Goal: Transaction & Acquisition: Book appointment/travel/reservation

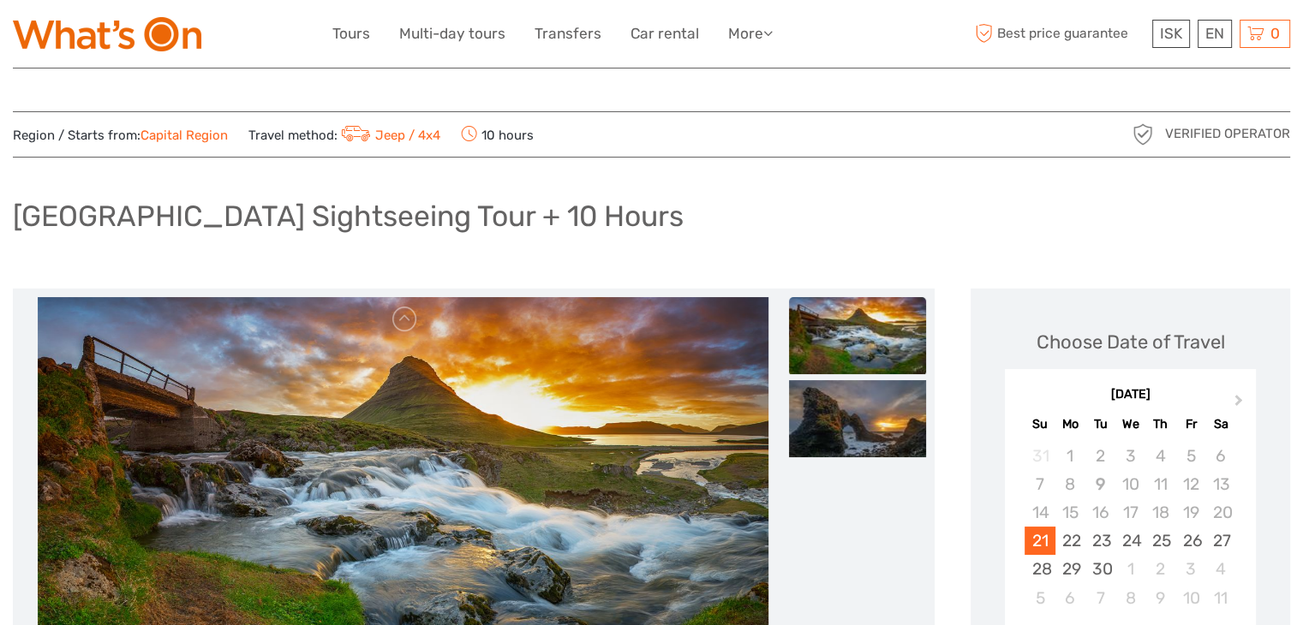
click at [916, 242] on div "Snæfellsnes Peninsula Sightseeing Tour + 10 Hours" at bounding box center [651, 223] width 1277 height 63
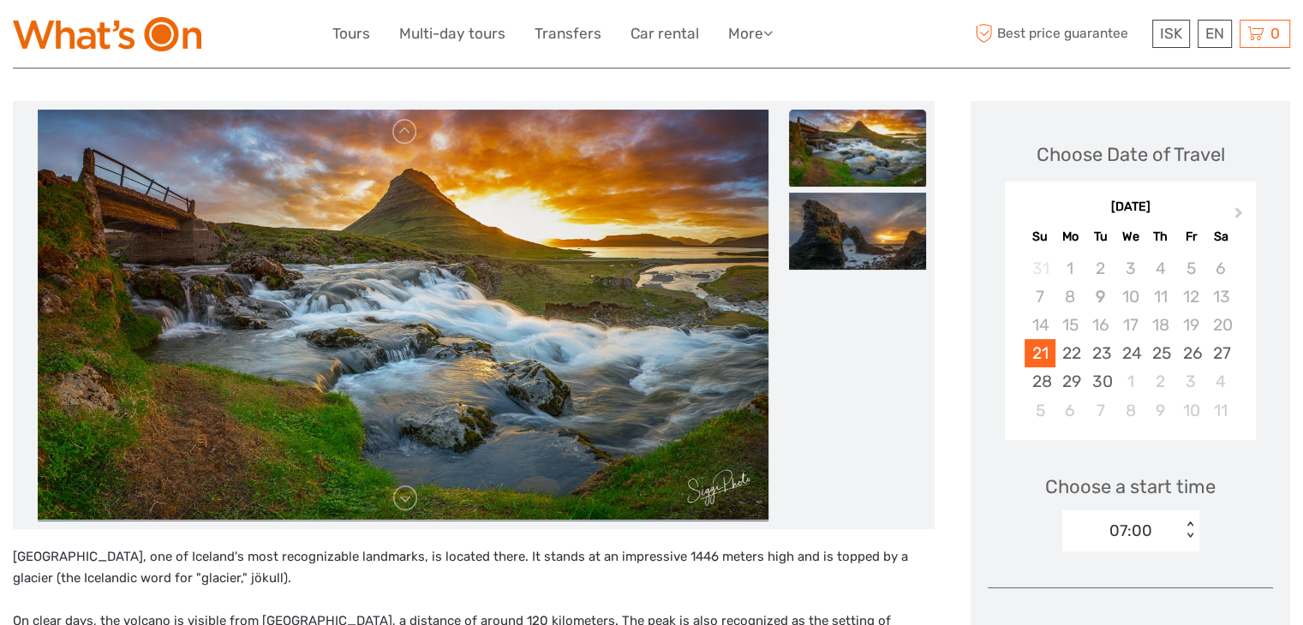
scroll to position [188, 0]
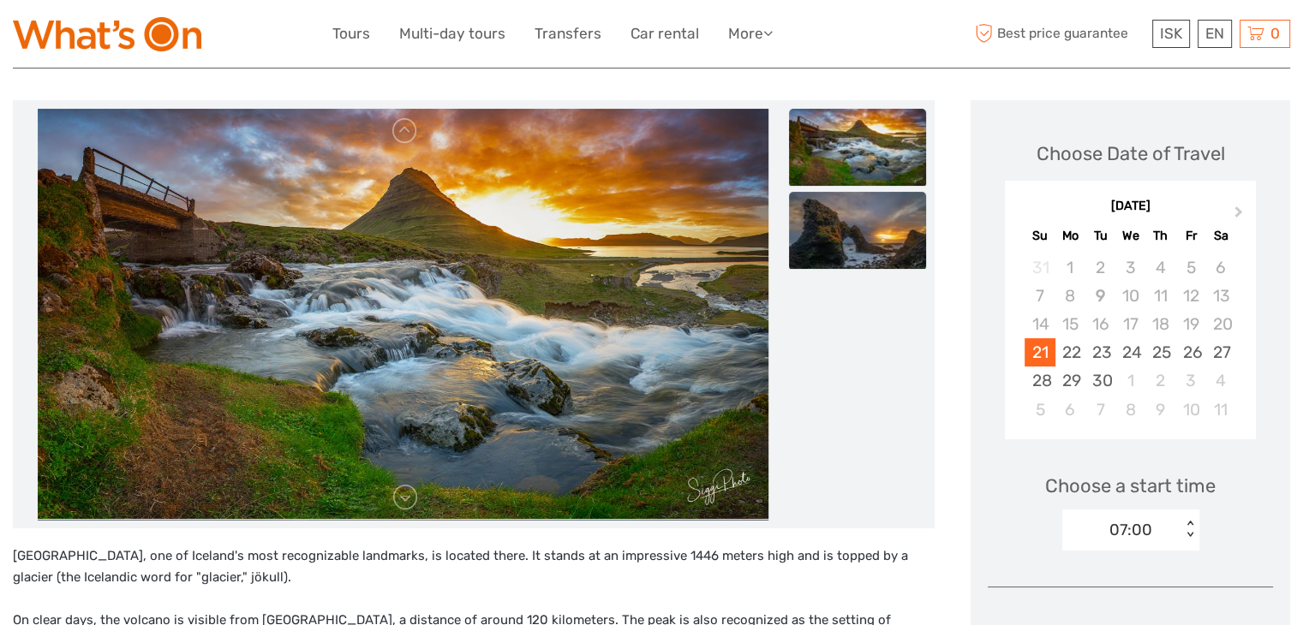
click at [859, 250] on img at bounding box center [857, 230] width 137 height 77
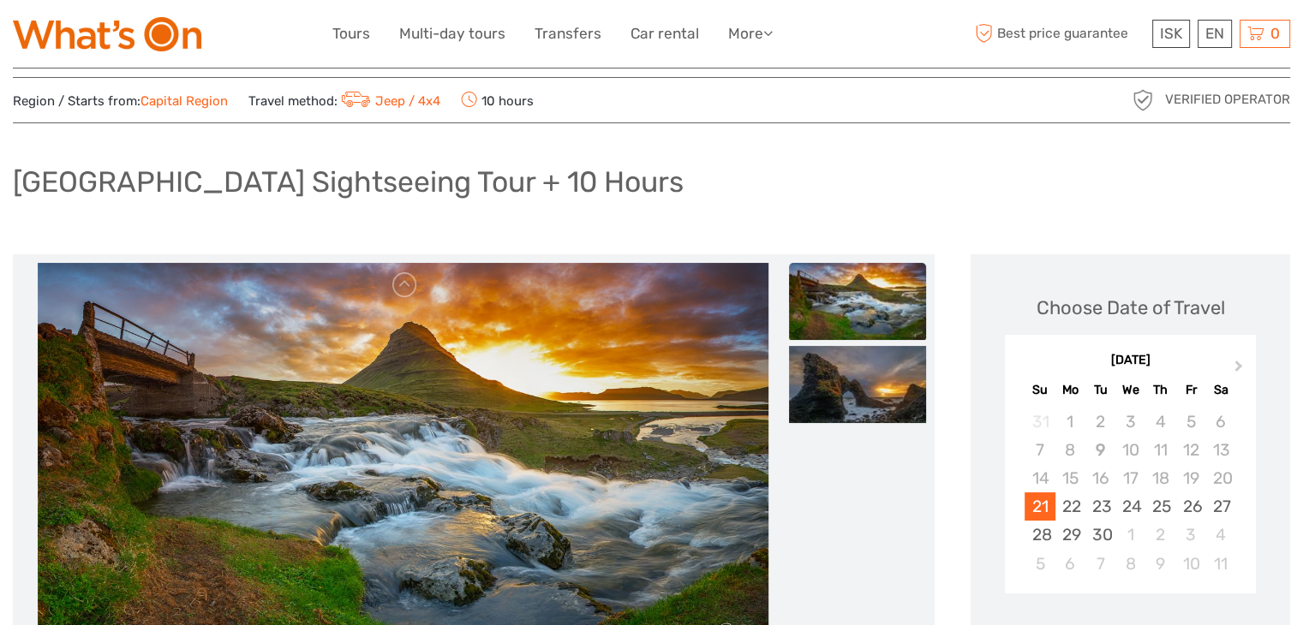
scroll to position [0, 0]
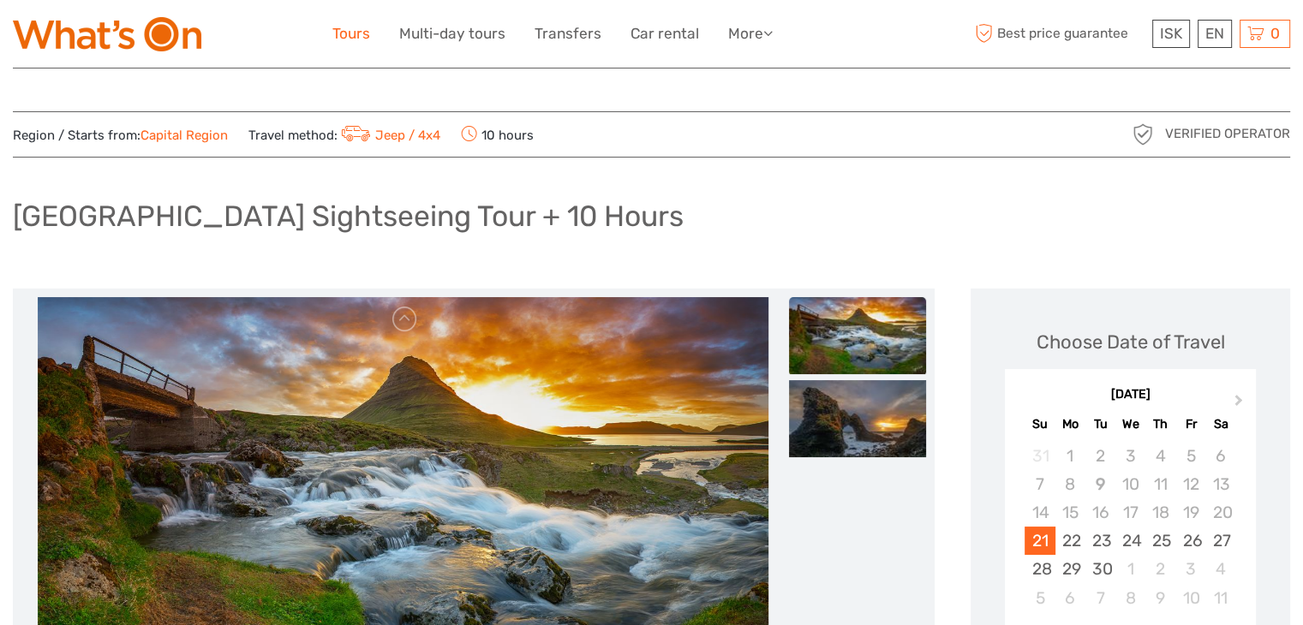
click at [332, 28] on link "Tours" at bounding box center [351, 33] width 38 height 25
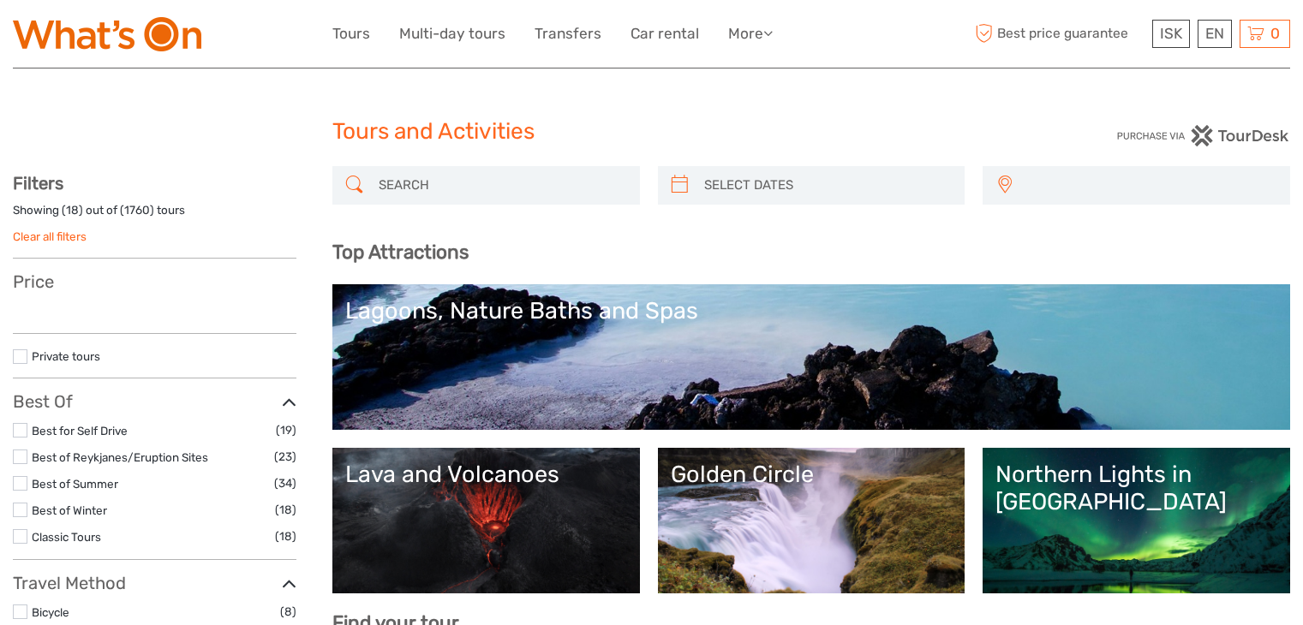
select select
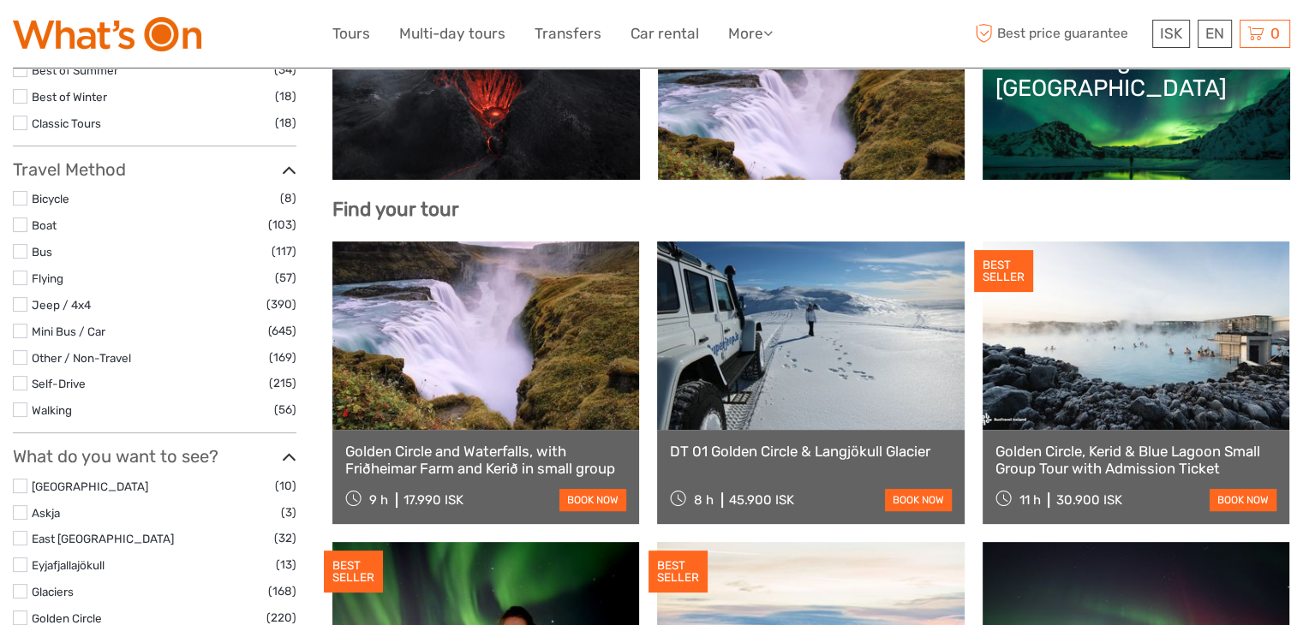
select select
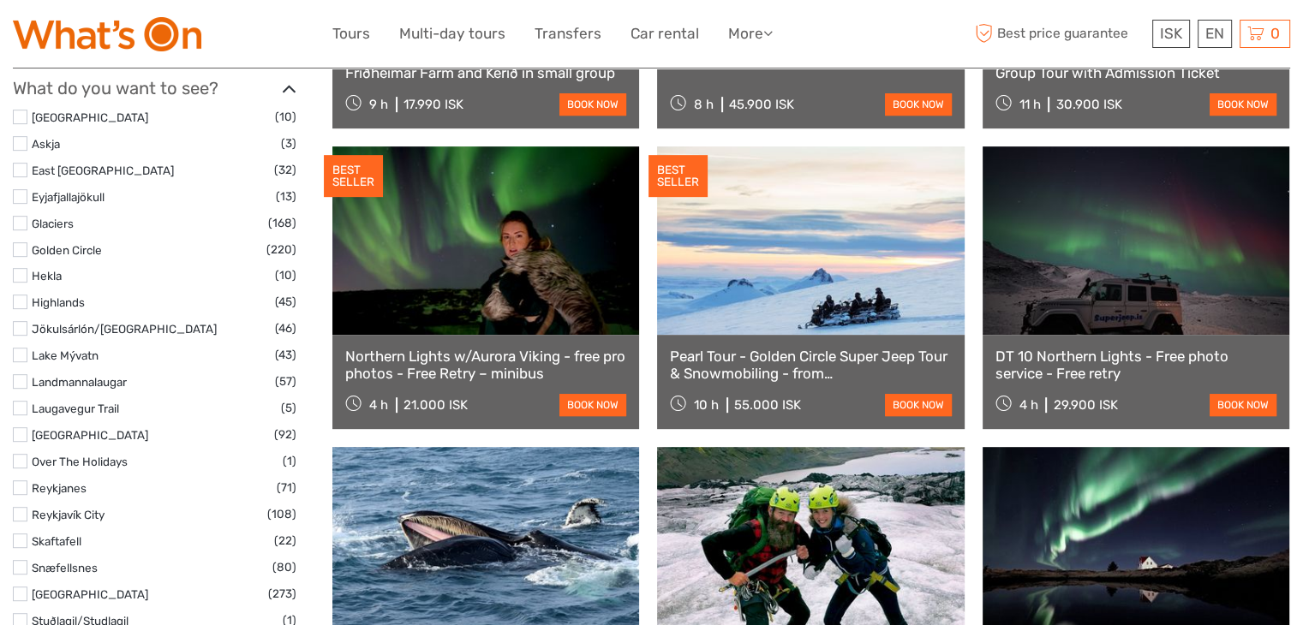
click at [21, 251] on label at bounding box center [20, 249] width 15 height 15
click at [0, 0] on input "checkbox" at bounding box center [0, 0] width 0 height 0
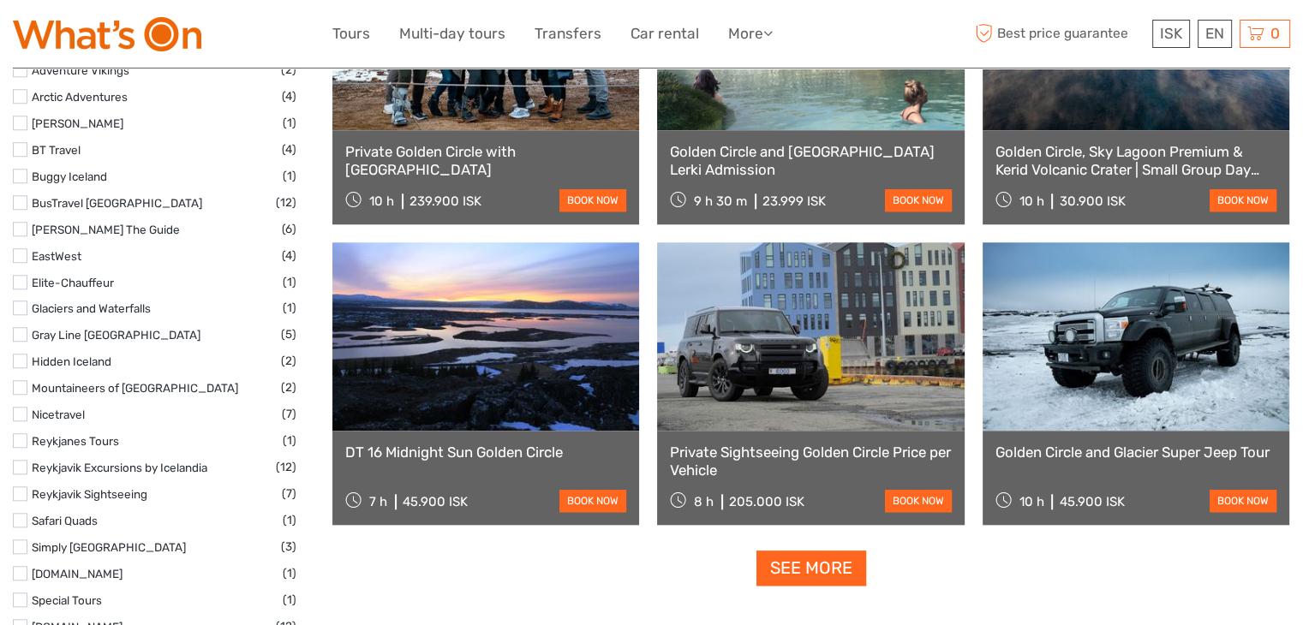
scroll to position [1538, 0]
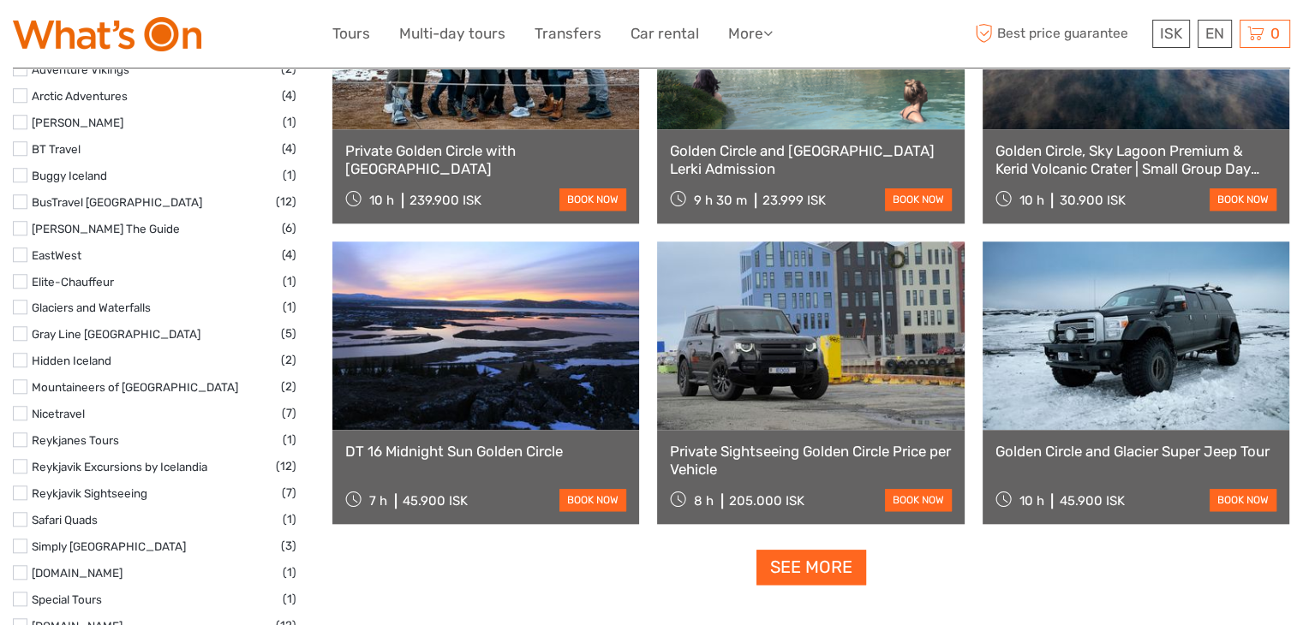
click at [833, 574] on link "See more" at bounding box center [811, 567] width 110 height 35
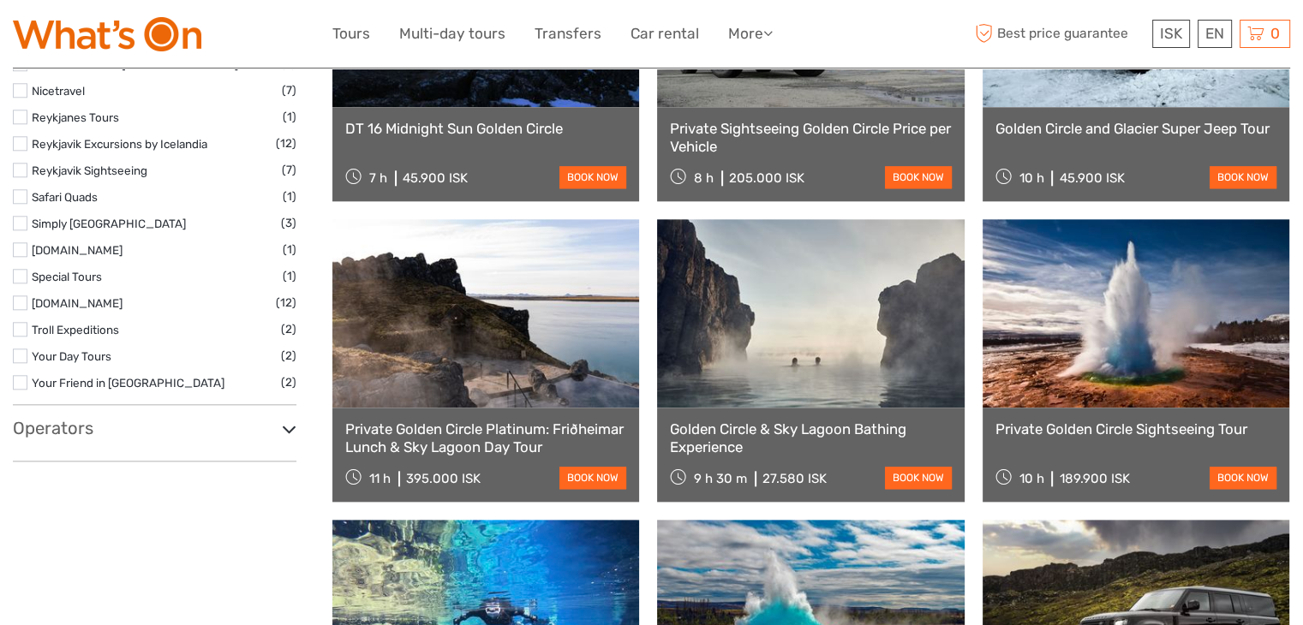
scroll to position [1862, 0]
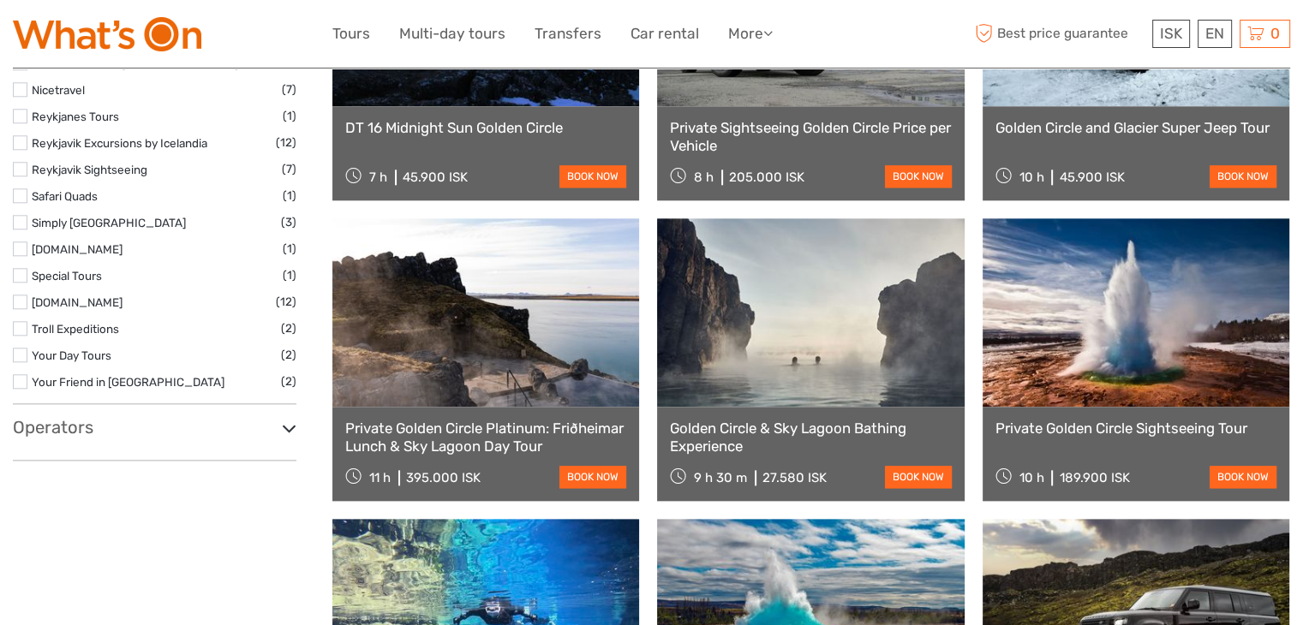
click at [1179, 340] on link at bounding box center [1135, 312] width 307 height 188
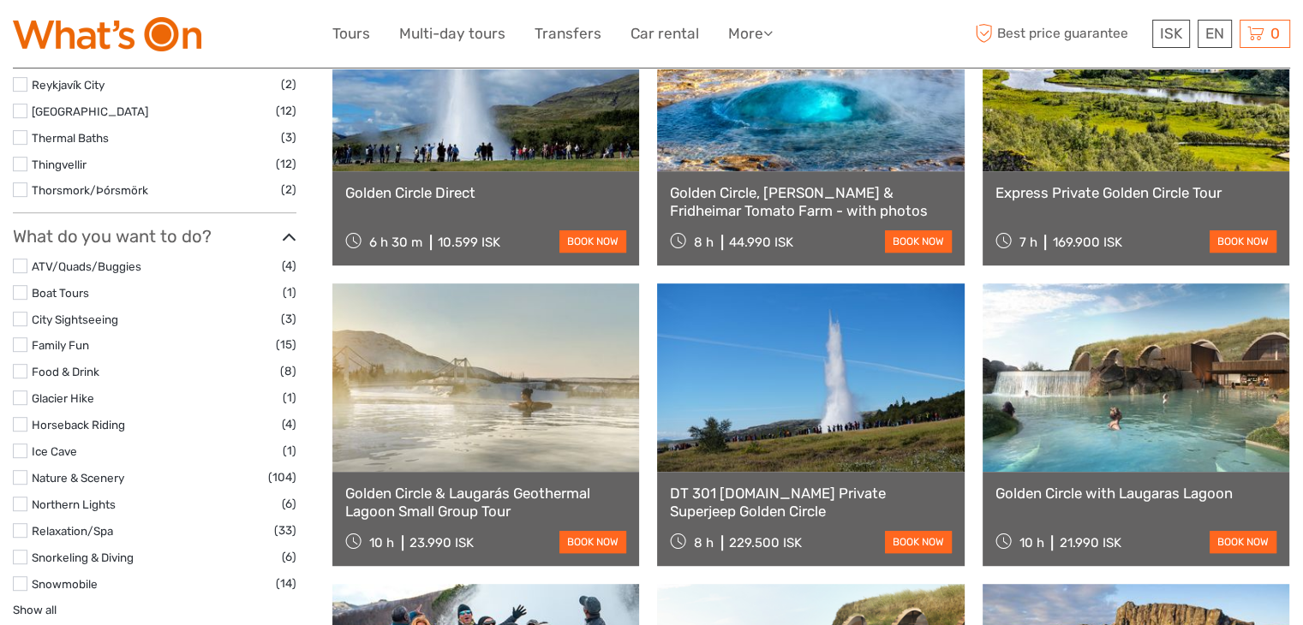
scroll to position [744, 0]
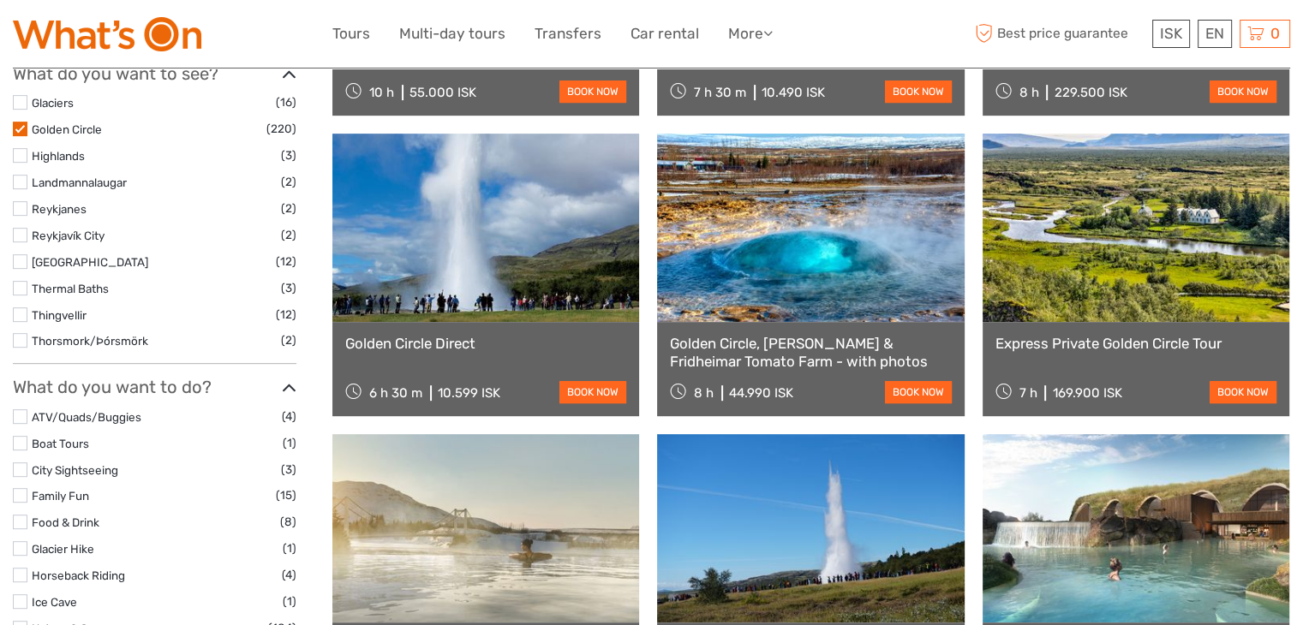
click at [1140, 234] on link at bounding box center [1135, 228] width 307 height 188
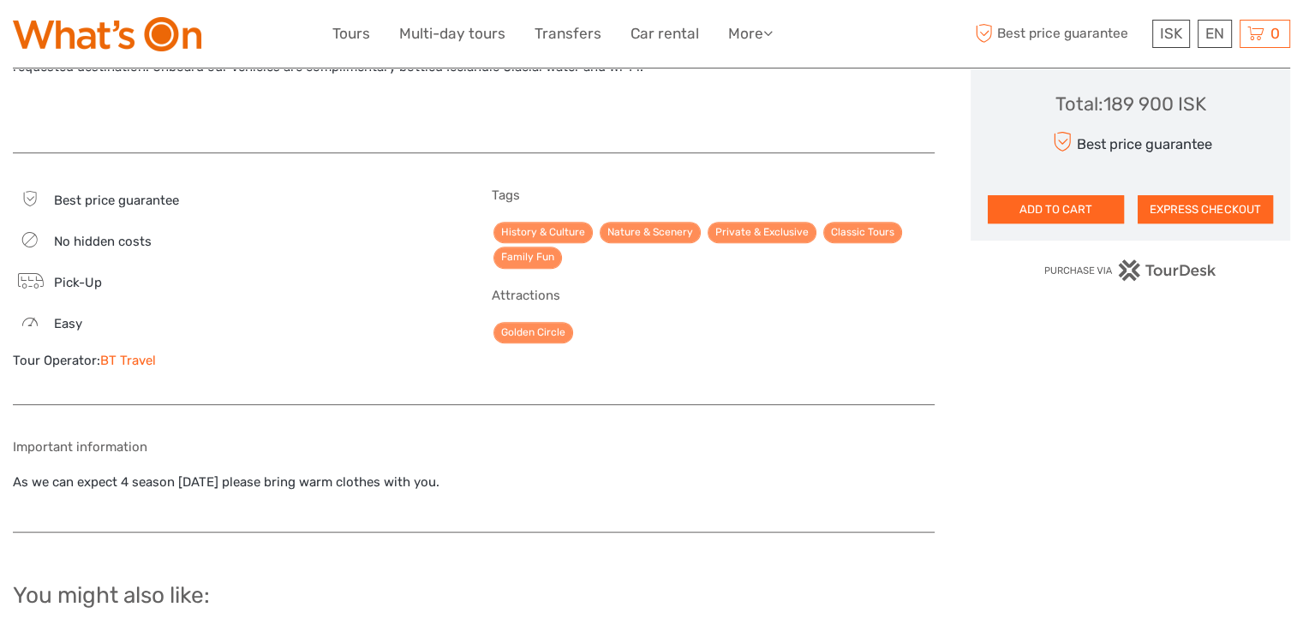
scroll to position [1024, 0]
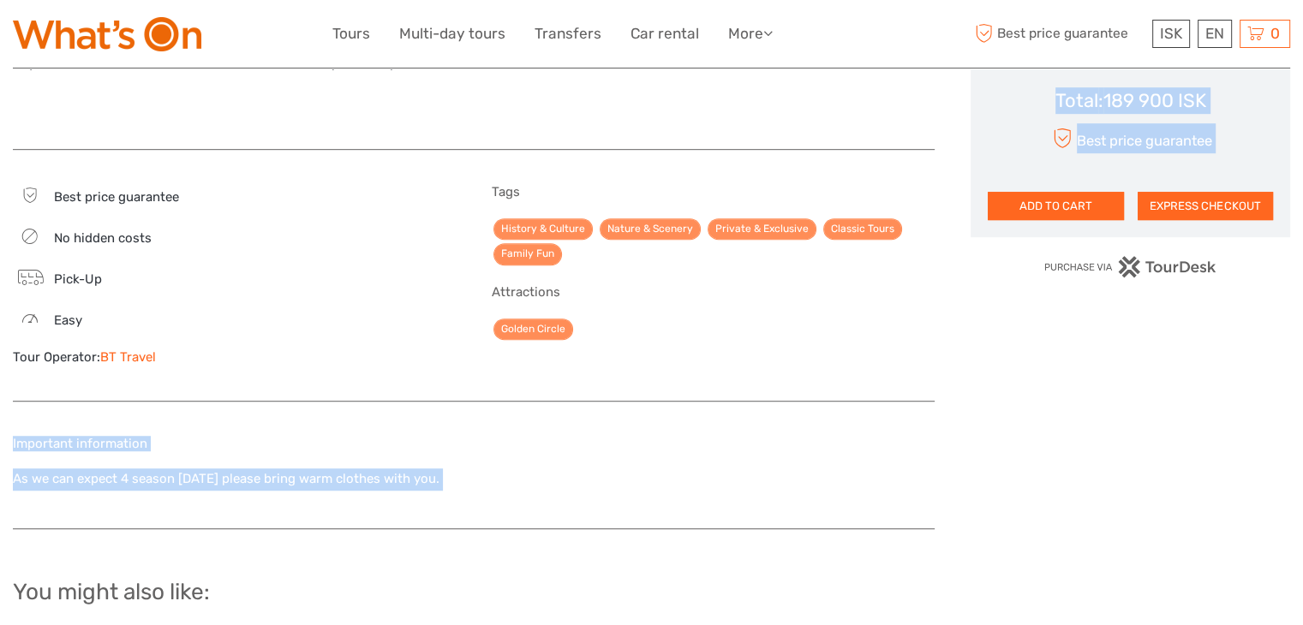
drag, startPoint x: 891, startPoint y: 312, endPoint x: 970, endPoint y: 176, distance: 157.8
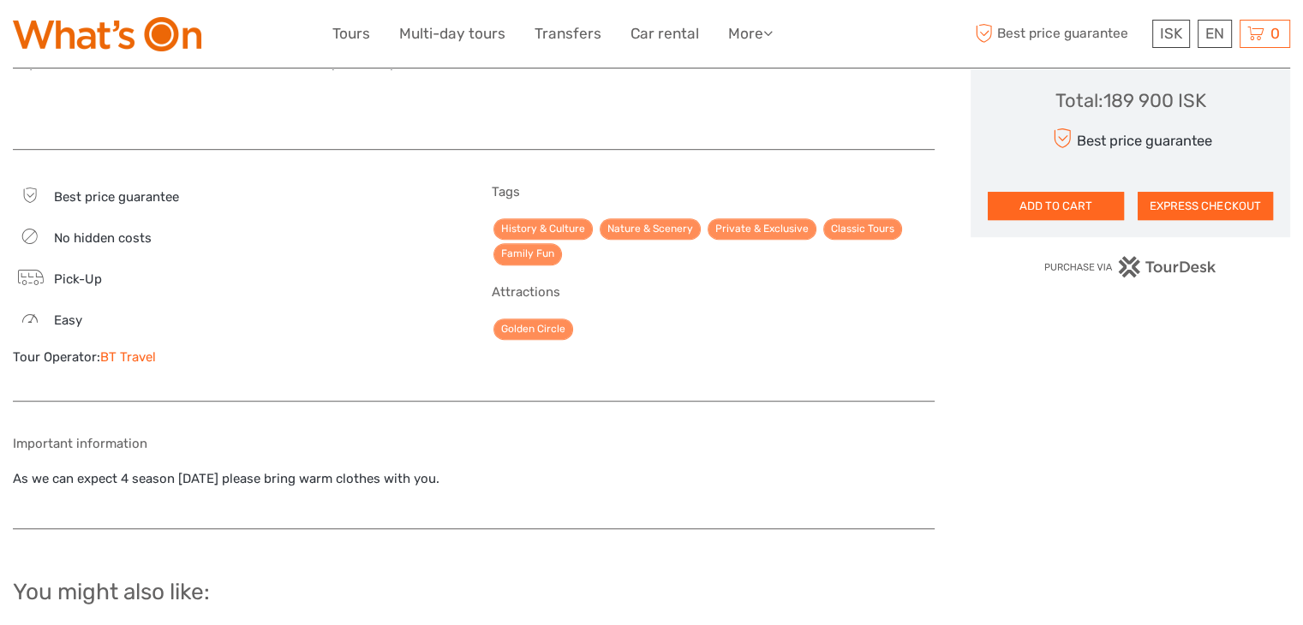
drag, startPoint x: 970, startPoint y: 176, endPoint x: 1145, endPoint y: 469, distance: 341.8
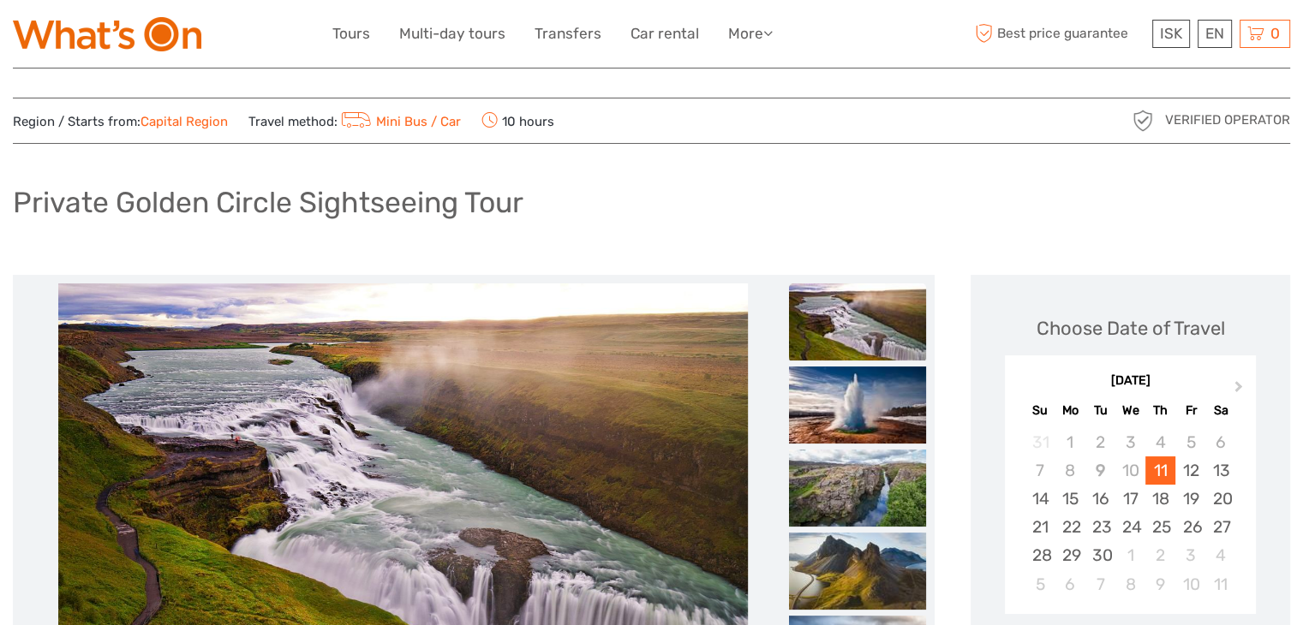
scroll to position [14, 0]
click at [348, 25] on link "Tours" at bounding box center [351, 33] width 38 height 25
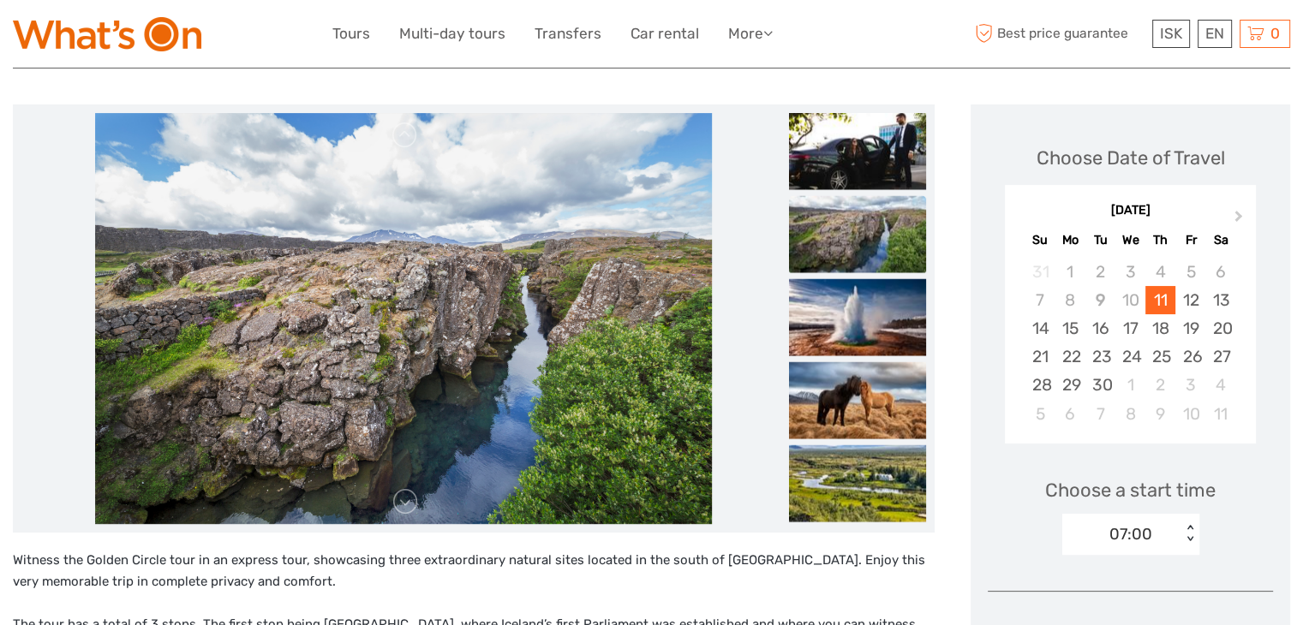
scroll to position [185, 0]
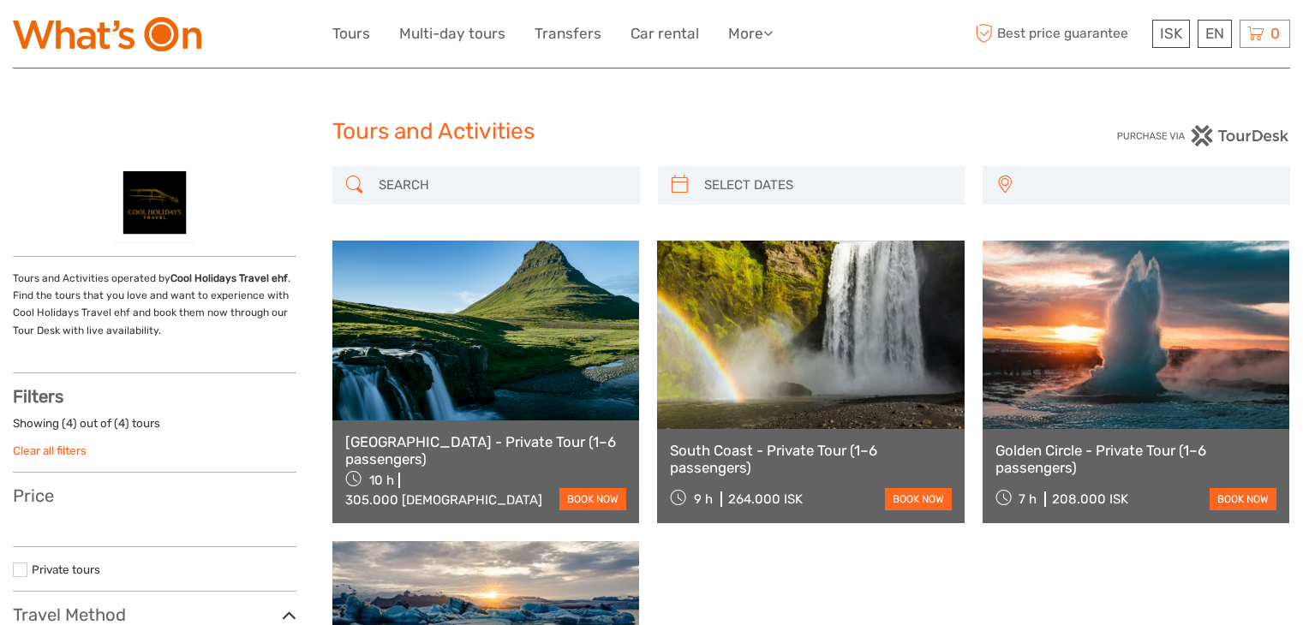
select select
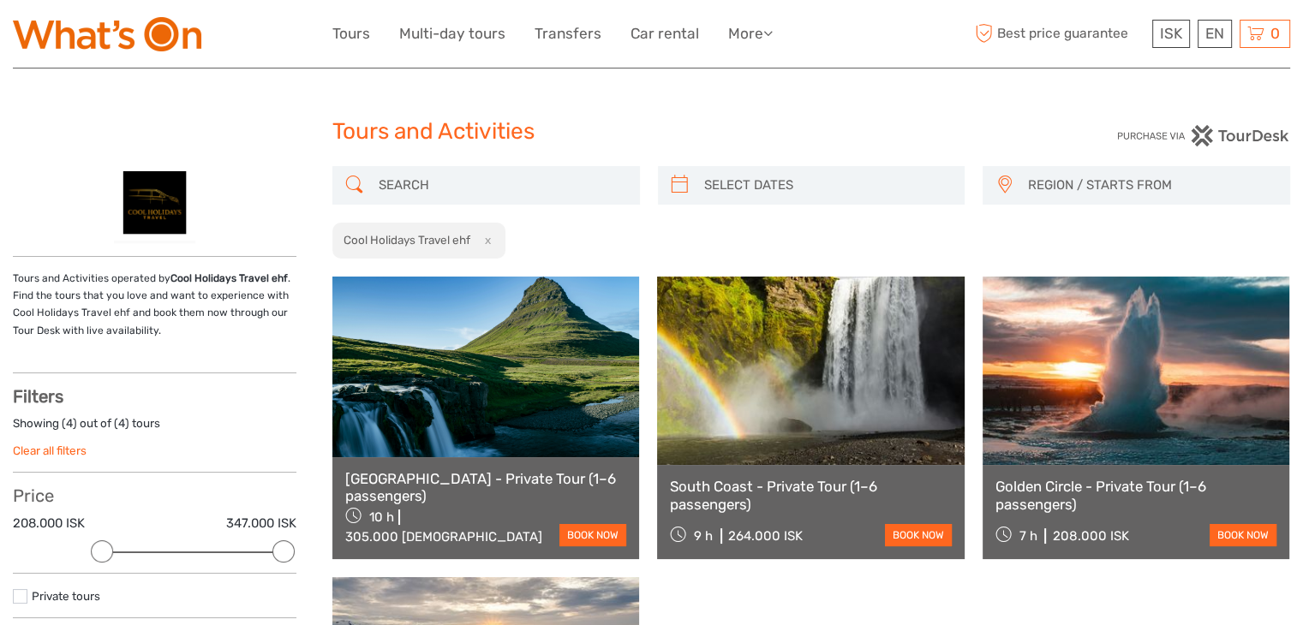
click at [490, 246] on button "x" at bounding box center [484, 240] width 23 height 18
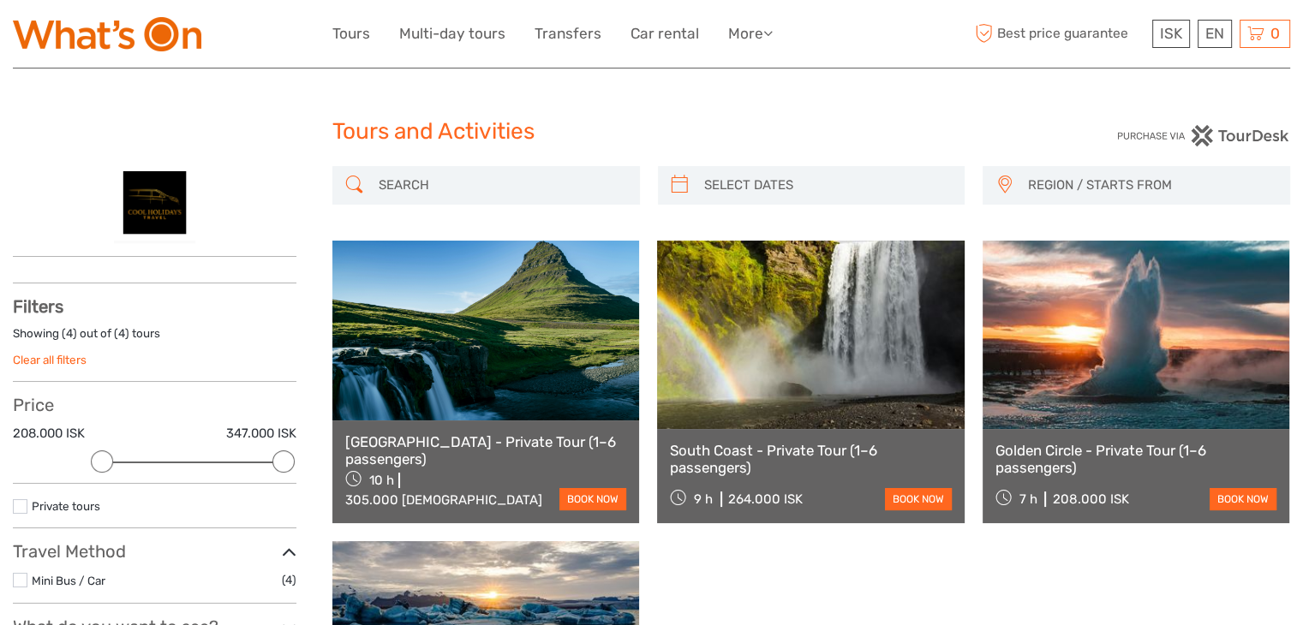
scroll to position [37, 0]
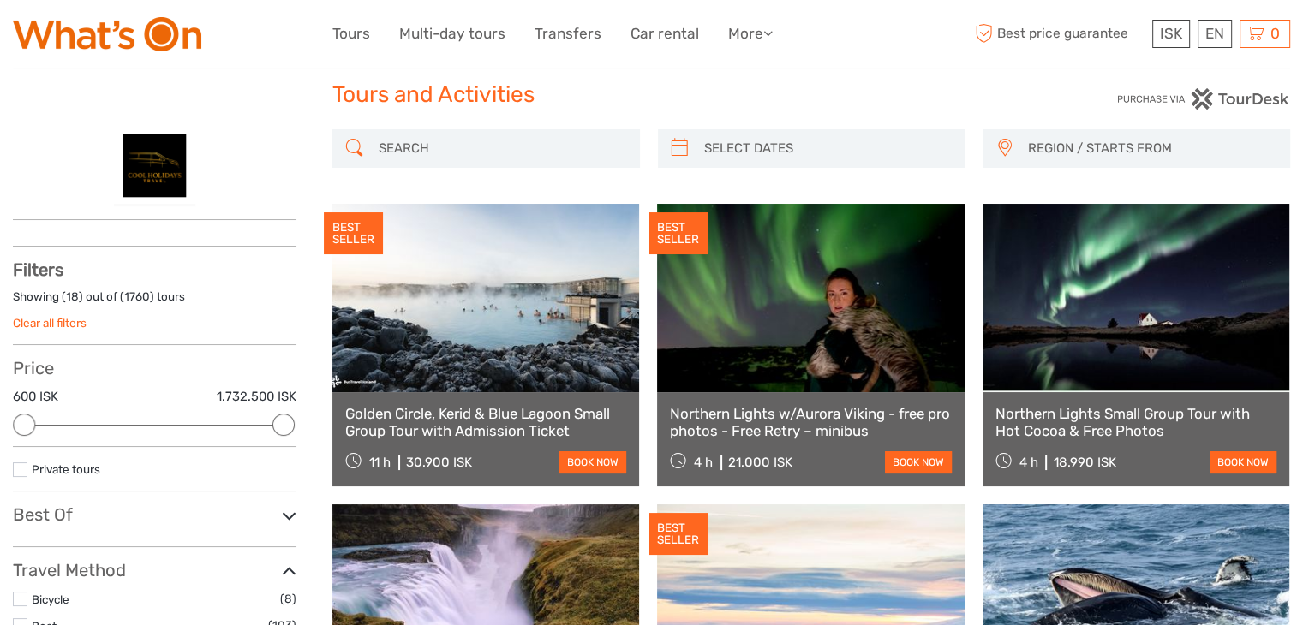
scroll to position [97, 0]
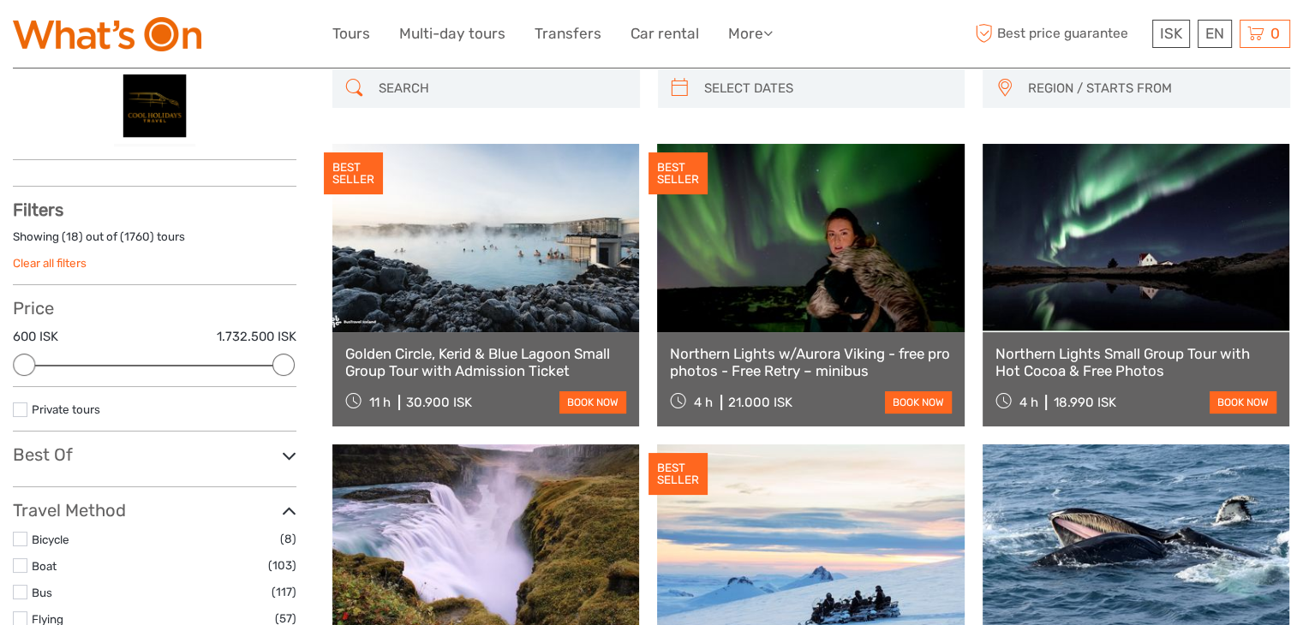
click at [496, 96] on input "search" at bounding box center [502, 89] width 260 height 30
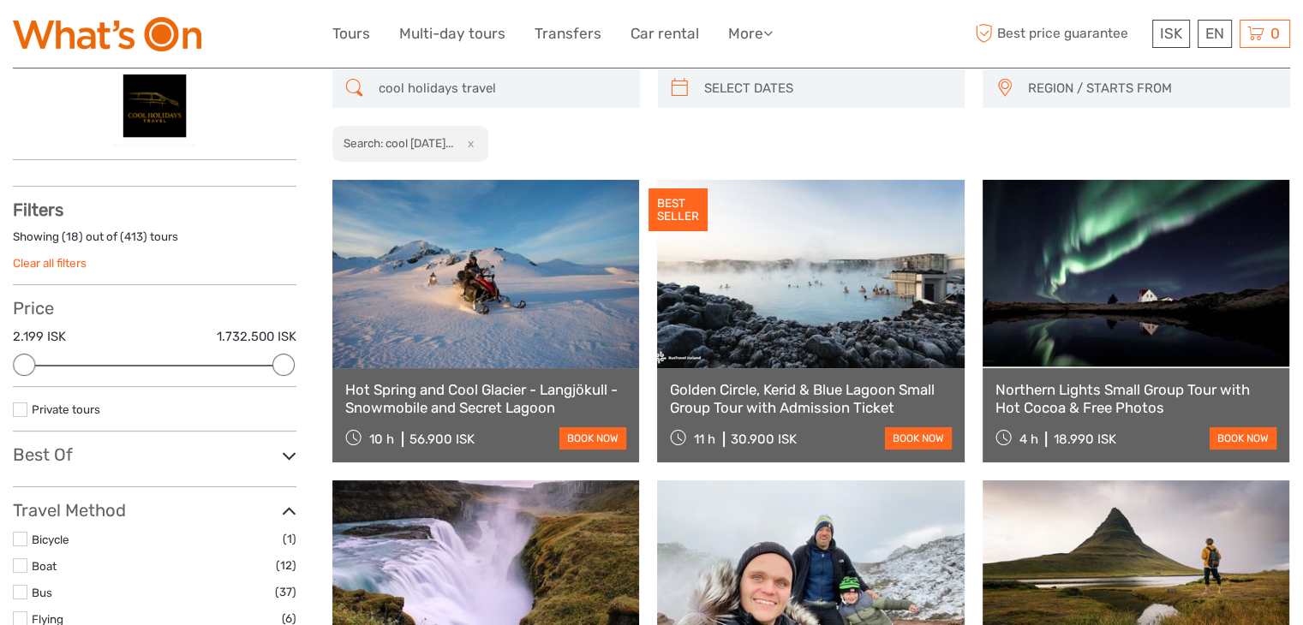
click at [512, 91] on input "cool holidays travel" at bounding box center [502, 89] width 260 height 30
type input "cool holidays travel"
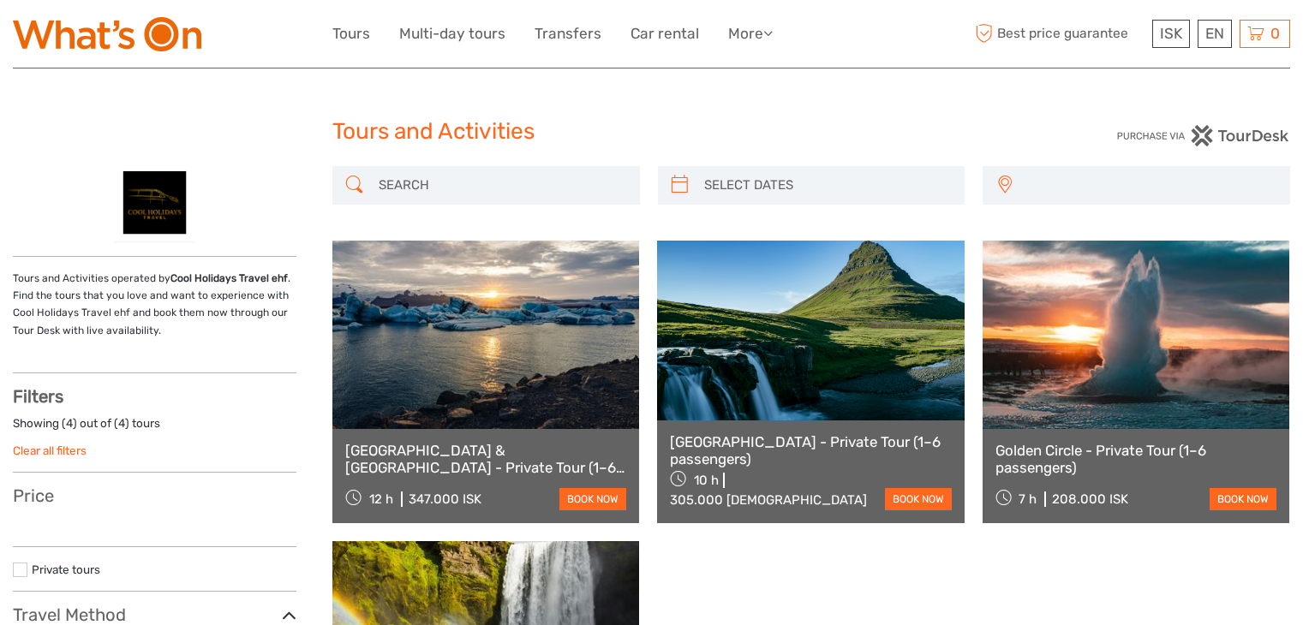
select select
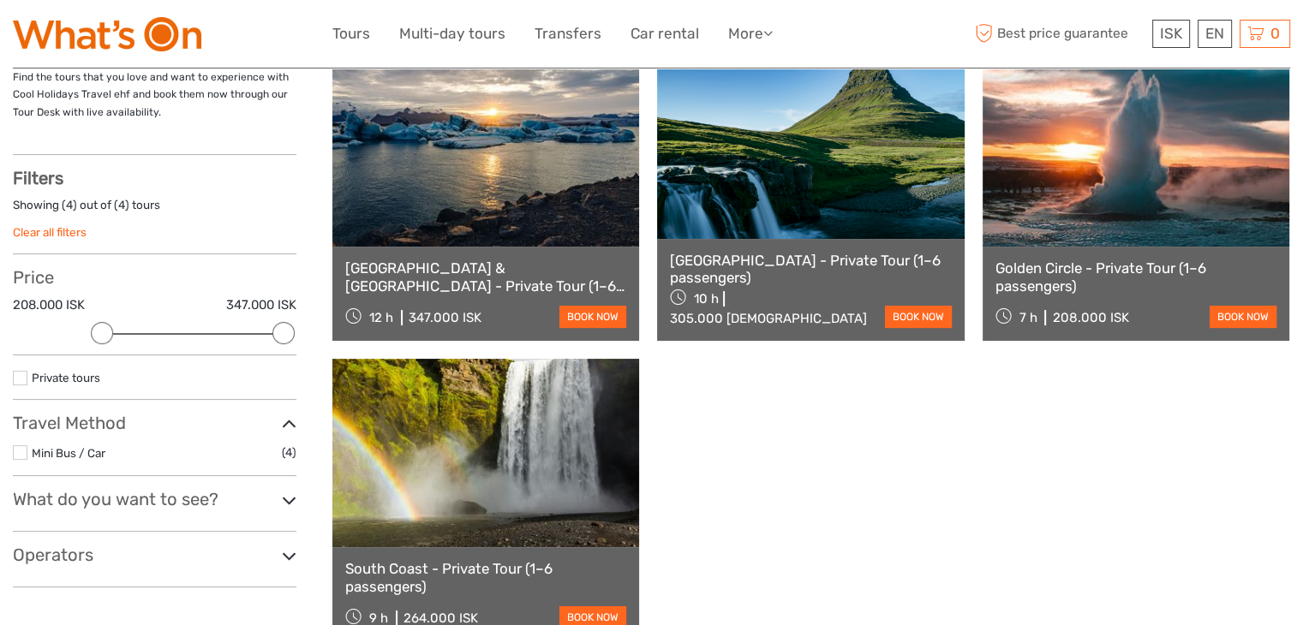
scroll to position [218, 0]
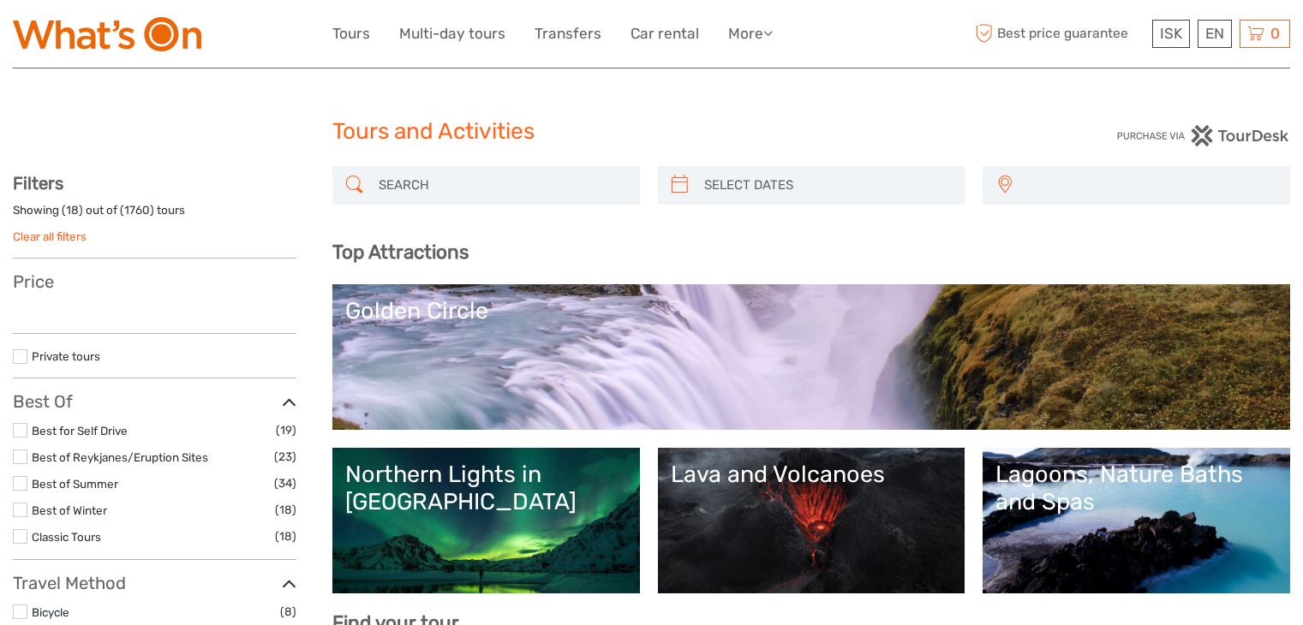
select select
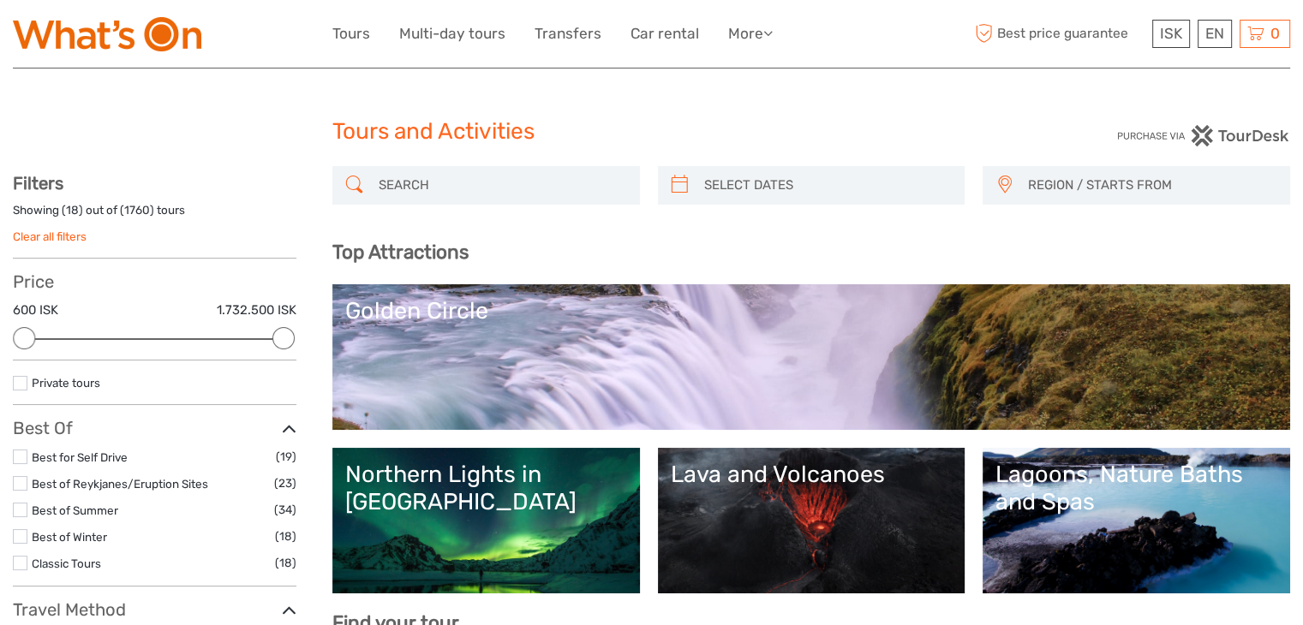
click at [20, 385] on label at bounding box center [20, 383] width 15 height 15
click at [0, 0] on input "checkbox" at bounding box center [0, 0] width 0 height 0
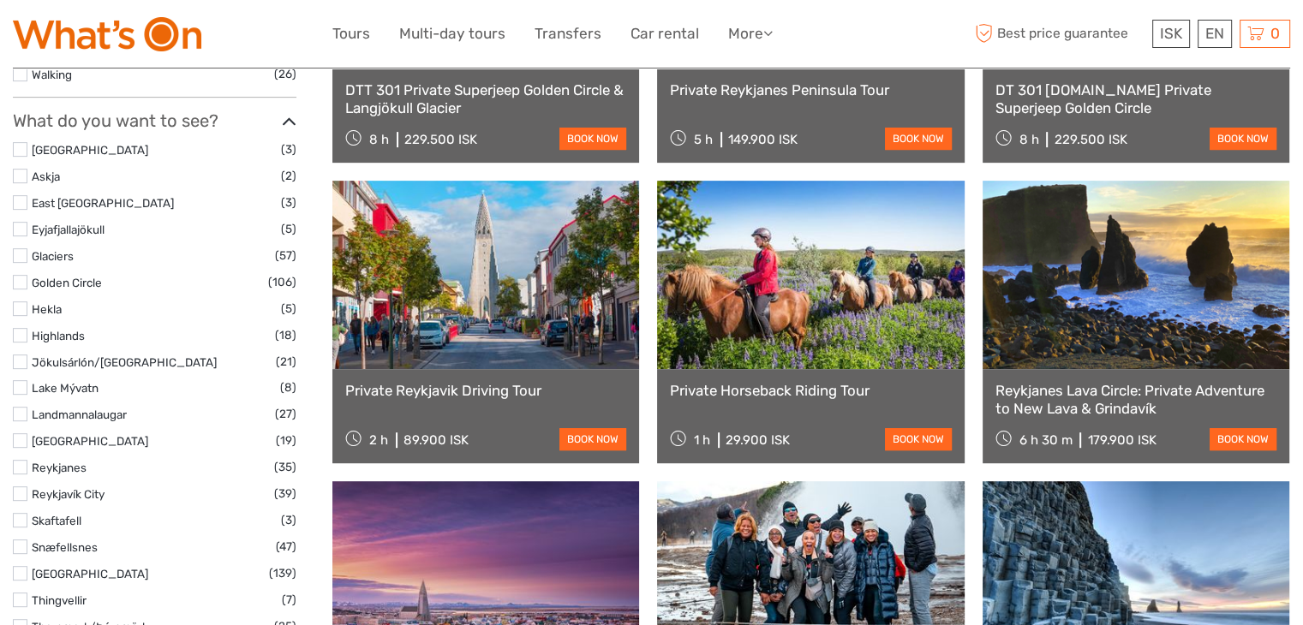
scroll to position [710, 0]
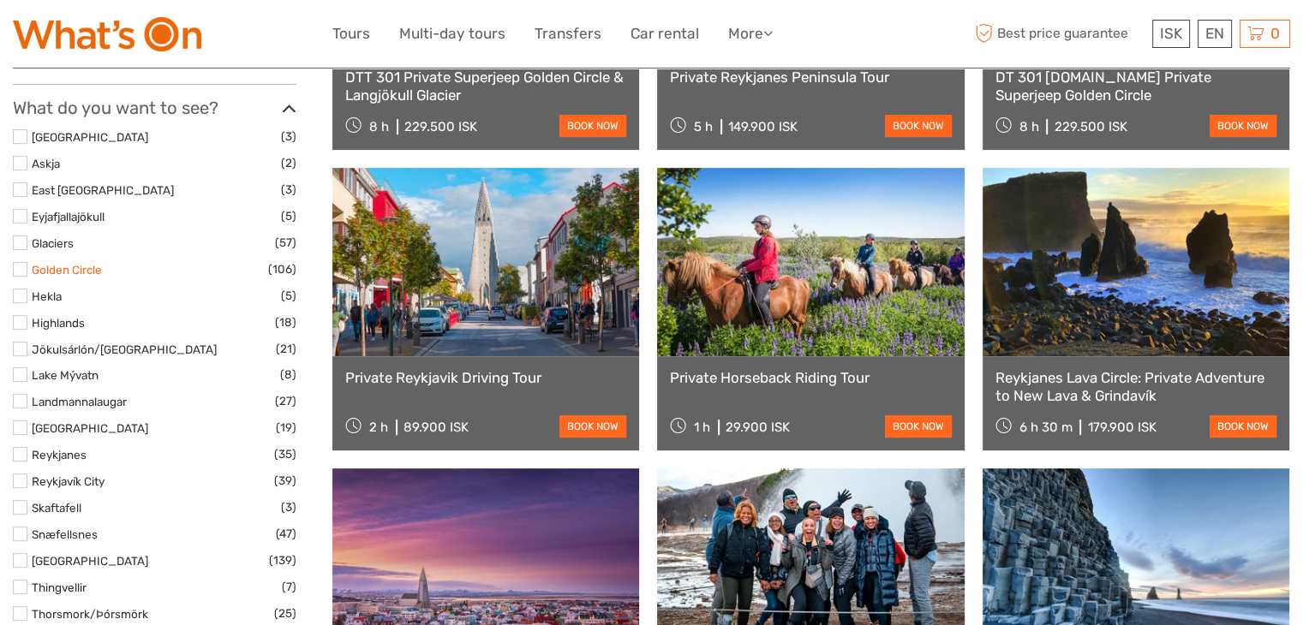
click at [53, 268] on link "Golden Circle" at bounding box center [67, 270] width 70 height 14
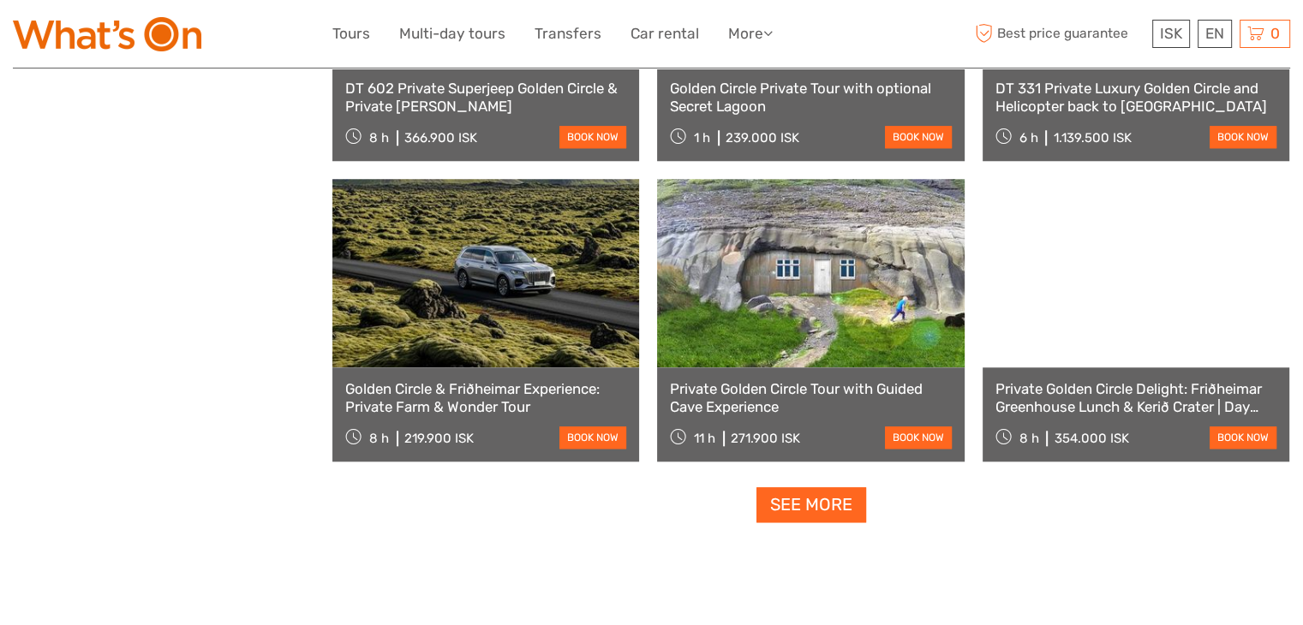
scroll to position [1603, 0]
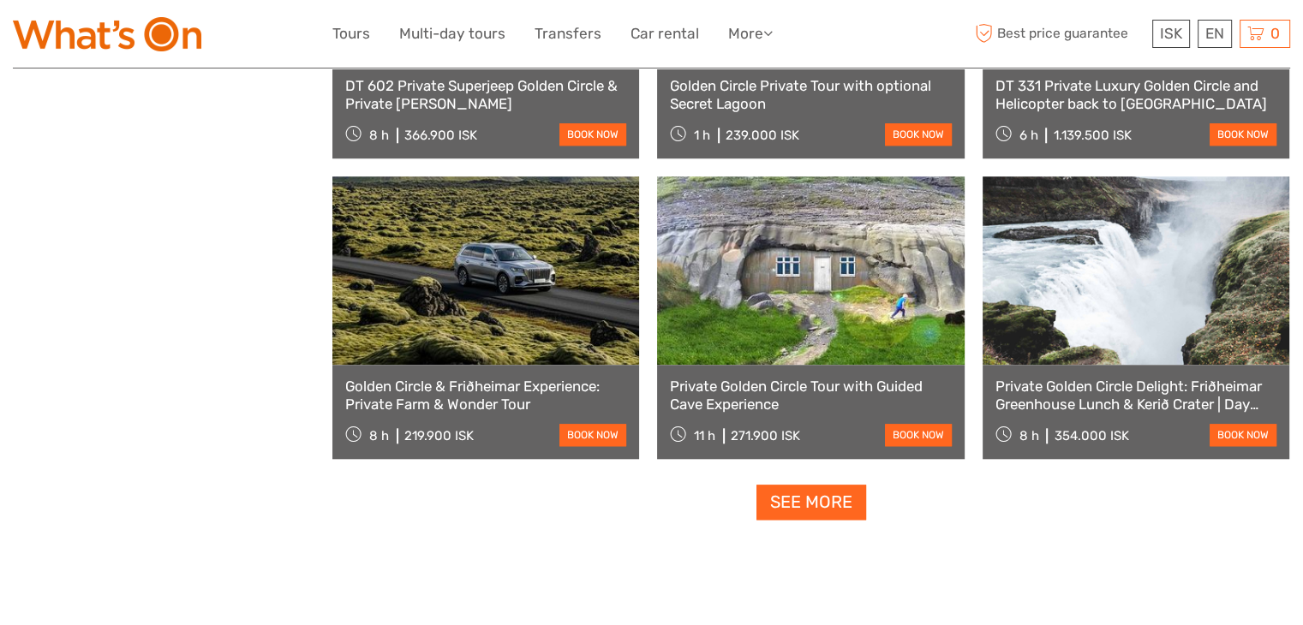
click at [845, 514] on link "See more" at bounding box center [811, 502] width 110 height 35
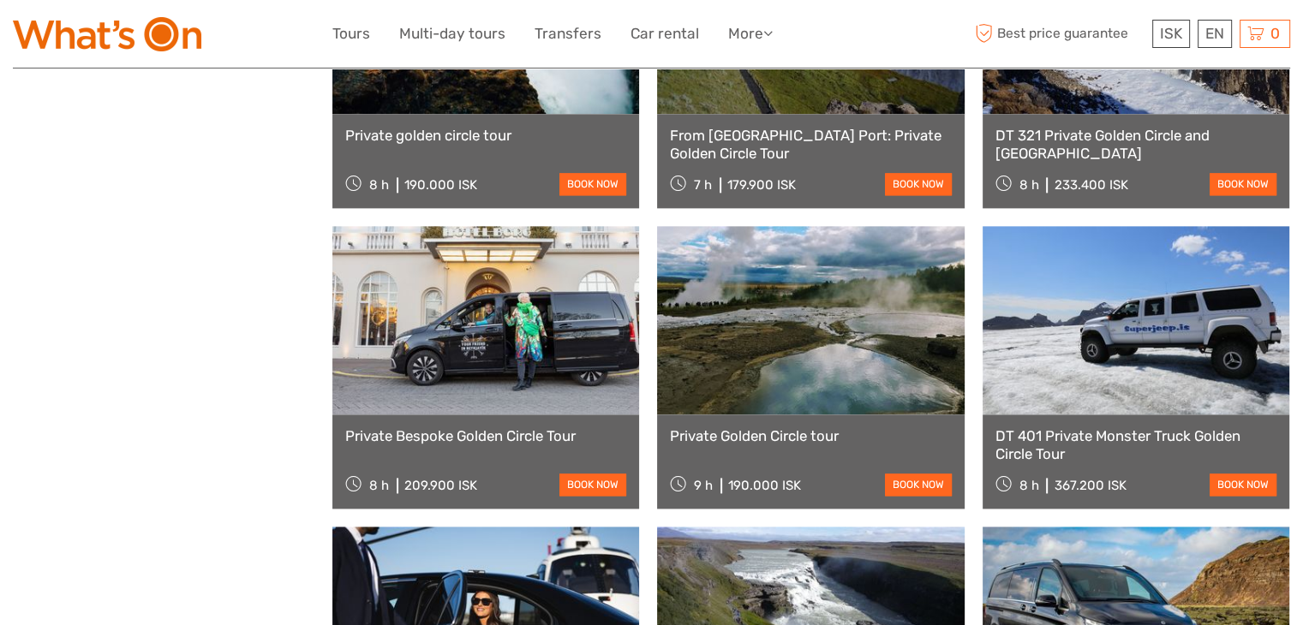
scroll to position [2156, 0]
click at [496, 397] on link at bounding box center [485, 319] width 307 height 188
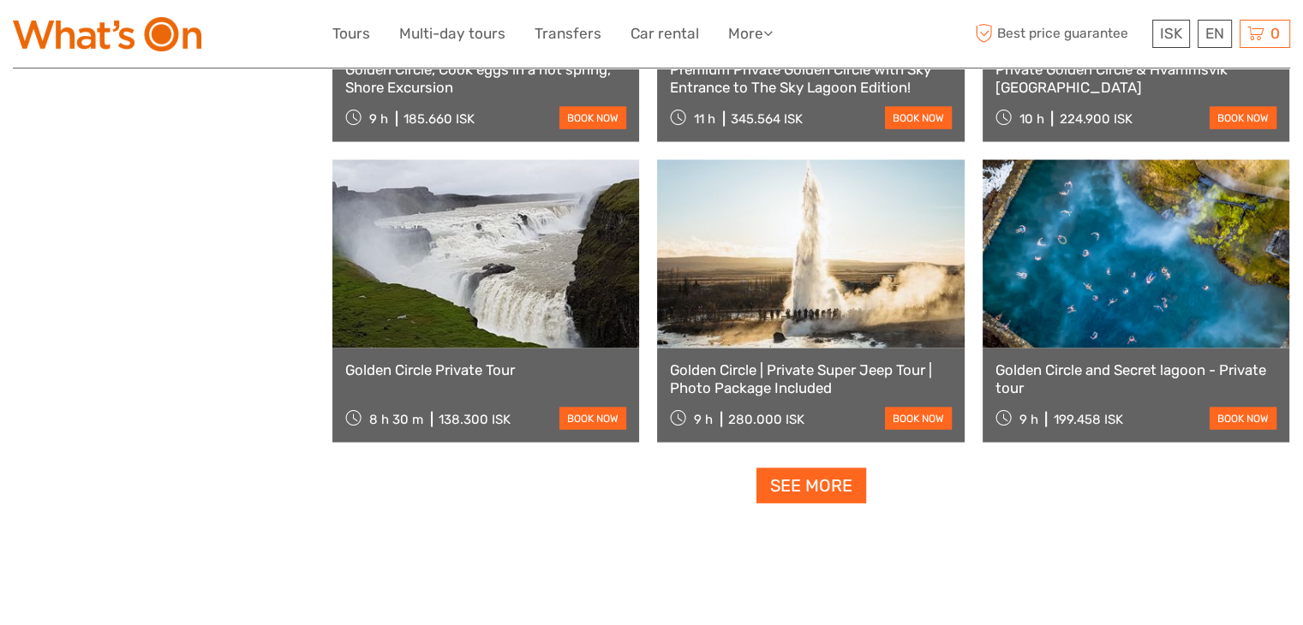
scroll to position [3499, 0]
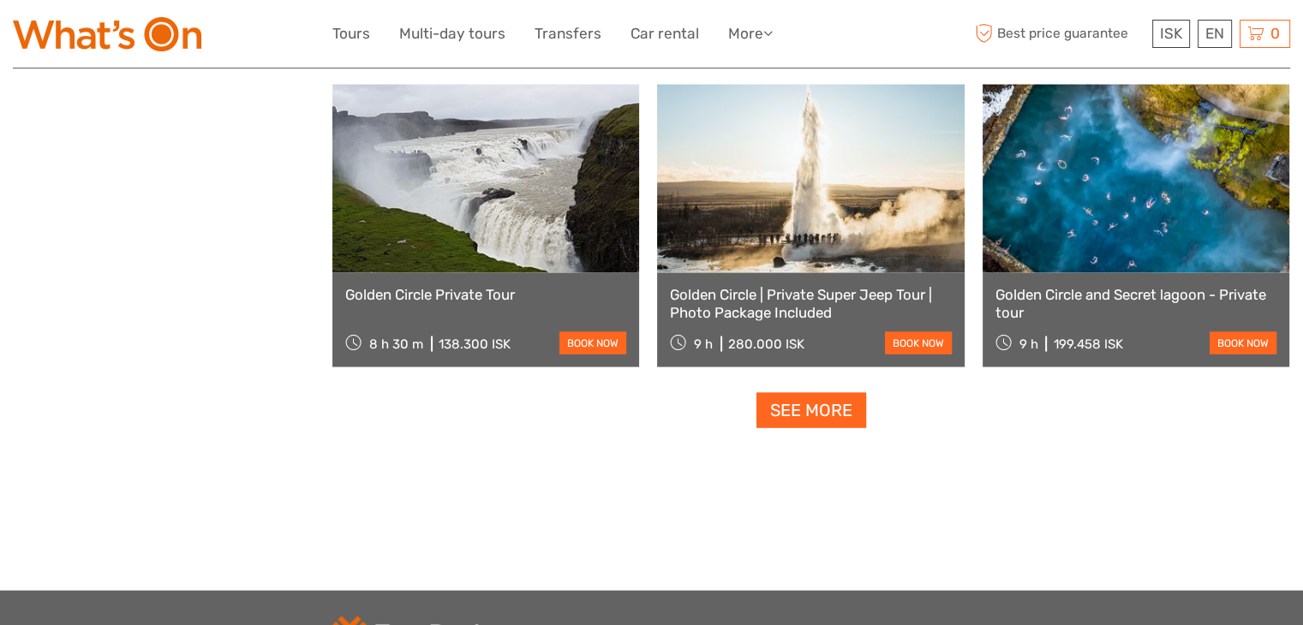
click at [820, 415] on link "See more" at bounding box center [811, 410] width 110 height 35
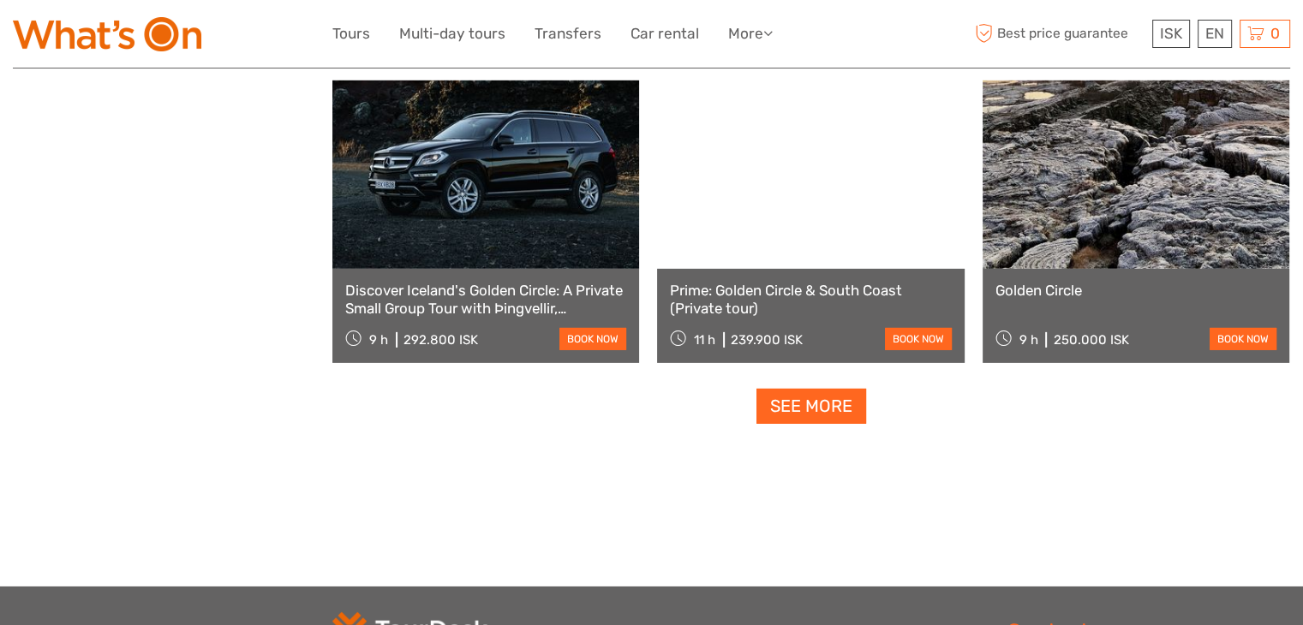
scroll to position [5308, 0]
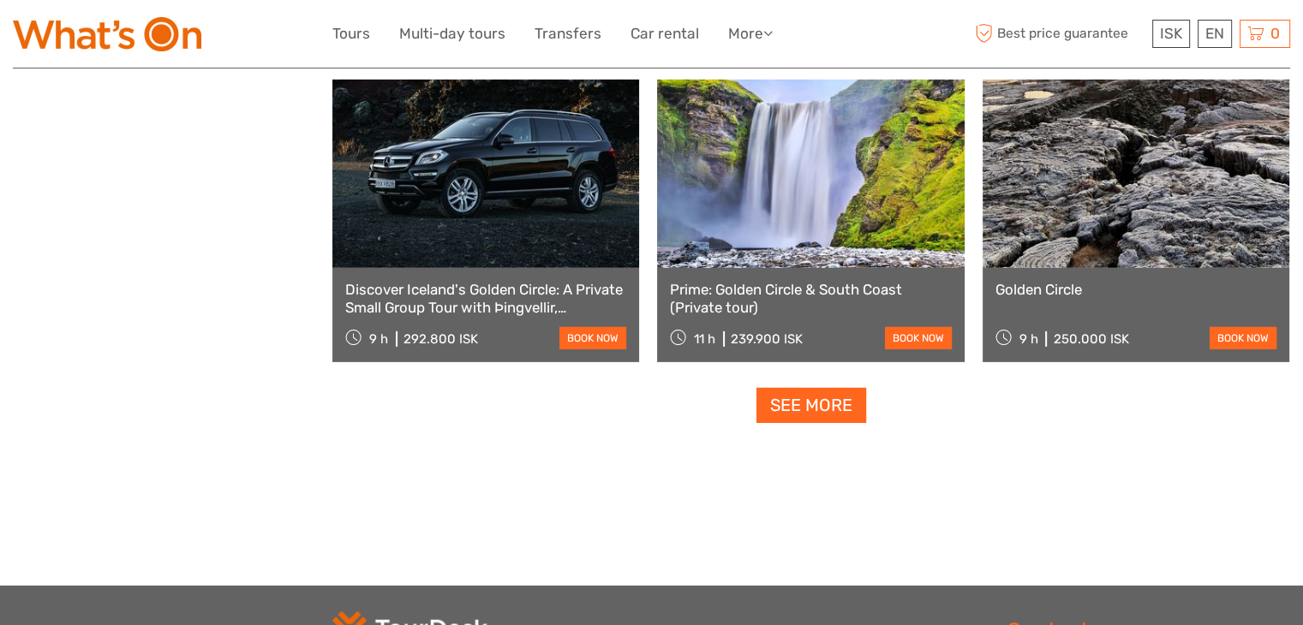
click at [813, 402] on link "See more" at bounding box center [811, 405] width 110 height 35
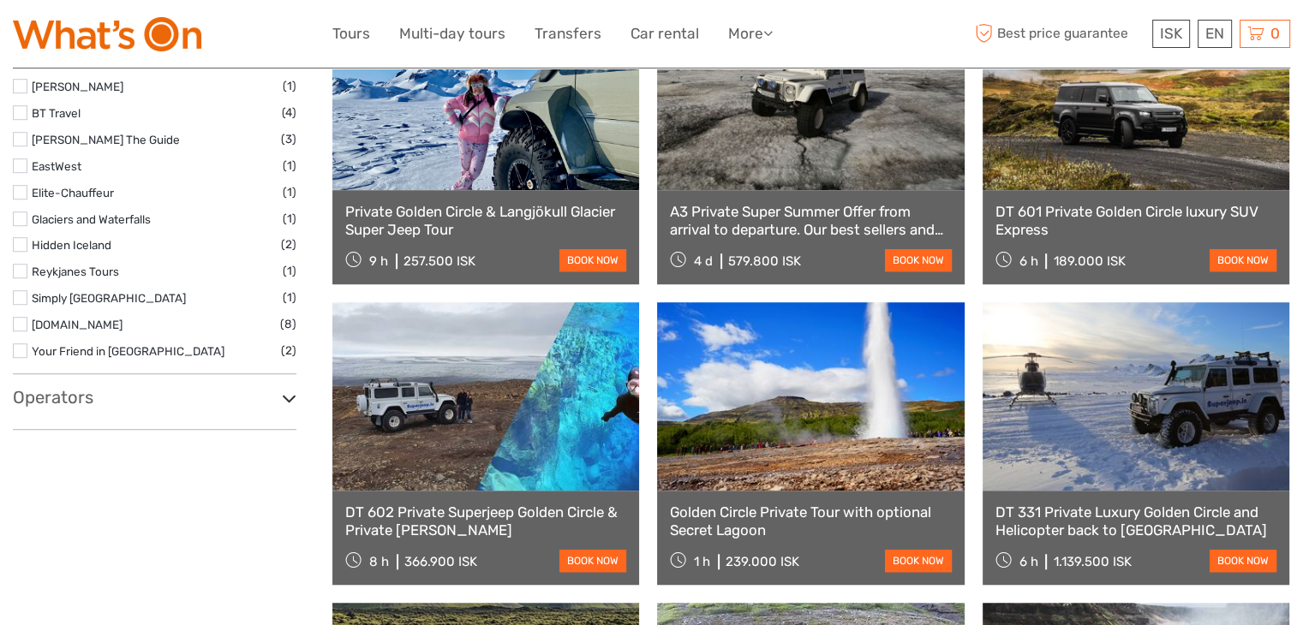
scroll to position [1175, 0]
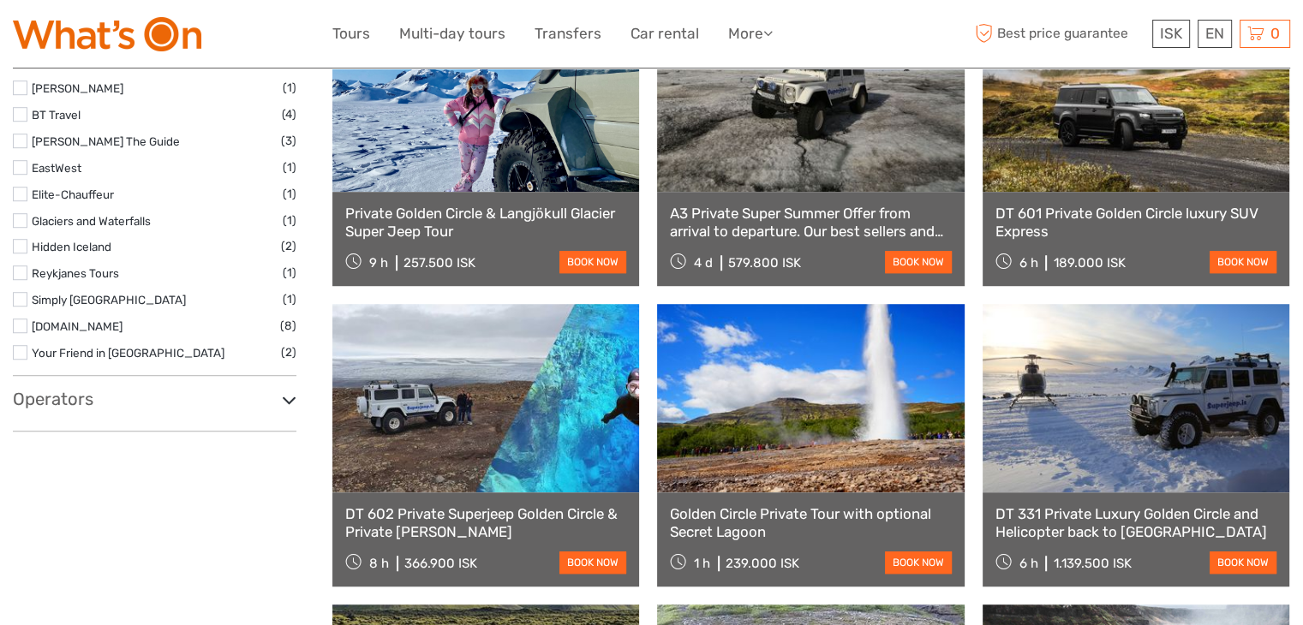
click at [291, 398] on icon at bounding box center [289, 400] width 15 height 23
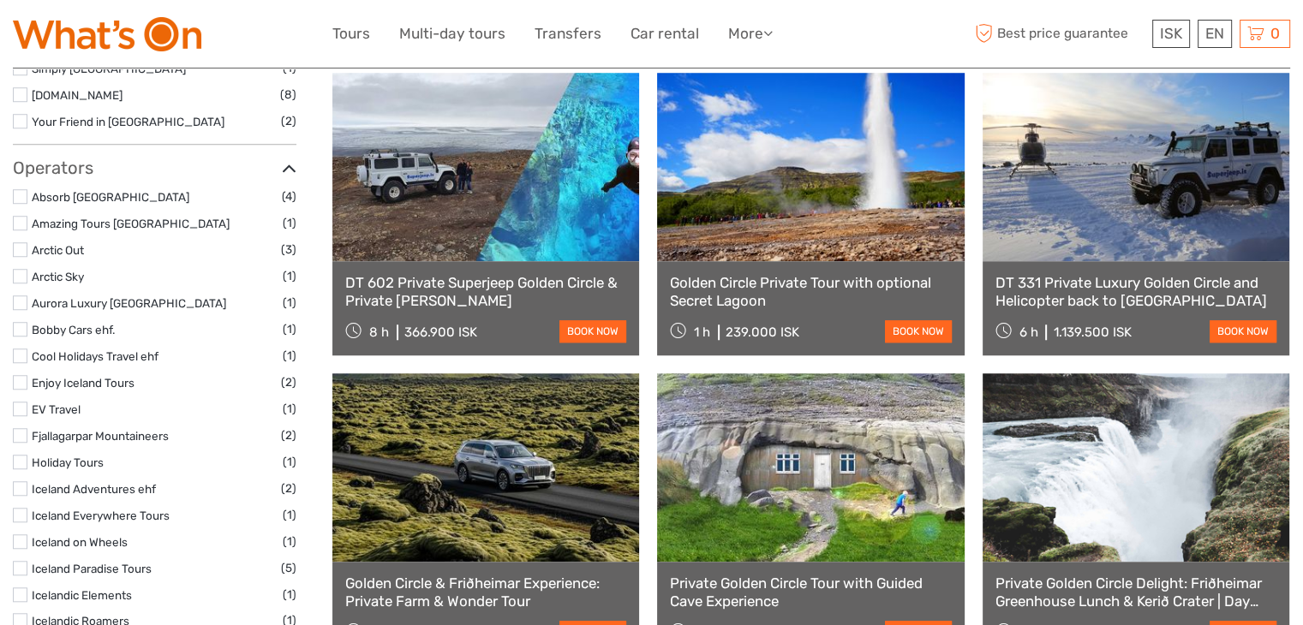
scroll to position [1408, 0]
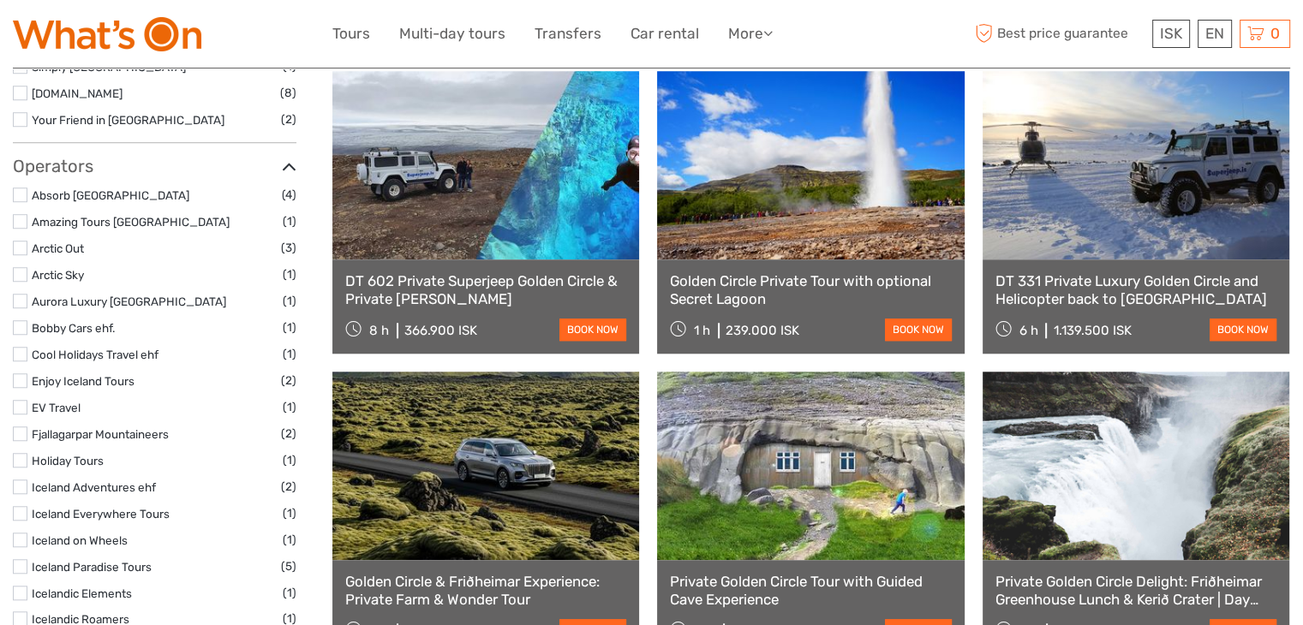
click at [18, 463] on label at bounding box center [20, 460] width 15 height 15
click at [0, 0] on input "checkbox" at bounding box center [0, 0] width 0 height 0
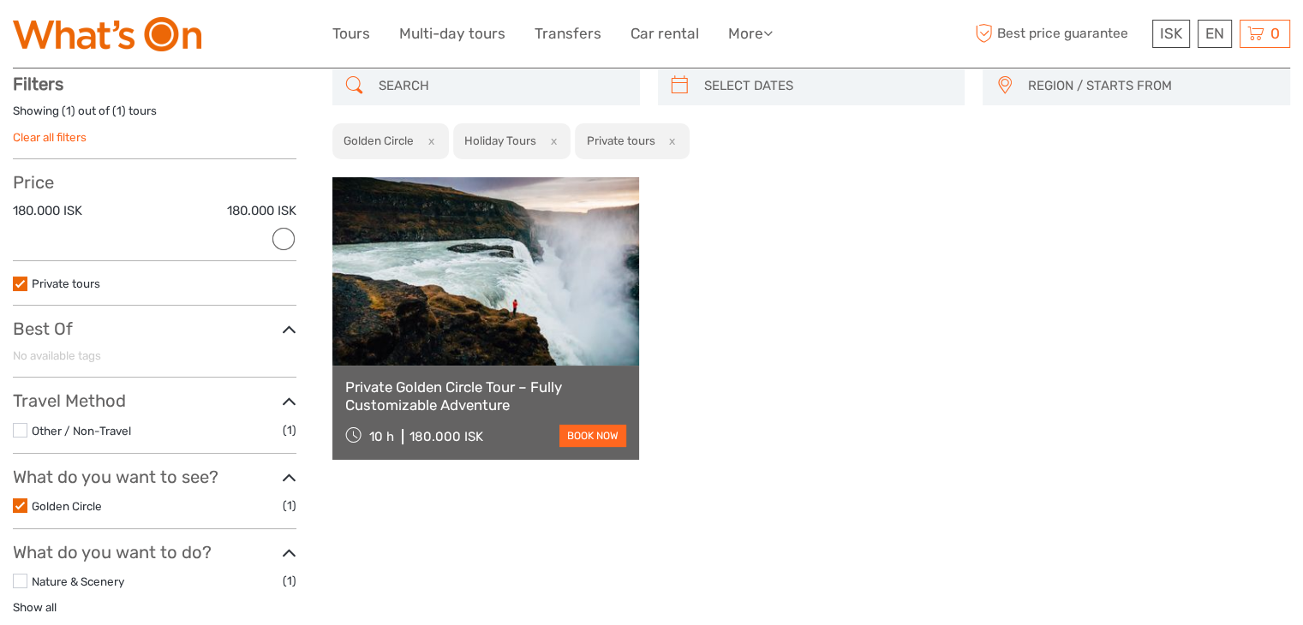
scroll to position [97, 0]
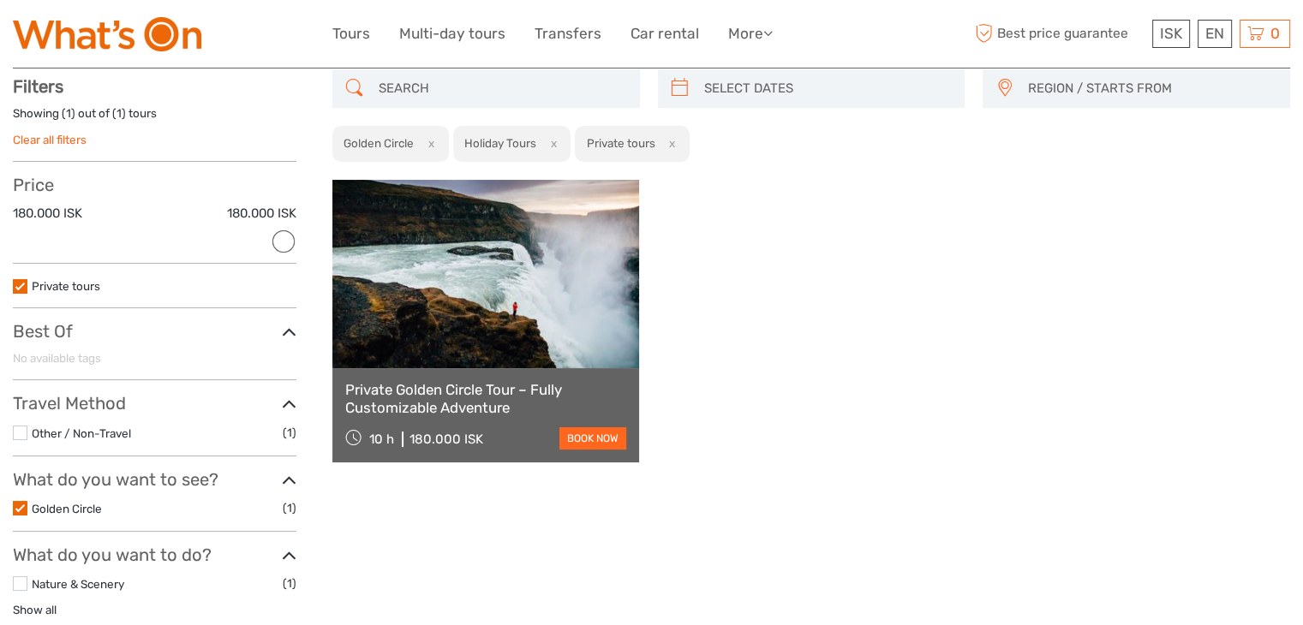
click at [483, 319] on link at bounding box center [485, 274] width 307 height 188
click at [16, 513] on label at bounding box center [20, 508] width 15 height 15
click at [0, 0] on input "checkbox" at bounding box center [0, 0] width 0 height 0
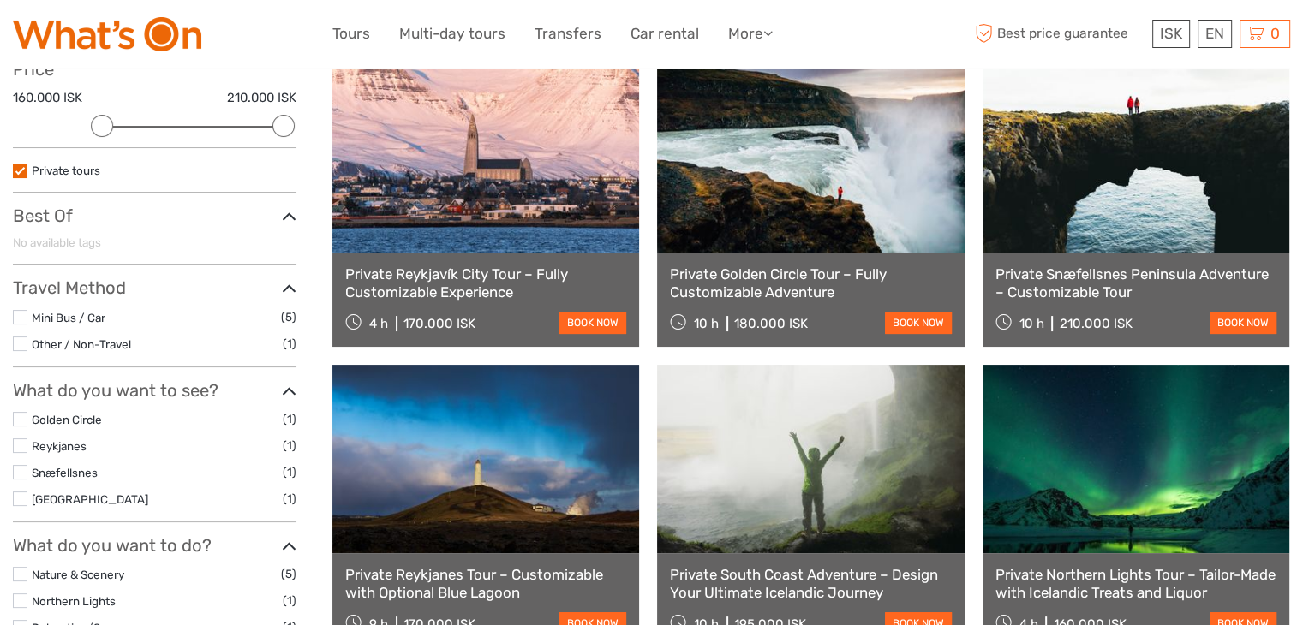
scroll to position [209, 0]
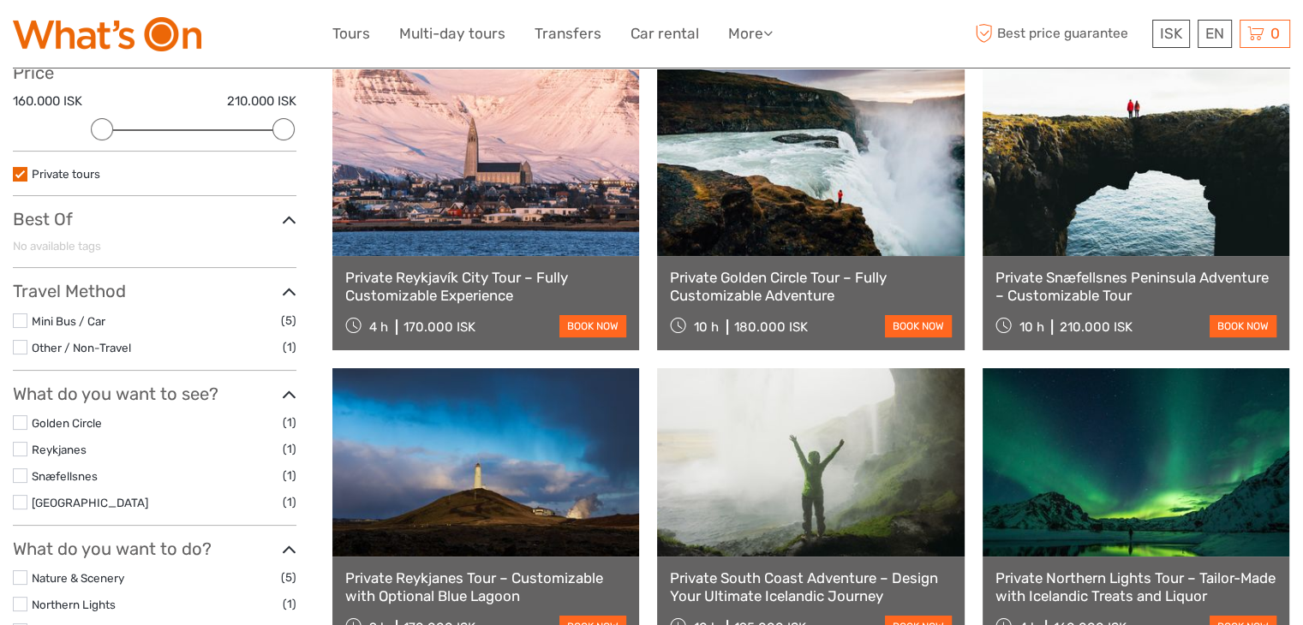
click at [21, 175] on label at bounding box center [20, 174] width 15 height 15
click at [0, 0] on input "checkbox" at bounding box center [0, 0] width 0 height 0
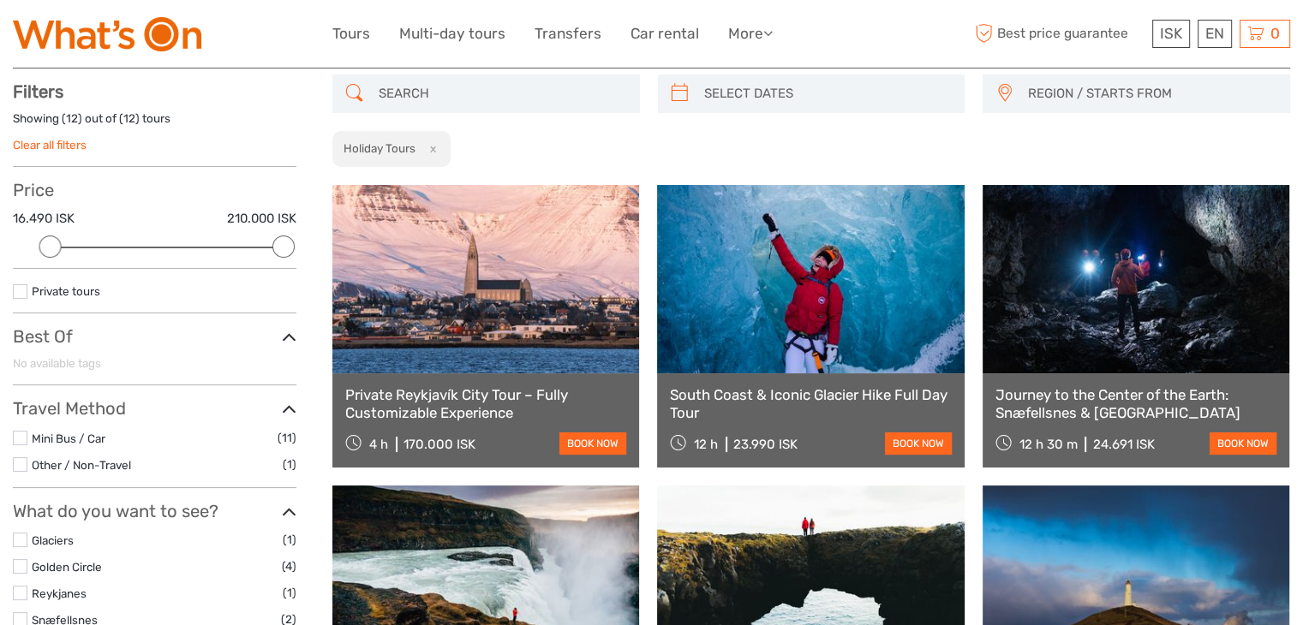
scroll to position [93, 0]
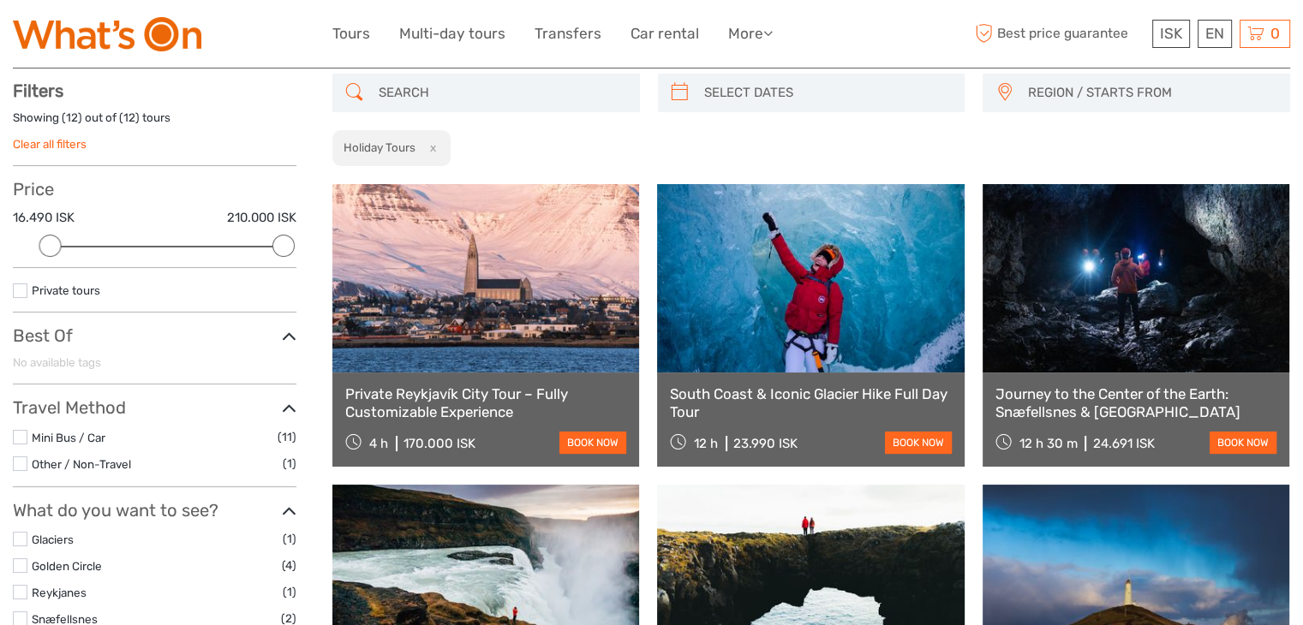
click at [166, 472] on label "Other / Non-Travel" at bounding box center [157, 465] width 251 height 20
click at [0, 0] on input "checkbox" at bounding box center [0, 0] width 0 height 0
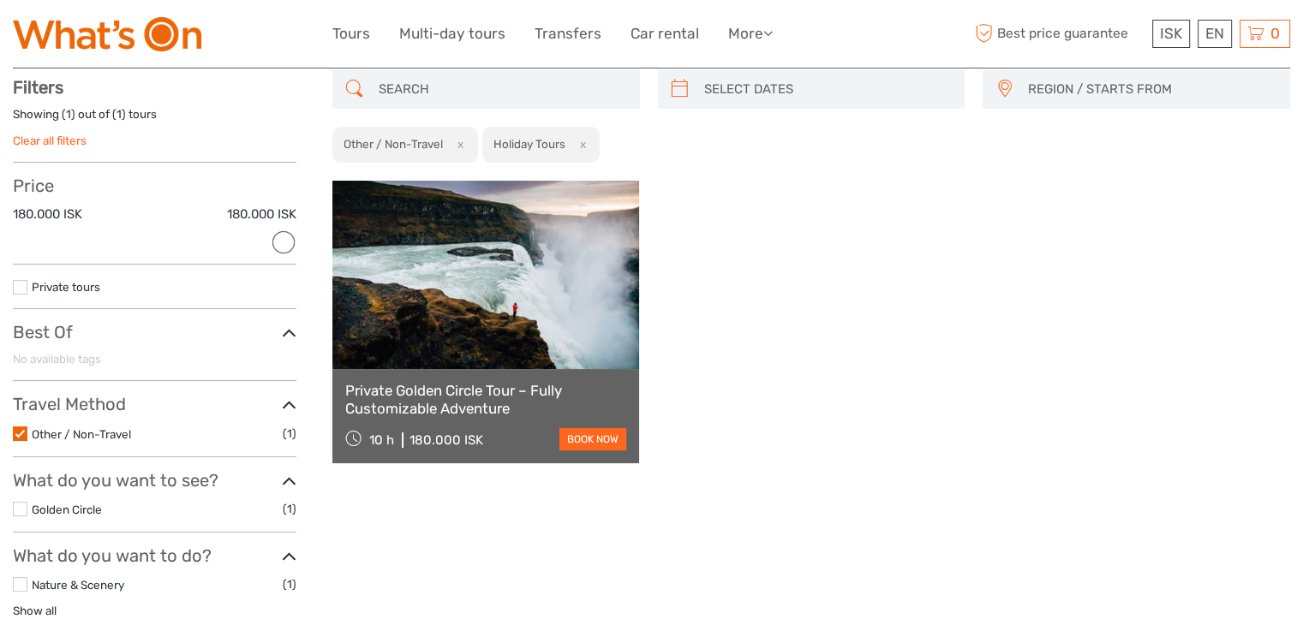
scroll to position [97, 0]
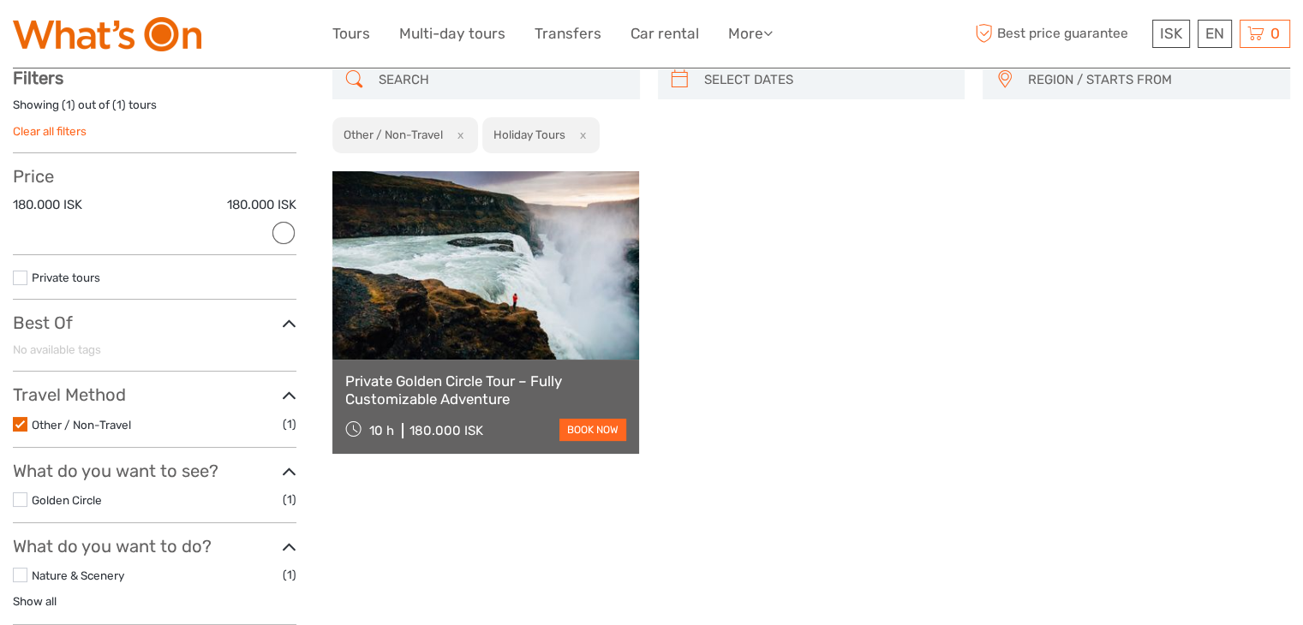
click at [21, 427] on label at bounding box center [20, 424] width 15 height 15
click at [0, 0] on input "checkbox" at bounding box center [0, 0] width 0 height 0
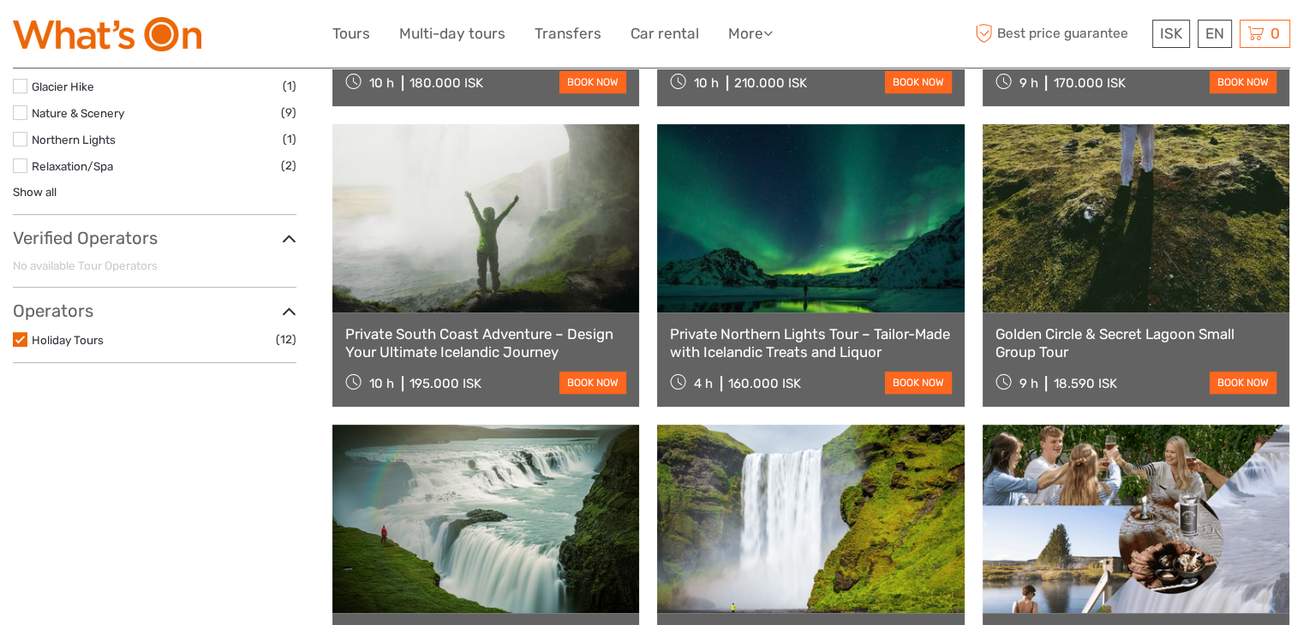
scroll to position [755, 0]
click at [21, 340] on label at bounding box center [20, 338] width 15 height 15
click at [0, 0] on input "checkbox" at bounding box center [0, 0] width 0 height 0
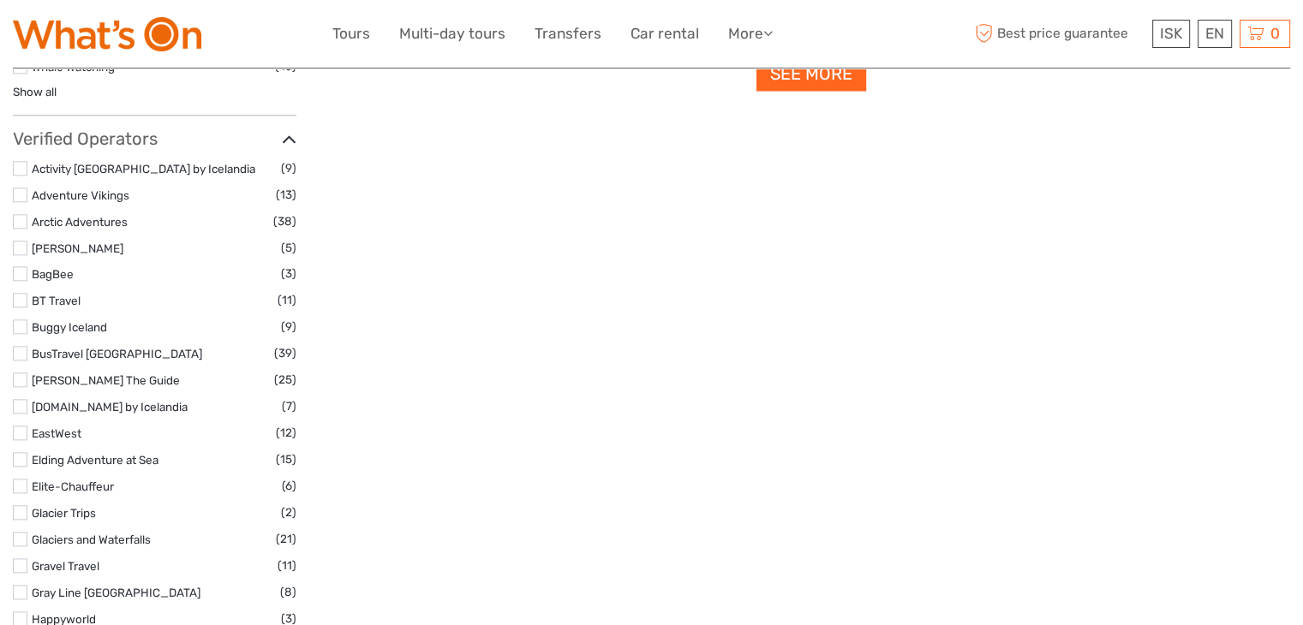
scroll to position [1998, 0]
click at [21, 243] on label at bounding box center [20, 245] width 15 height 15
click at [0, 0] on input "checkbox" at bounding box center [0, 0] width 0 height 0
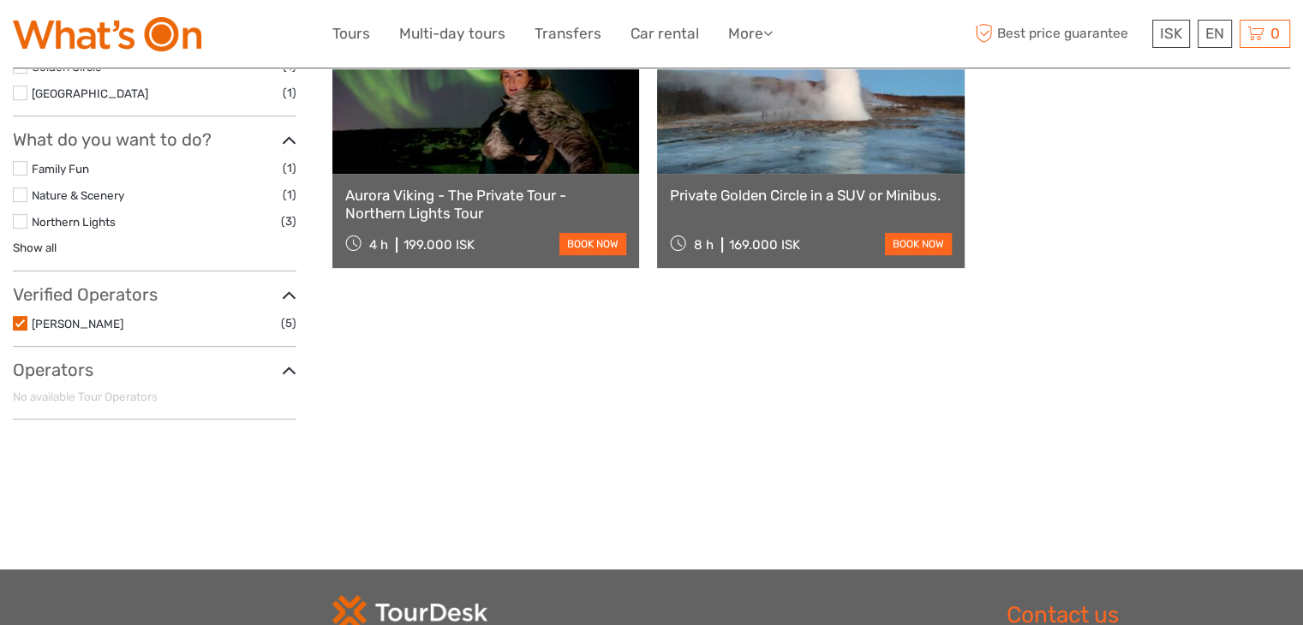
scroll to position [584, 0]
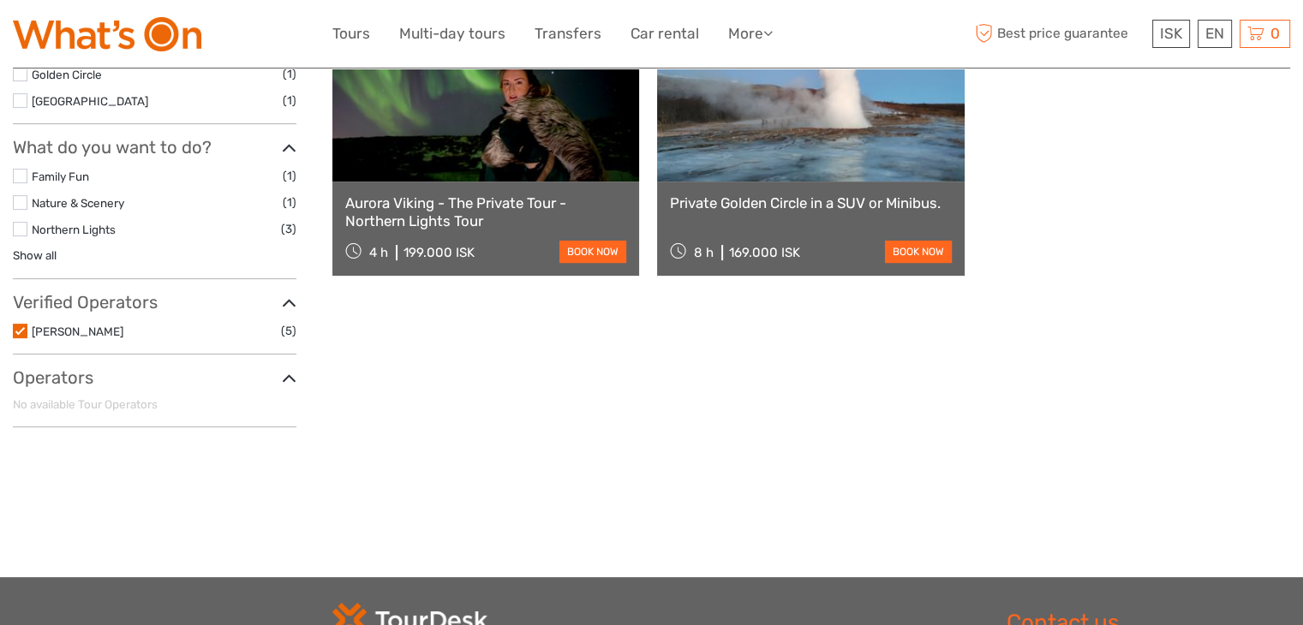
click at [16, 337] on li "Aurora Viking (5)" at bounding box center [155, 331] width 284 height 20
click at [21, 328] on label at bounding box center [20, 331] width 15 height 15
click at [0, 0] on input "checkbox" at bounding box center [0, 0] width 0 height 0
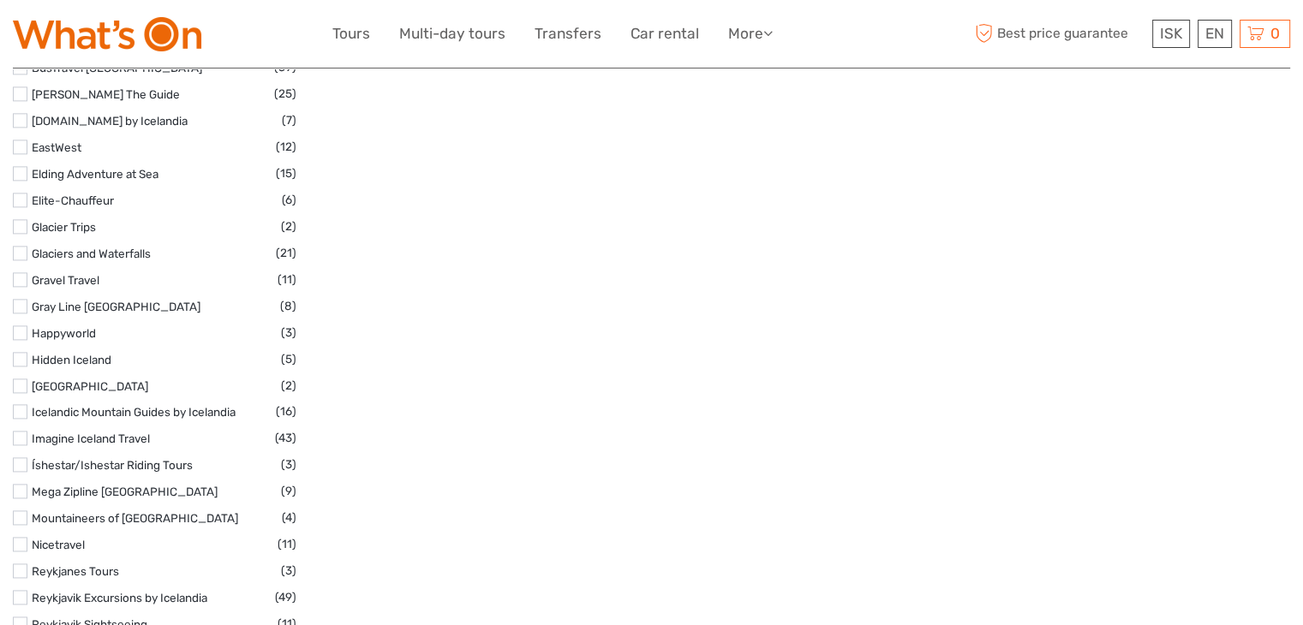
scroll to position [2295, 0]
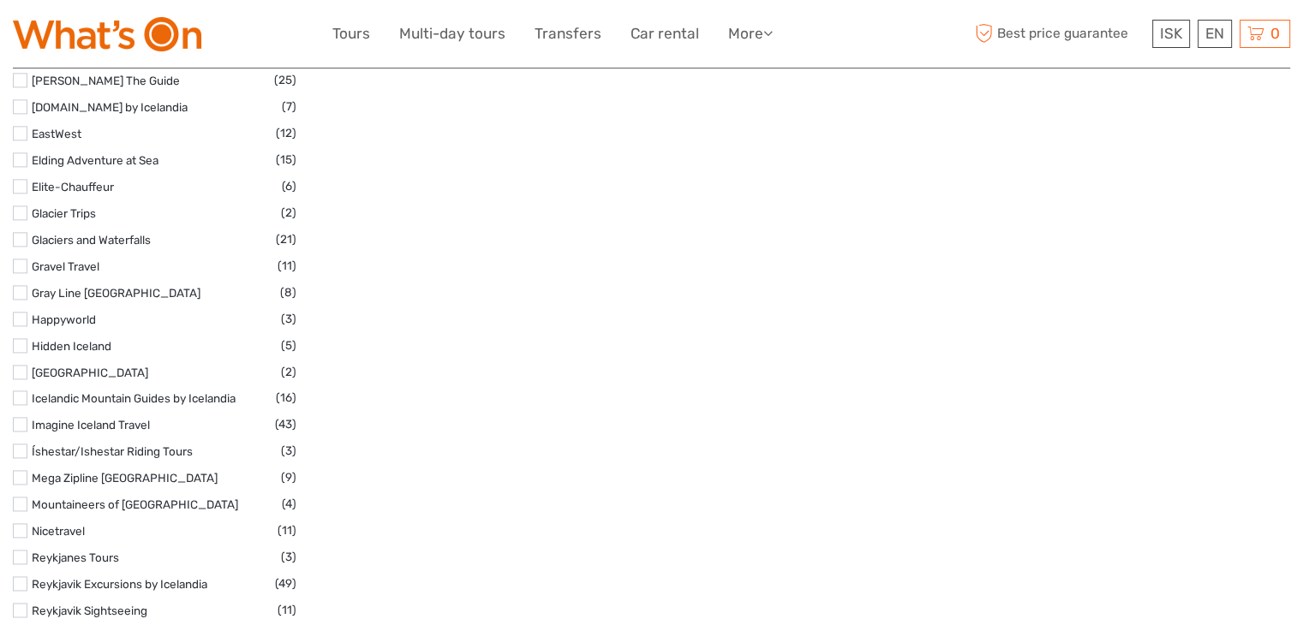
click at [20, 289] on label at bounding box center [20, 292] width 15 height 15
click at [0, 0] on input "checkbox" at bounding box center [0, 0] width 0 height 0
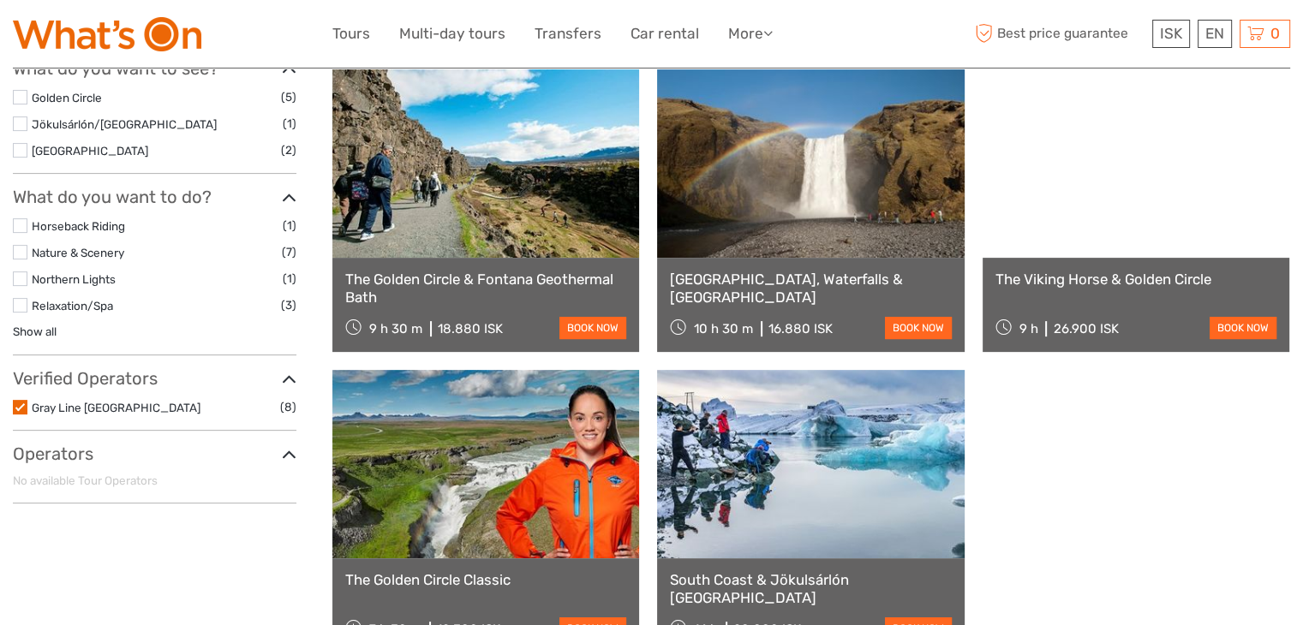
scroll to position [463, 0]
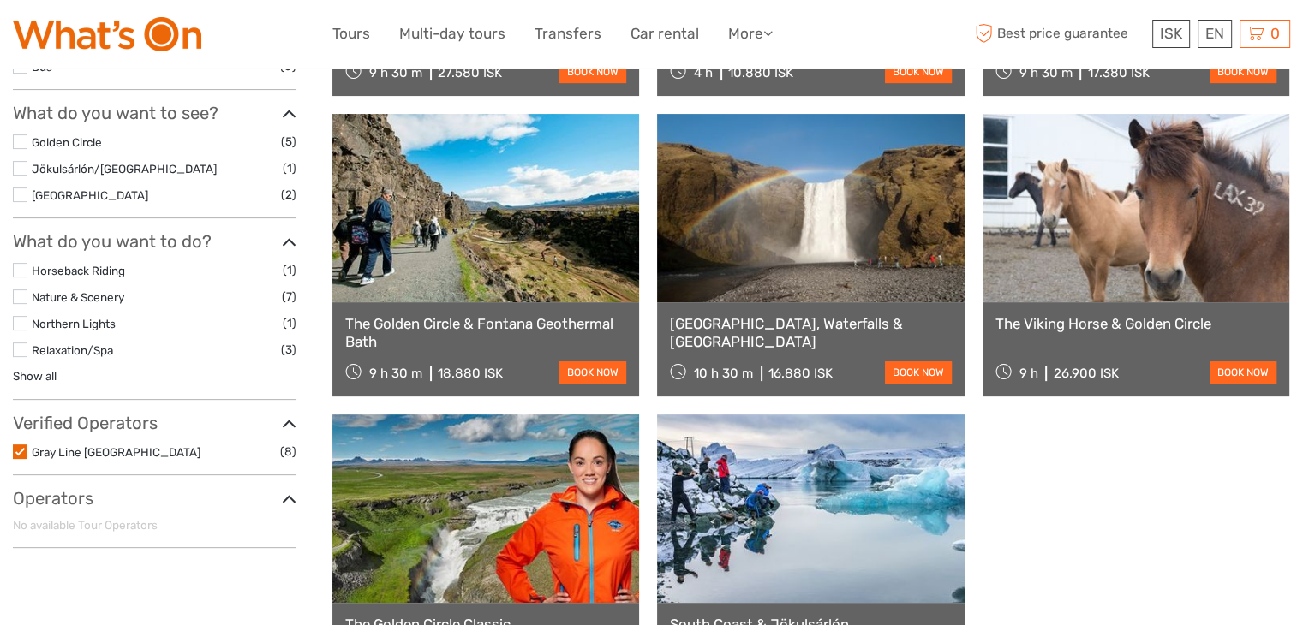
click at [23, 452] on label at bounding box center [20, 452] width 15 height 15
click at [0, 0] on input "checkbox" at bounding box center [0, 0] width 0 height 0
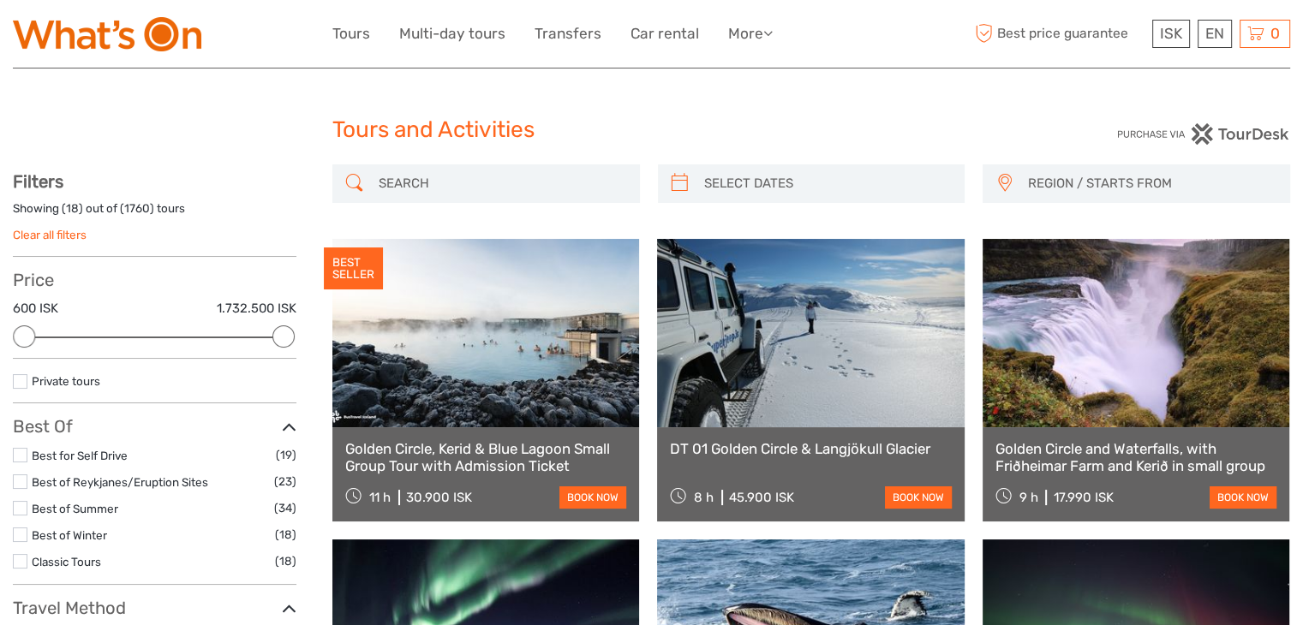
scroll to position [1, 0]
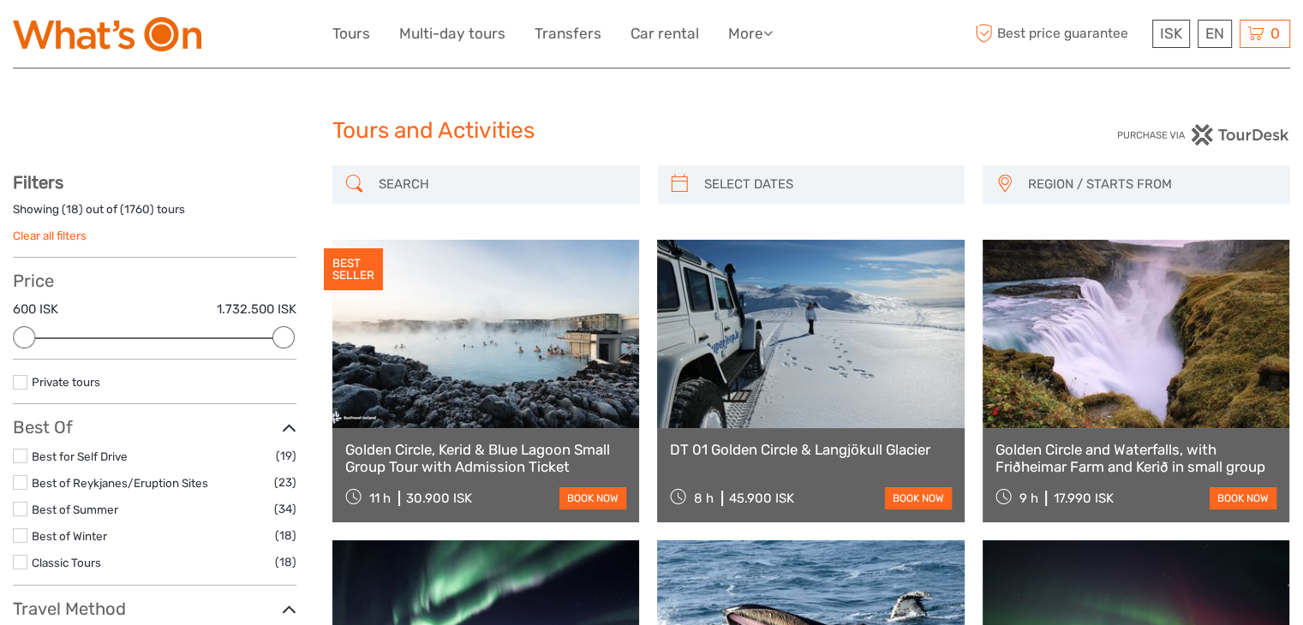
click at [21, 382] on label at bounding box center [20, 382] width 15 height 15
click at [0, 0] on input "checkbox" at bounding box center [0, 0] width 0 height 0
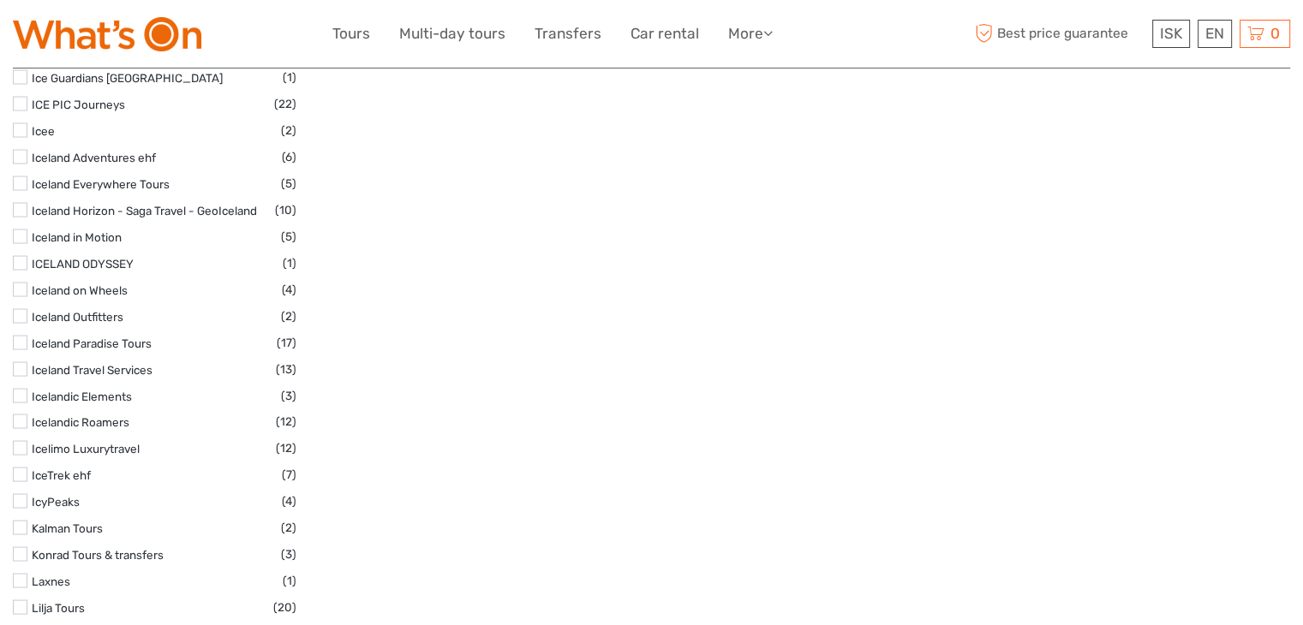
scroll to position [3292, 0]
click at [92, 443] on link "Icelimo Luxurytravel" at bounding box center [86, 450] width 108 height 14
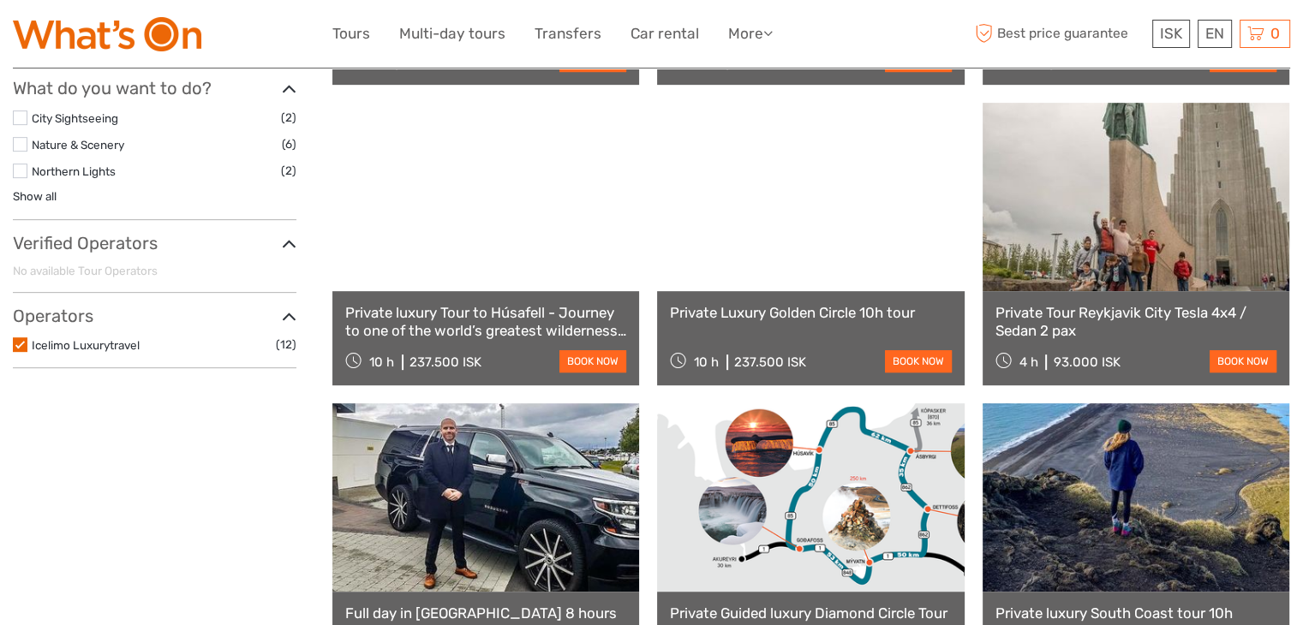
scroll to position [774, 0]
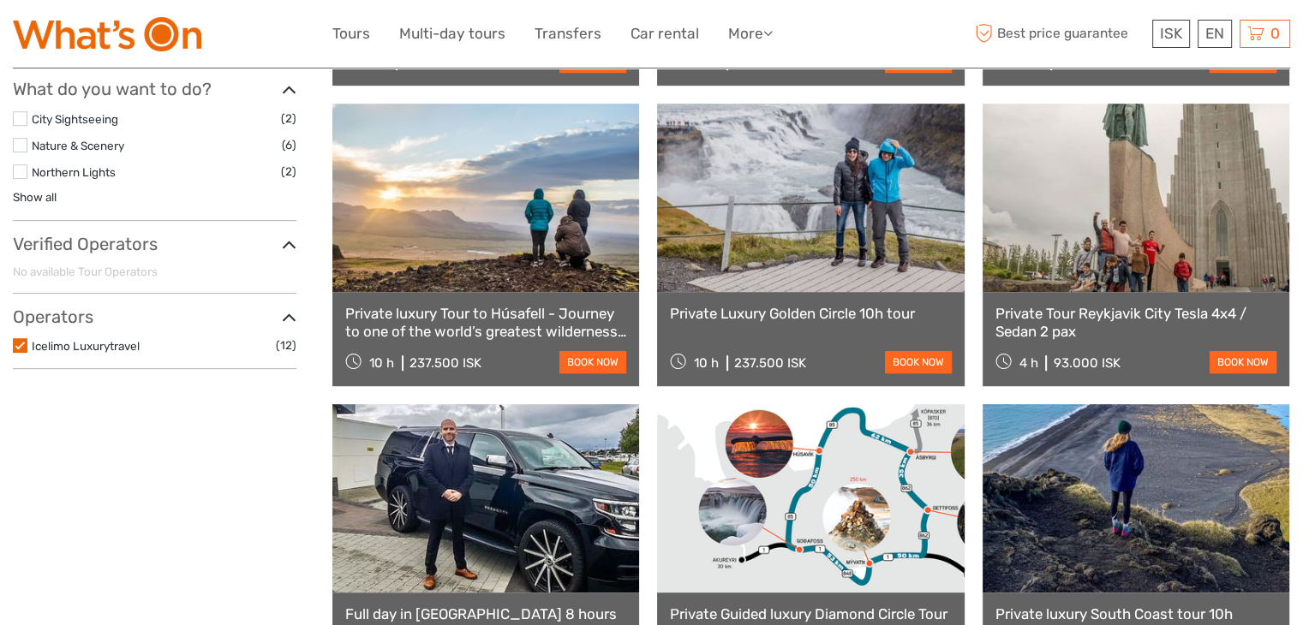
click at [20, 341] on label at bounding box center [20, 345] width 15 height 15
click at [0, 0] on input "checkbox" at bounding box center [0, 0] width 0 height 0
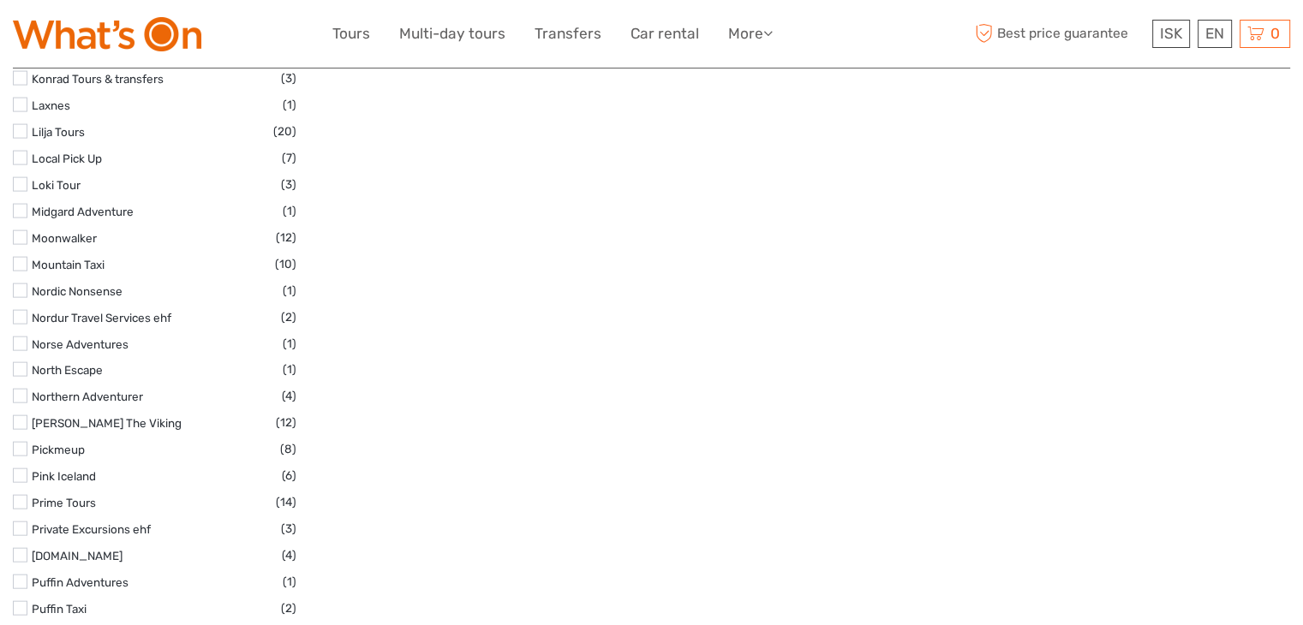
scroll to position [3805, 0]
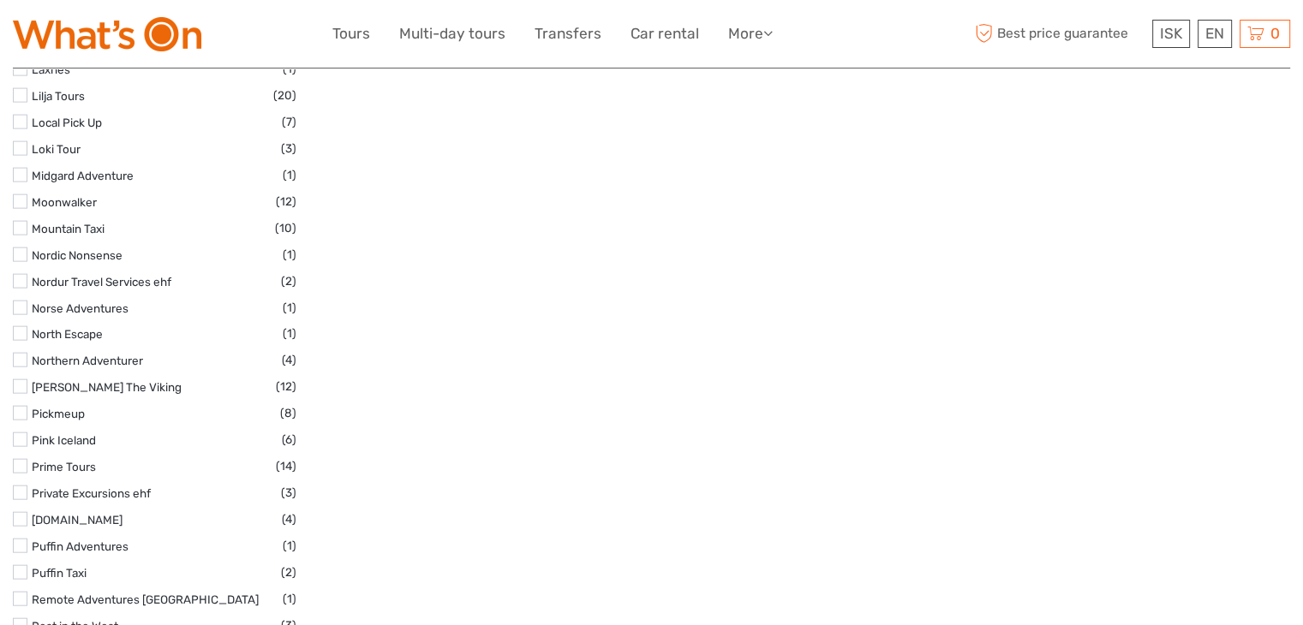
click at [24, 459] on label at bounding box center [20, 466] width 15 height 15
click at [0, 0] on input "checkbox" at bounding box center [0, 0] width 0 height 0
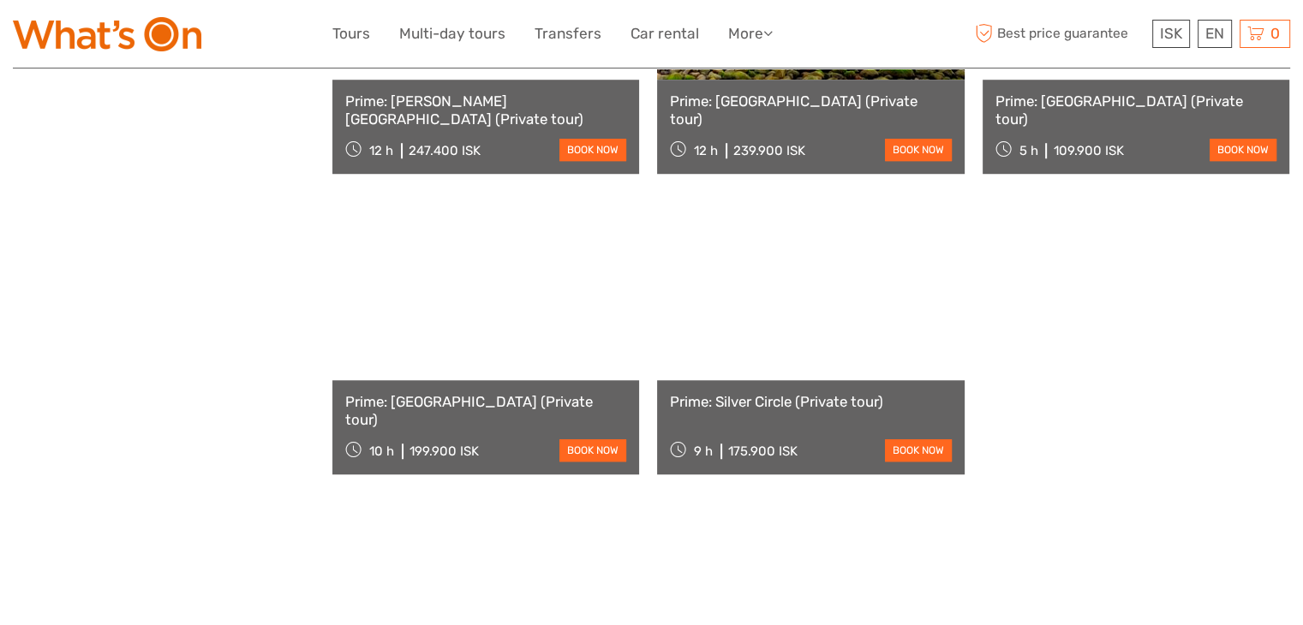
scroll to position [1288, 0]
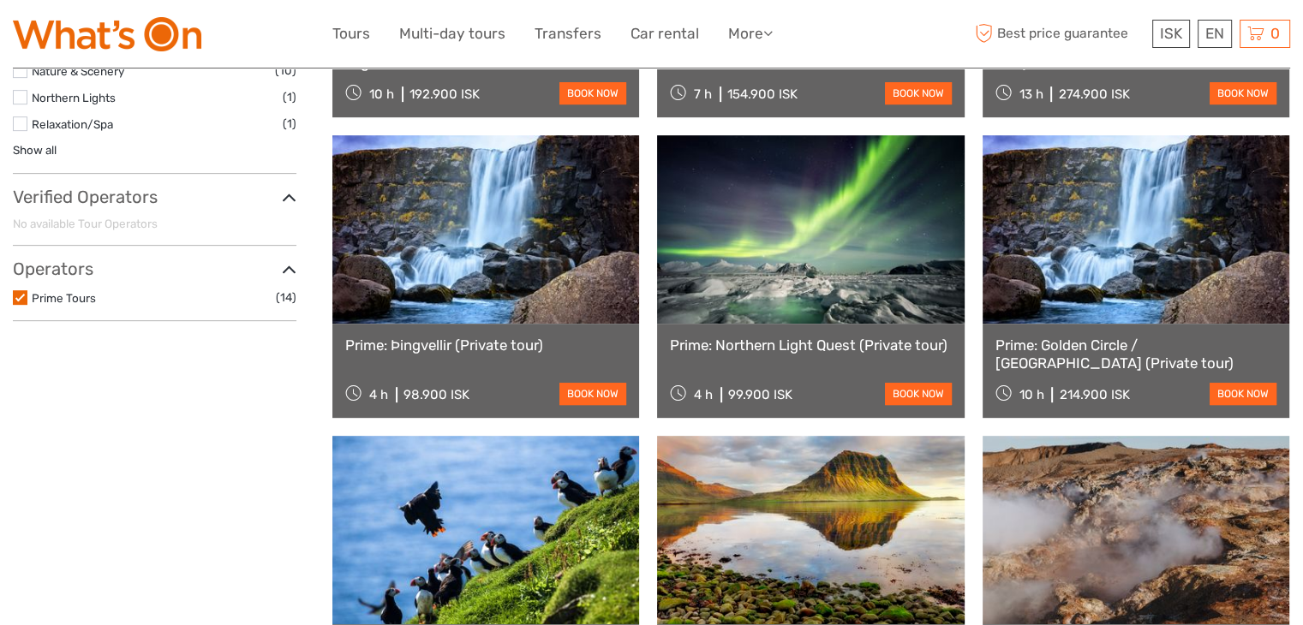
scroll to position [743, 0]
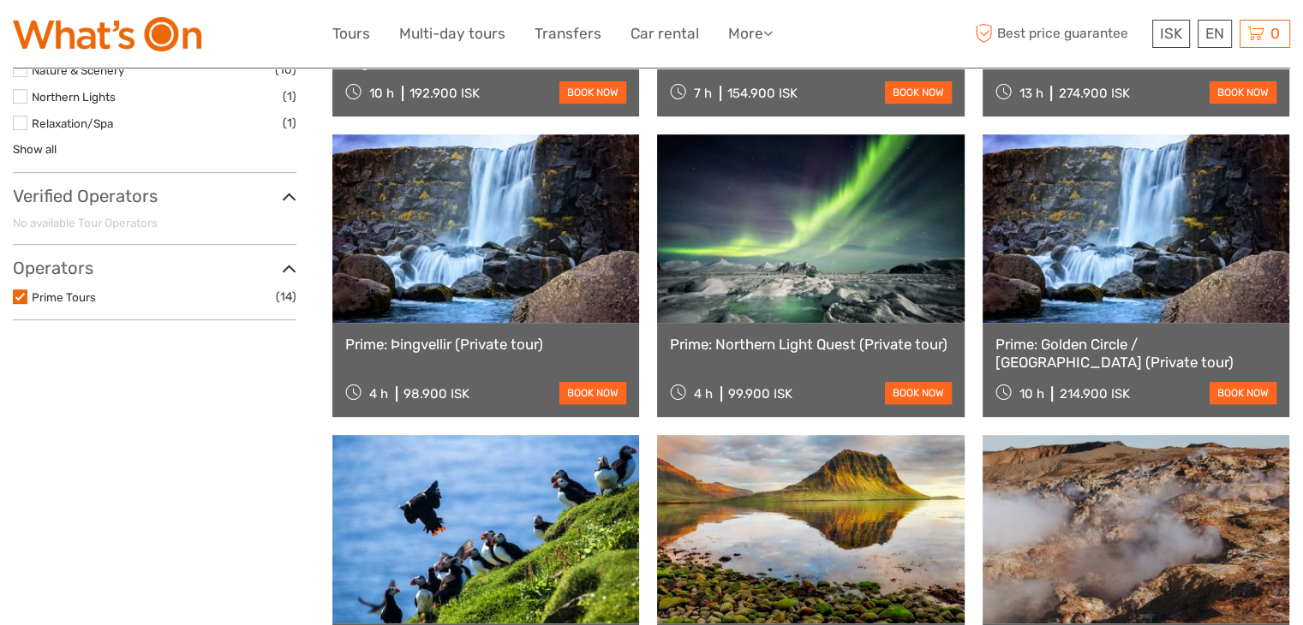
click at [295, 268] on icon at bounding box center [289, 269] width 15 height 23
click at [293, 271] on icon at bounding box center [289, 269] width 15 height 23
click at [25, 295] on label at bounding box center [20, 297] width 15 height 15
click at [0, 0] on input "checkbox" at bounding box center [0, 0] width 0 height 0
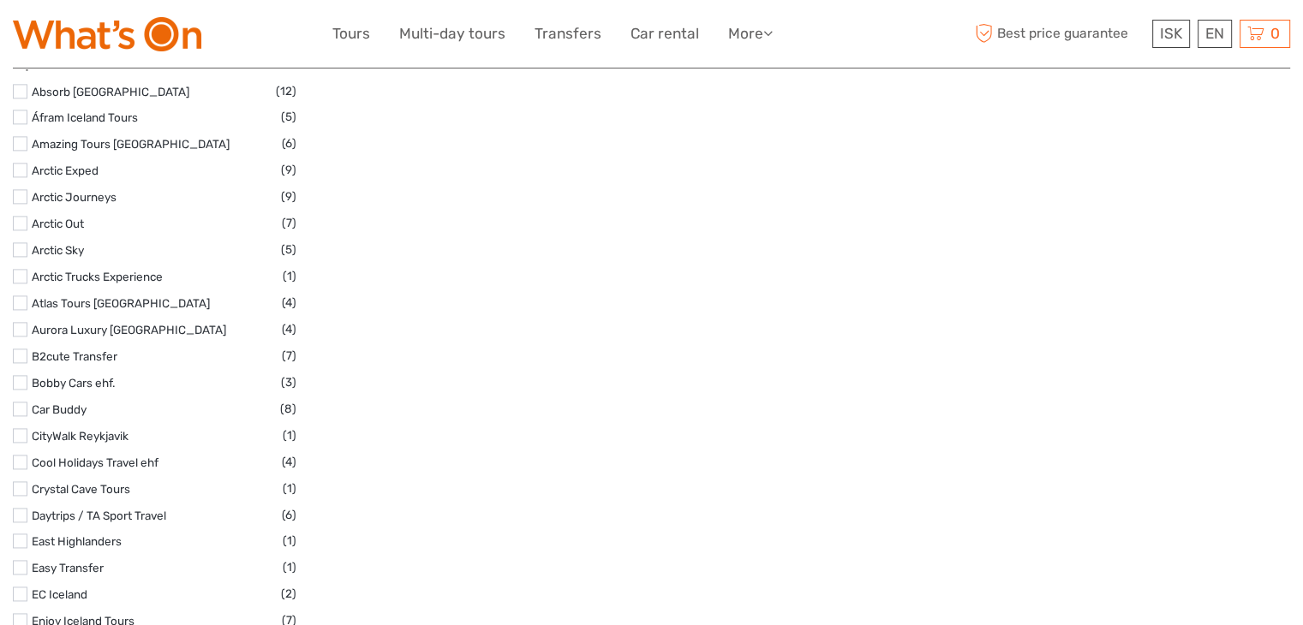
scroll to position [2333, 0]
click at [134, 457] on link "Cool Holidays Travel ehf" at bounding box center [95, 464] width 127 height 14
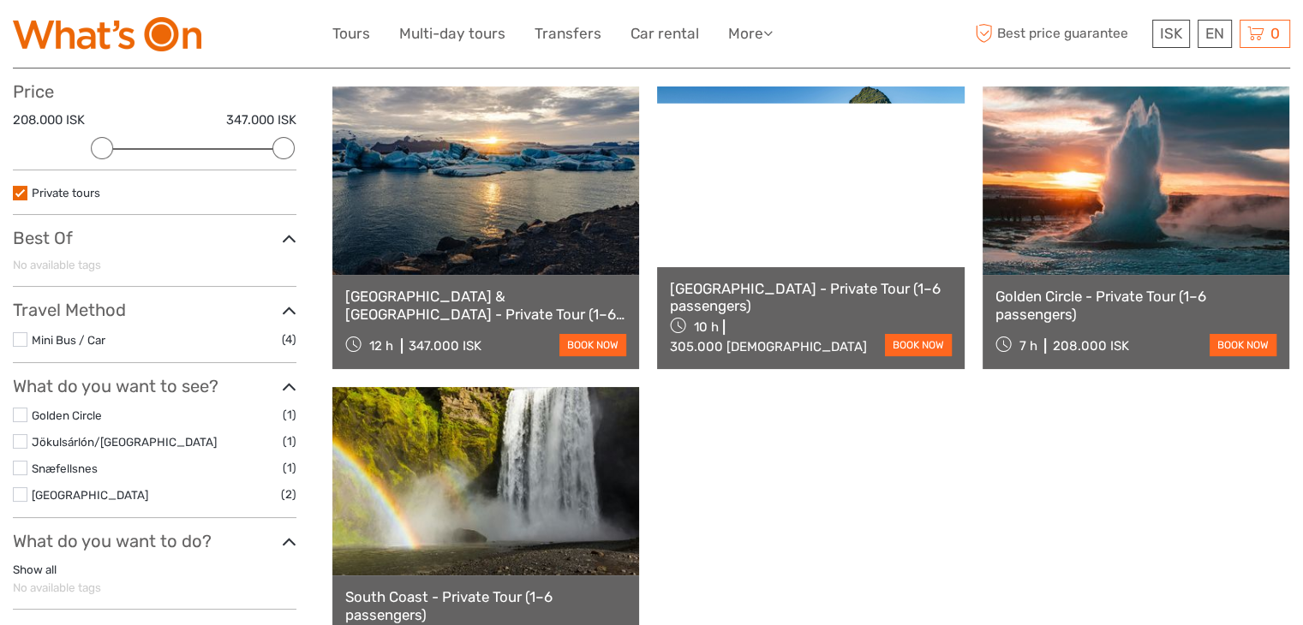
scroll to position [97, 0]
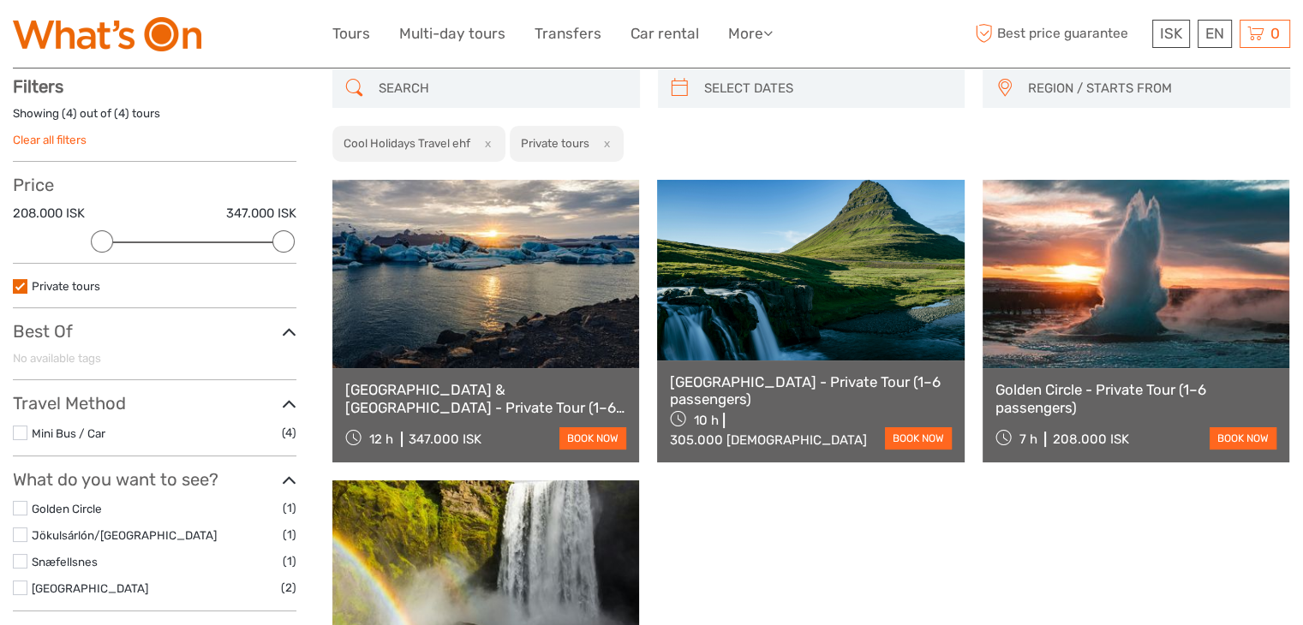
click at [1170, 267] on link at bounding box center [1135, 274] width 307 height 188
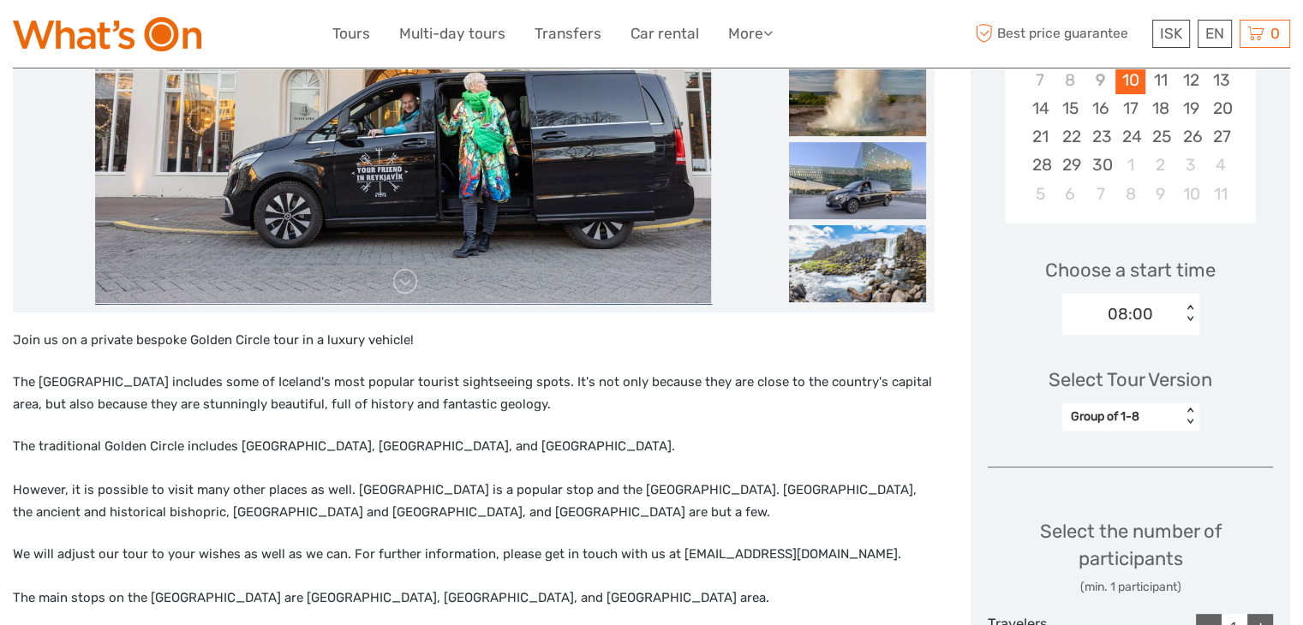
scroll to position [409, 0]
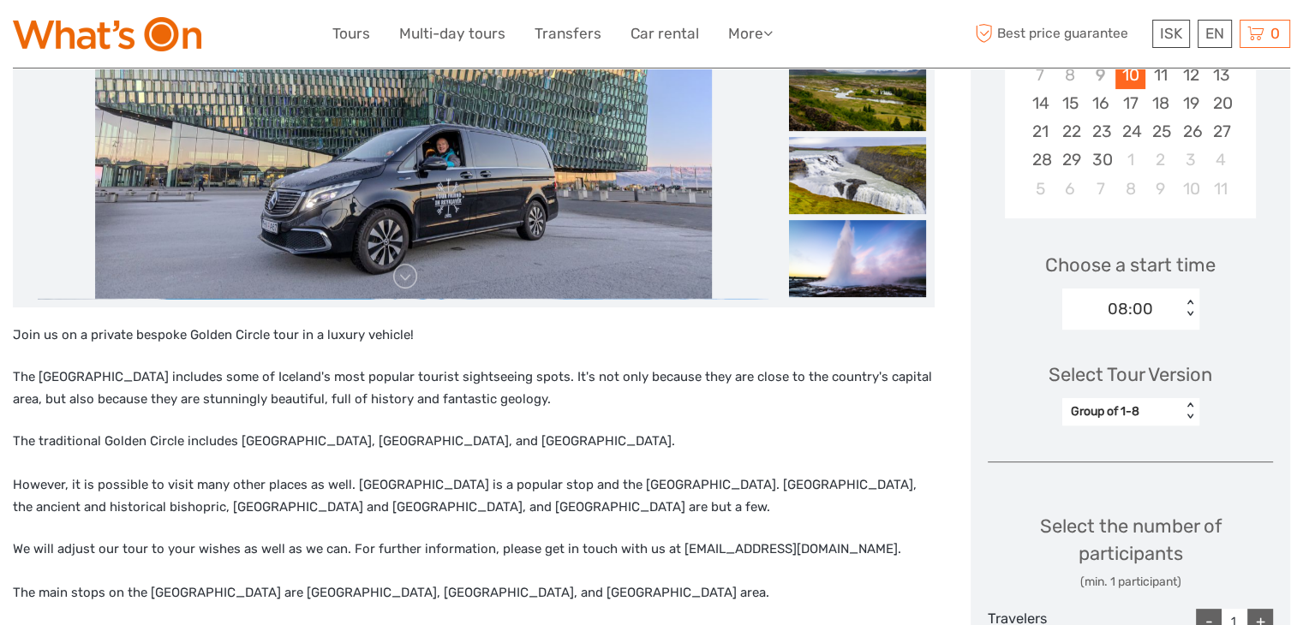
click at [453, 214] on img at bounding box center [403, 93] width 617 height 411
click at [464, 176] on img at bounding box center [403, 93] width 617 height 411
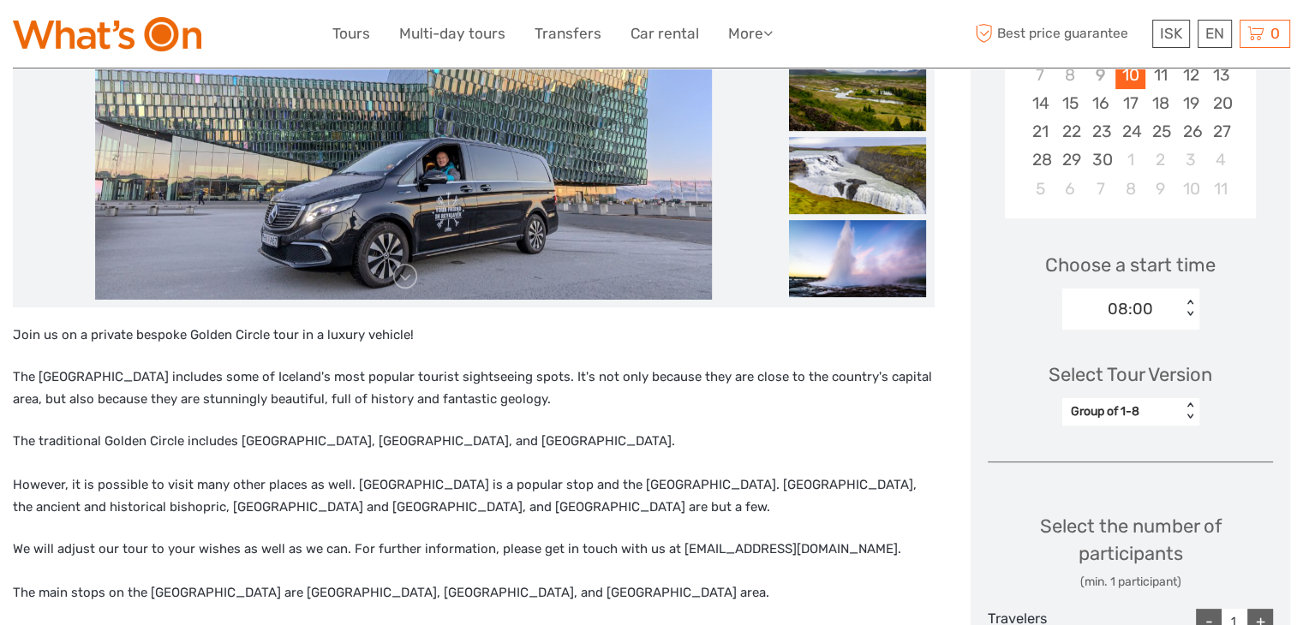
drag, startPoint x: 464, startPoint y: 176, endPoint x: 495, endPoint y: 190, distance: 33.7
click at [495, 190] on img at bounding box center [403, 107] width 617 height 411
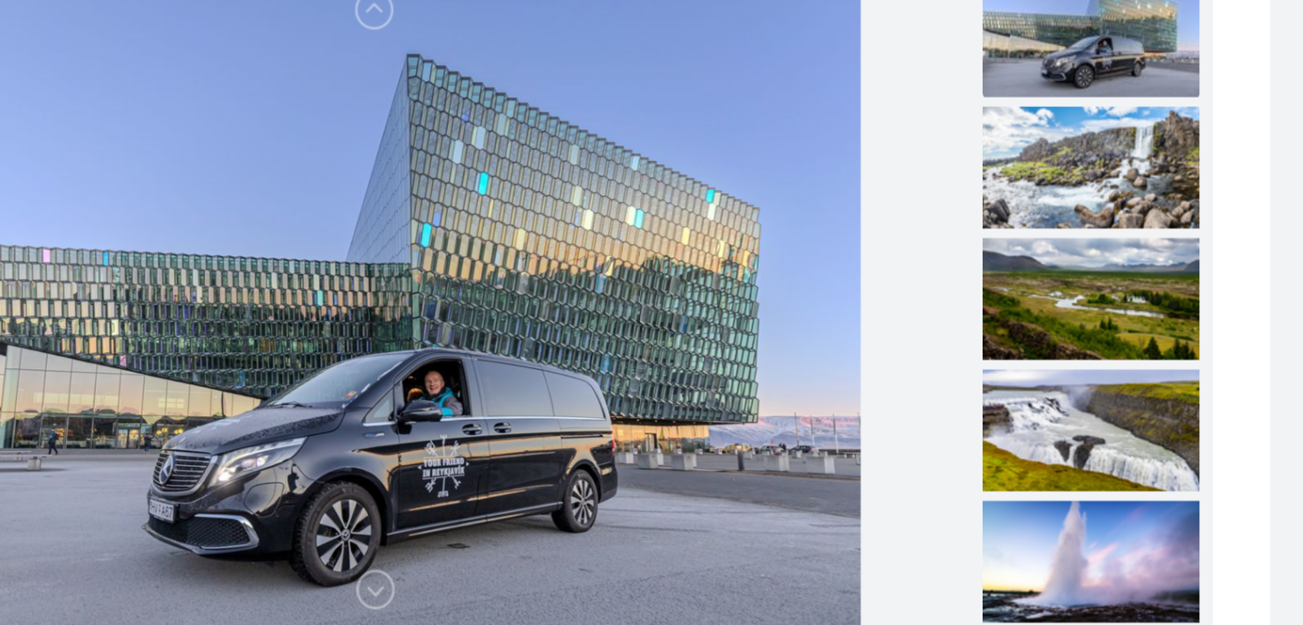
scroll to position [194, 0]
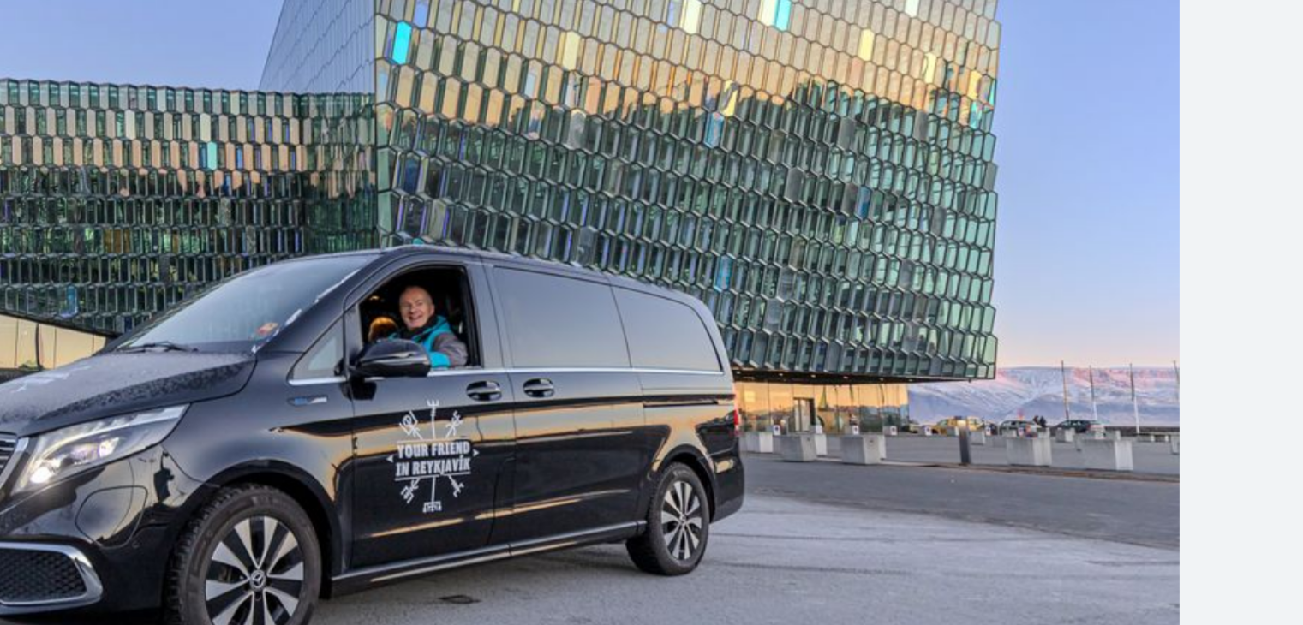
drag, startPoint x: 456, startPoint y: 323, endPoint x: 475, endPoint y: 279, distance: 47.6
click at [475, 279] on img at bounding box center [403, 265] width 617 height 411
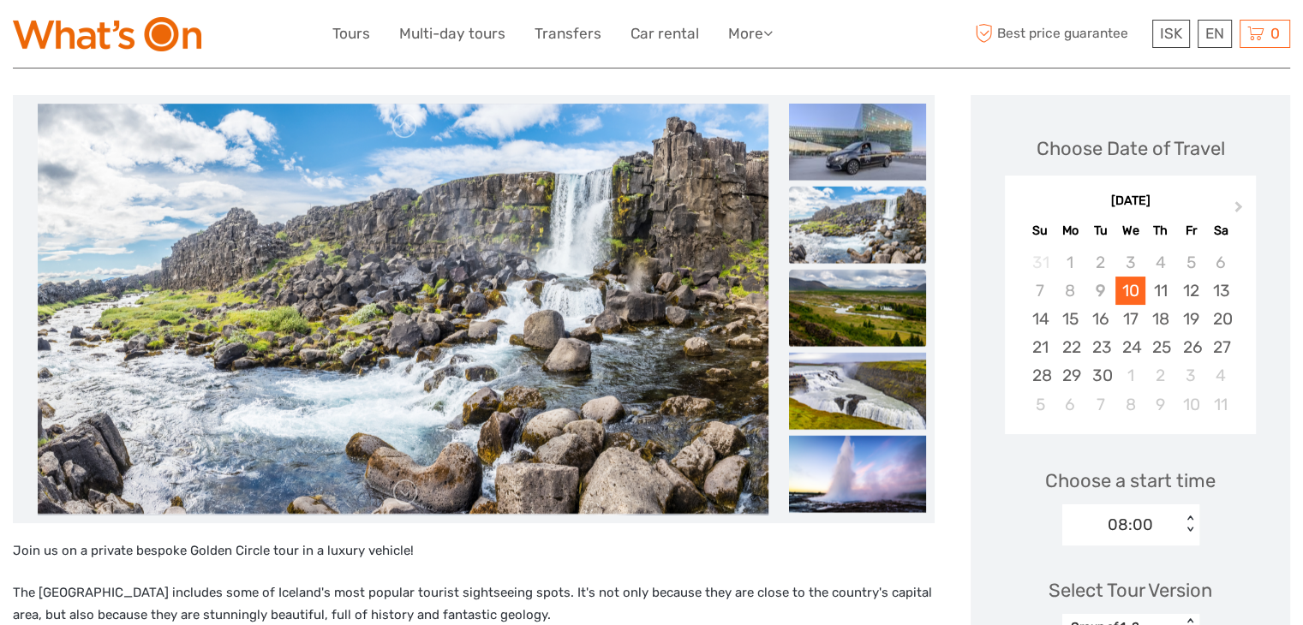
click at [845, 313] on img at bounding box center [857, 307] width 137 height 77
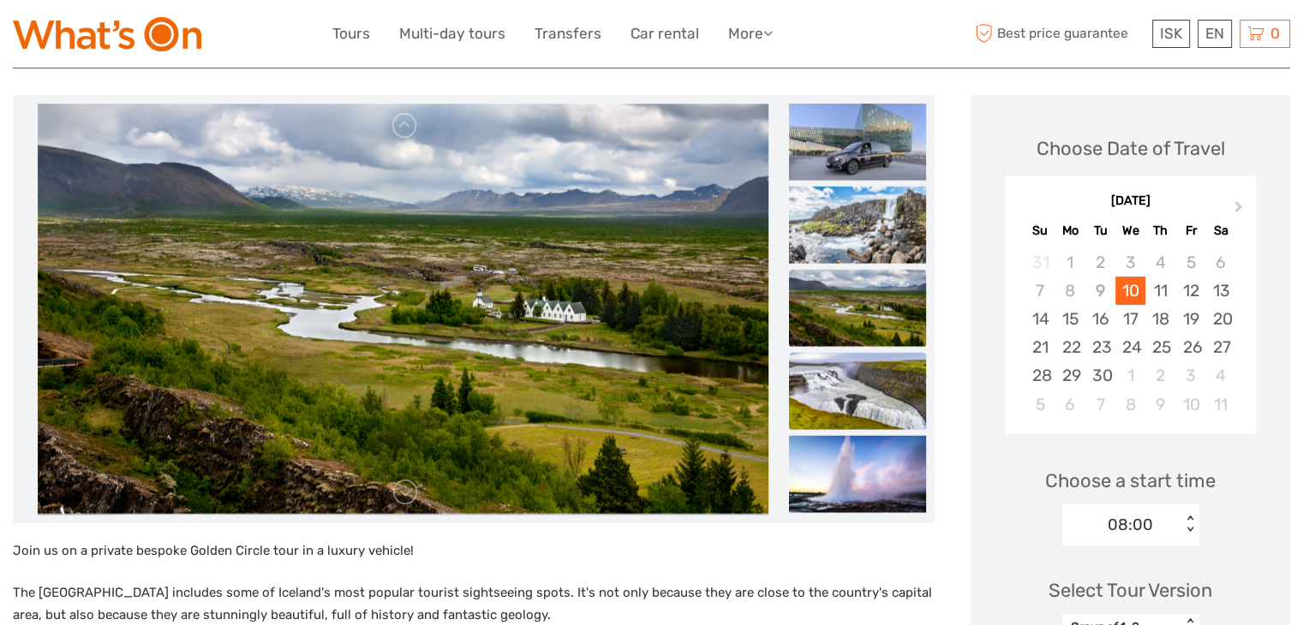
click at [860, 379] on img at bounding box center [857, 390] width 137 height 77
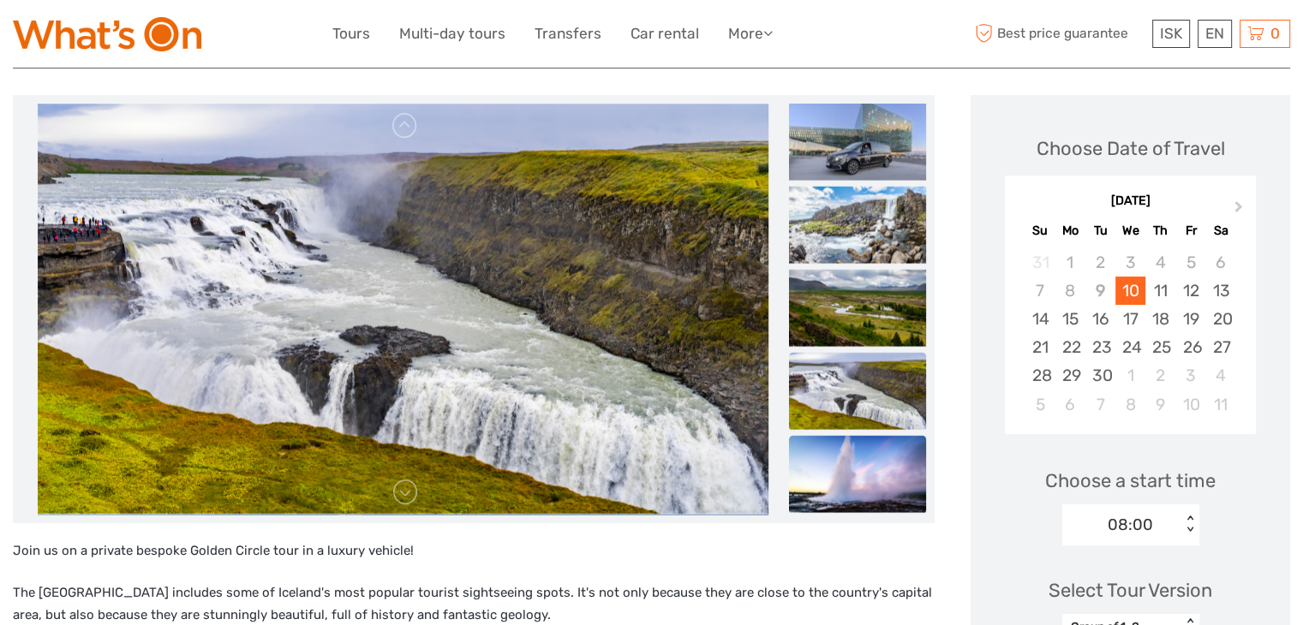
click at [890, 467] on img at bounding box center [857, 473] width 137 height 77
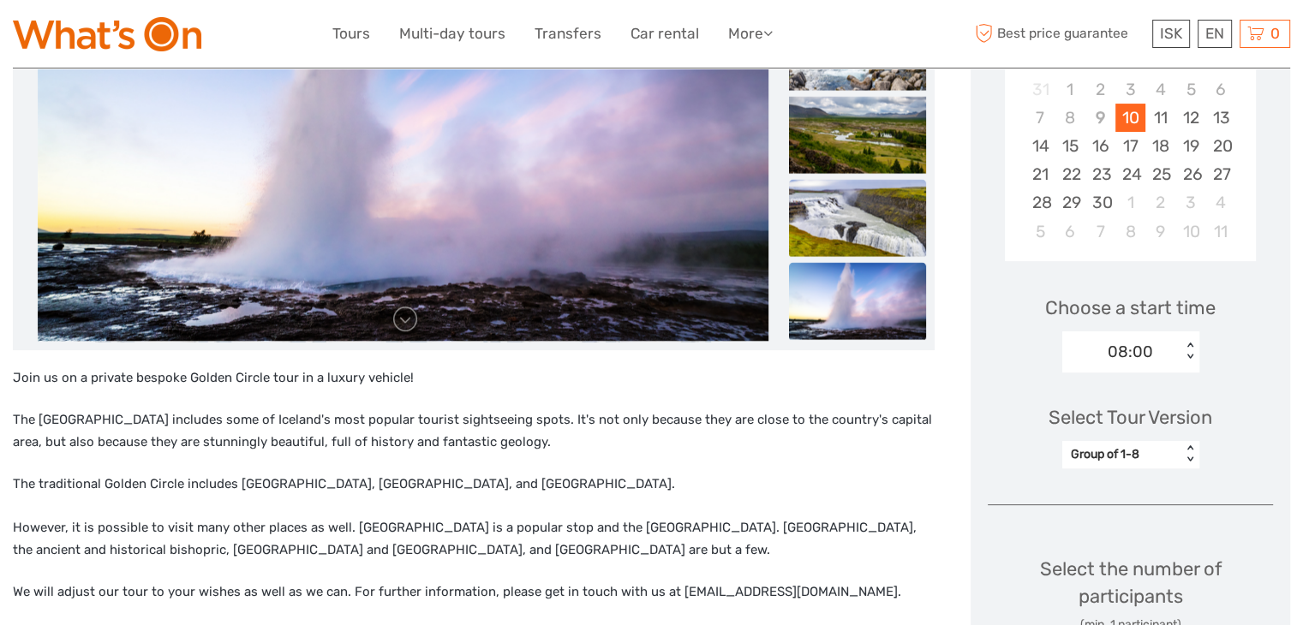
scroll to position [0, 0]
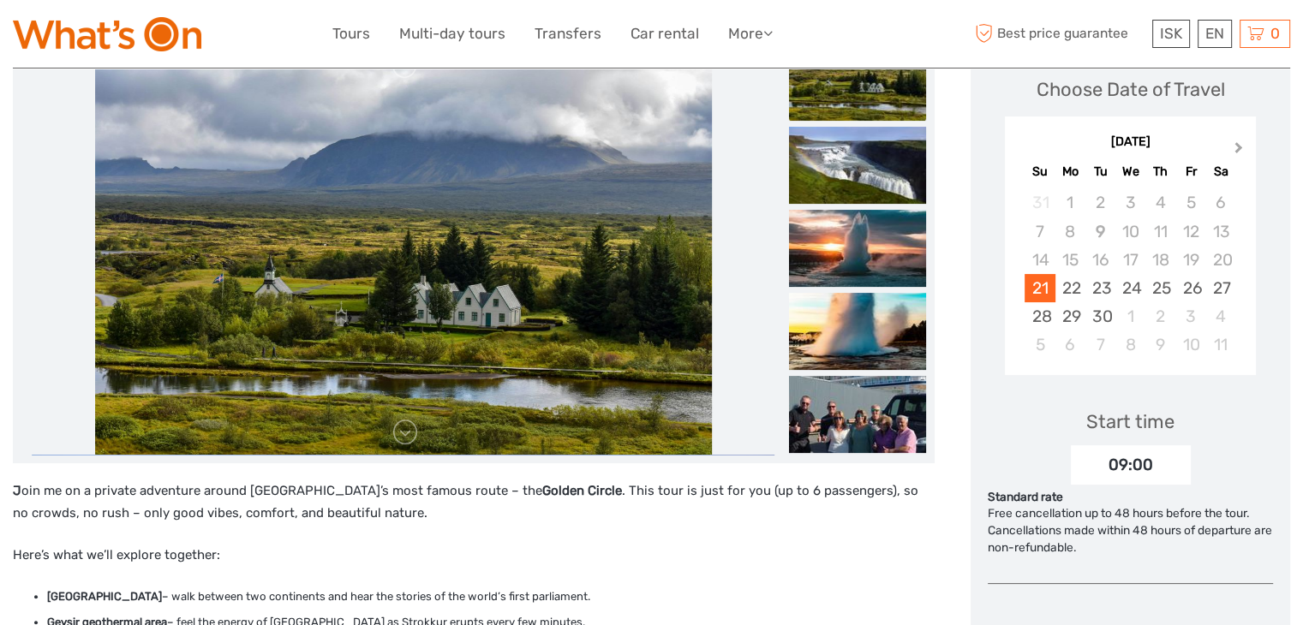
click at [1239, 145] on span "Next Month" at bounding box center [1239, 151] width 0 height 25
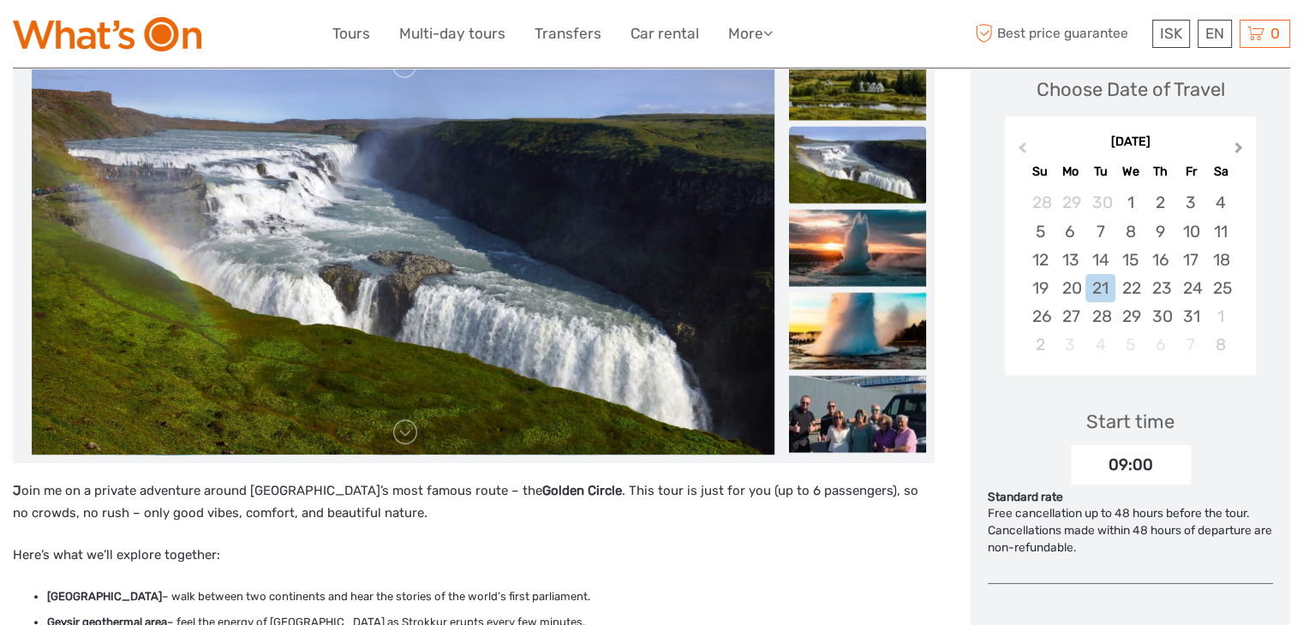
click at [1239, 145] on span "Next Month" at bounding box center [1239, 151] width 0 height 25
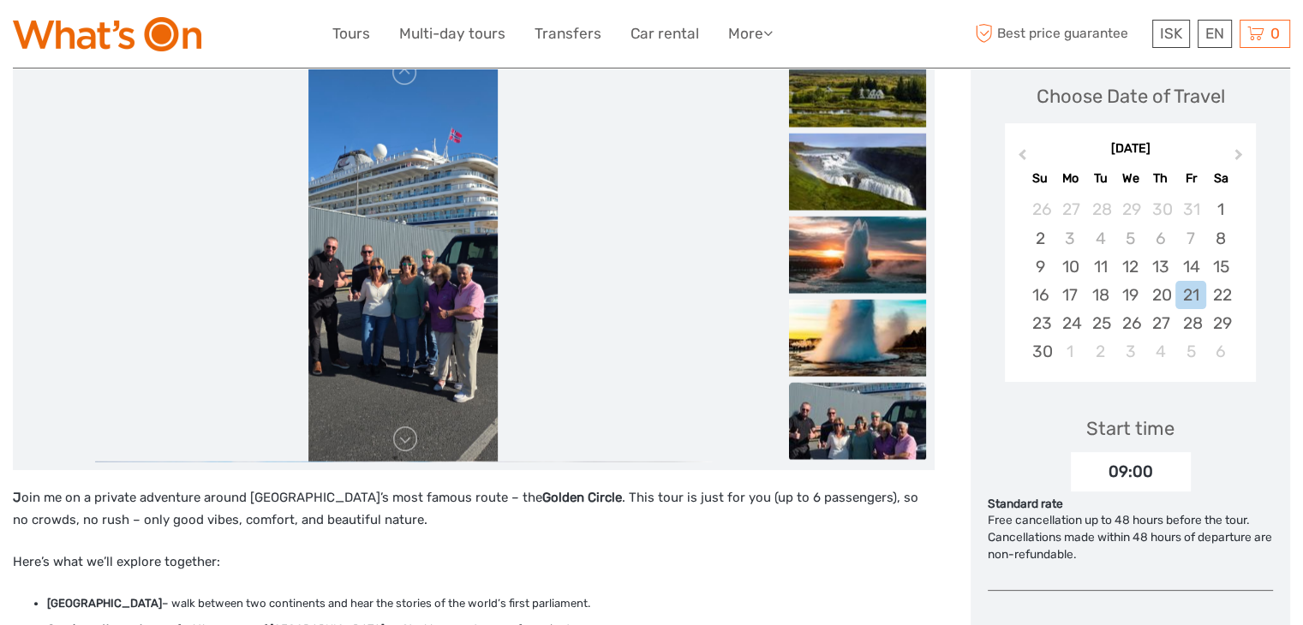
scroll to position [238, 0]
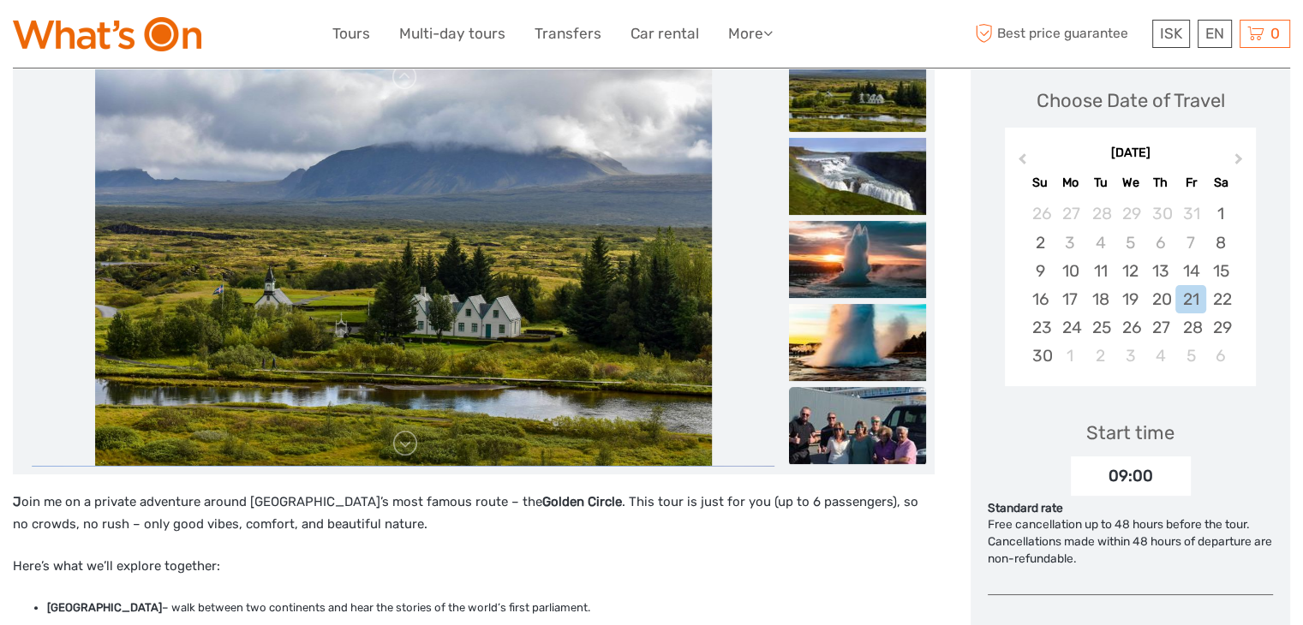
click at [813, 416] on img at bounding box center [857, 425] width 137 height 77
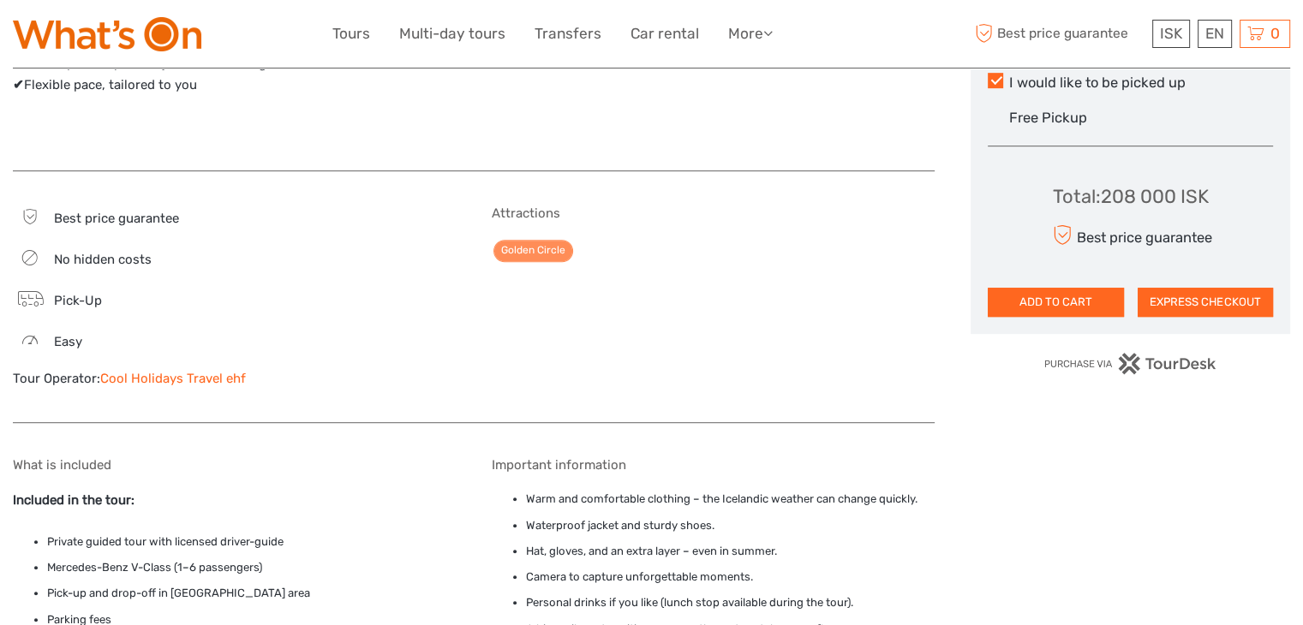
scroll to position [1018, 0]
click at [175, 375] on link "Cool Holidays Travel ehf" at bounding box center [173, 378] width 146 height 15
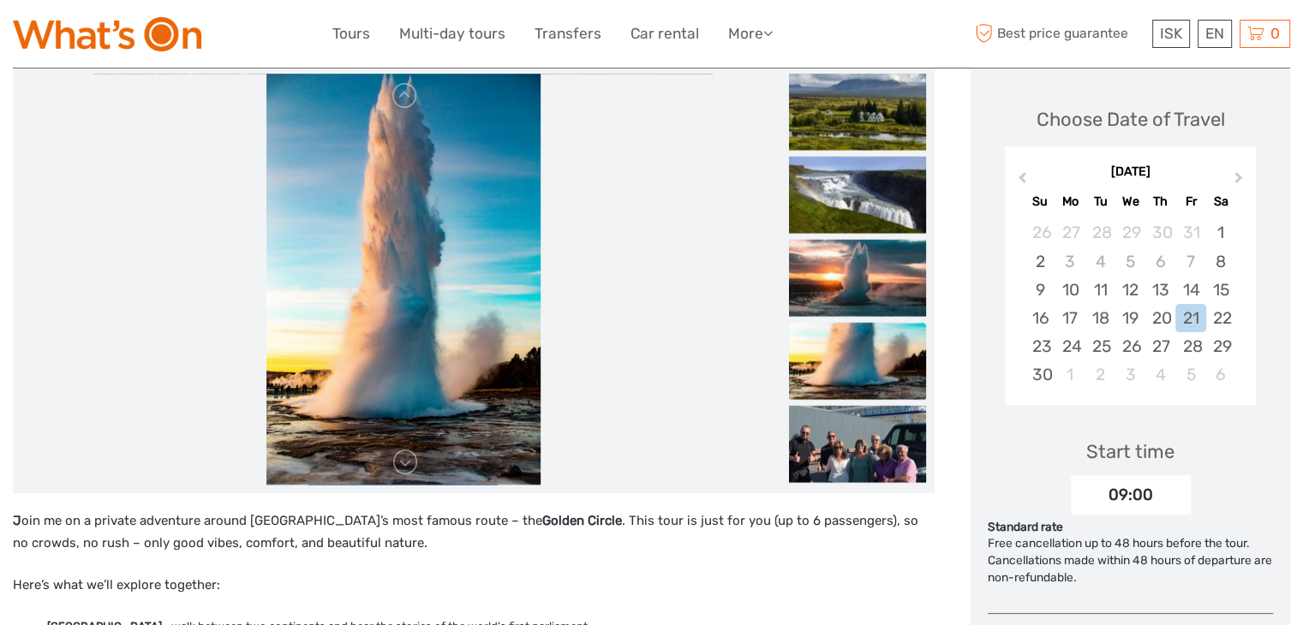
scroll to position [0, 0]
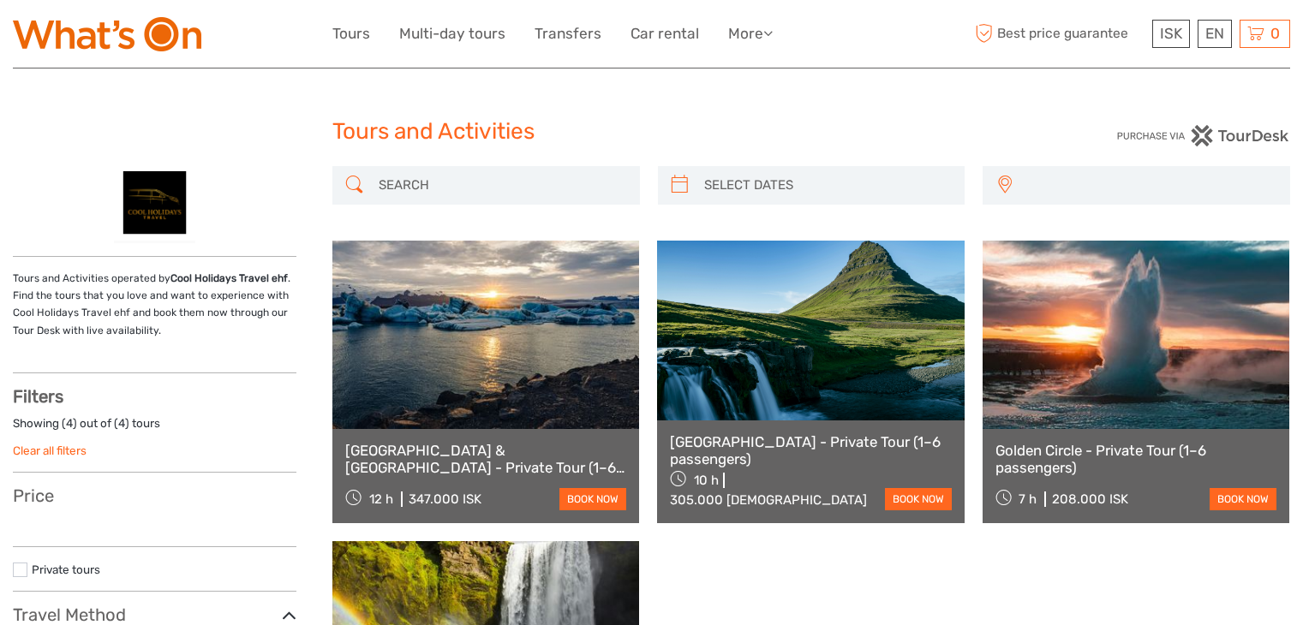
select select
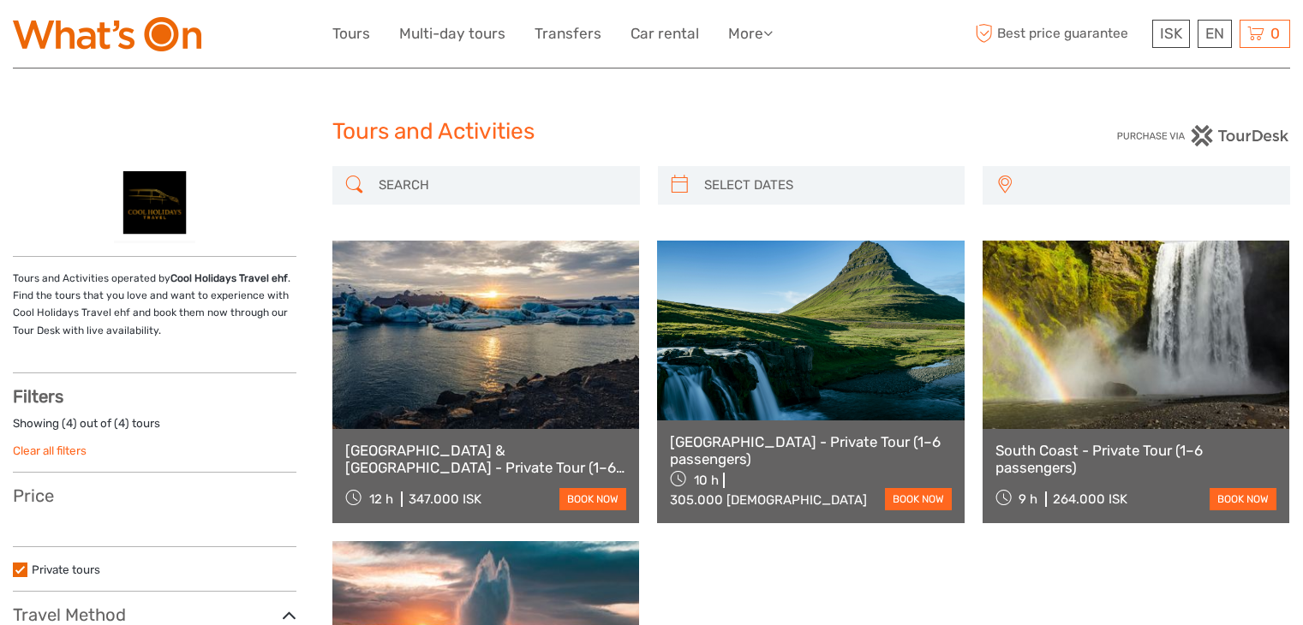
select select
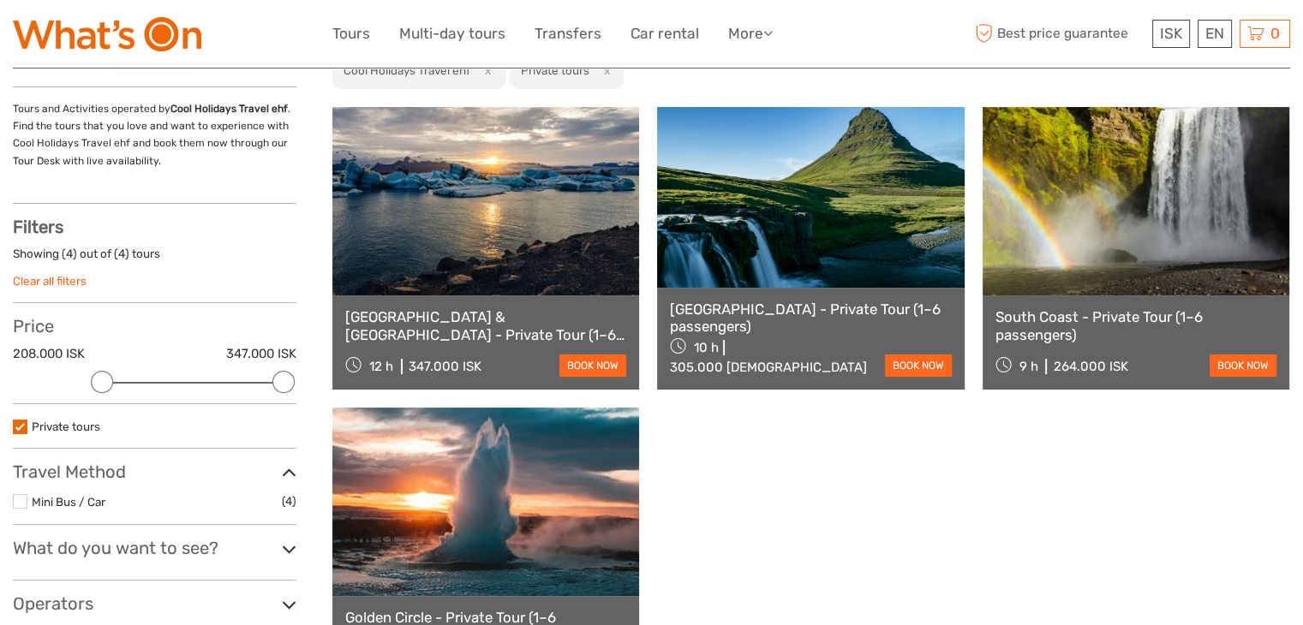
scroll to position [168, 0]
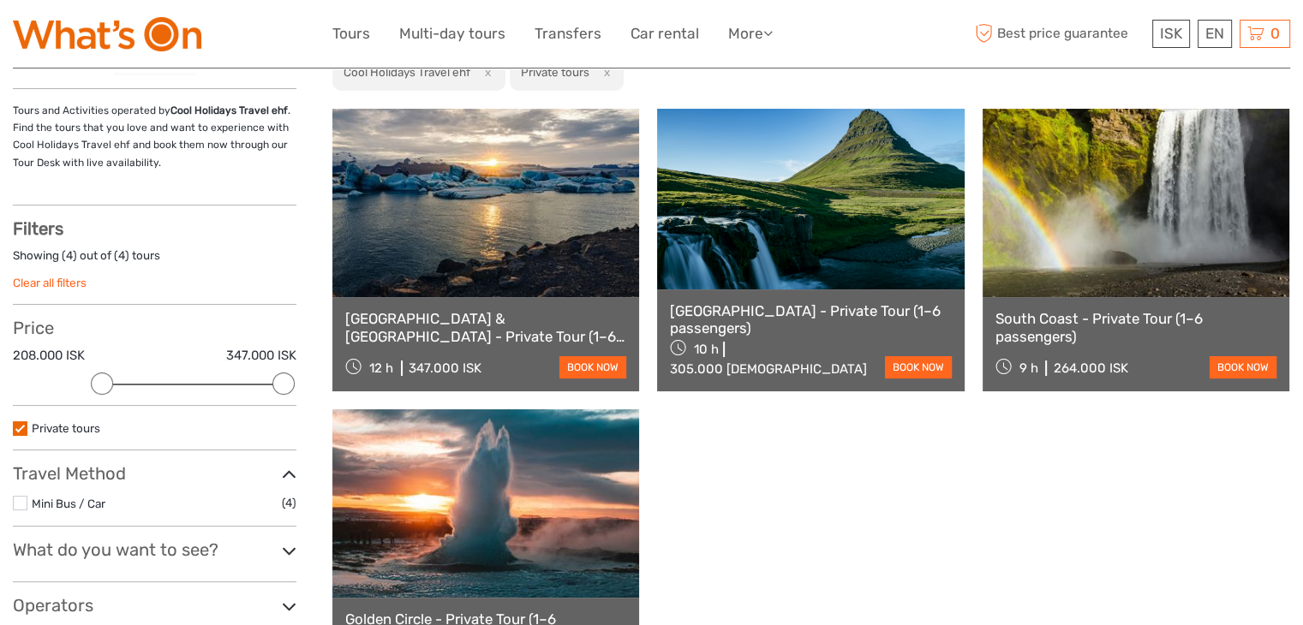
click at [539, 233] on link at bounding box center [485, 203] width 307 height 188
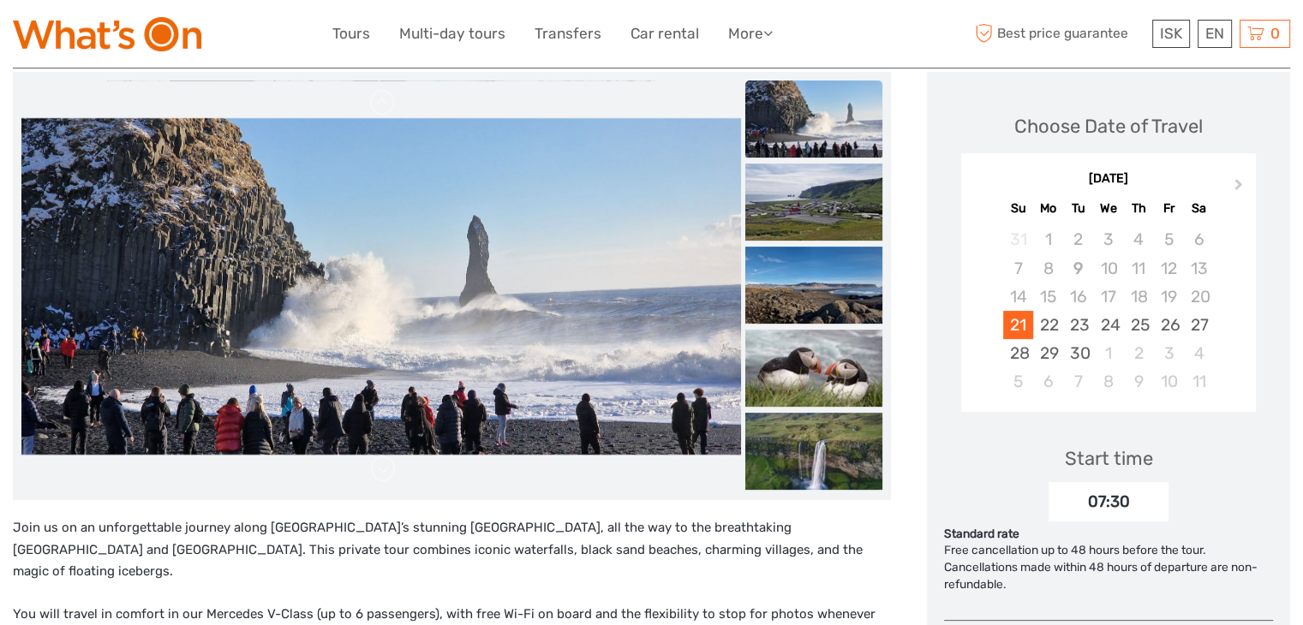
scroll to position [208, 0]
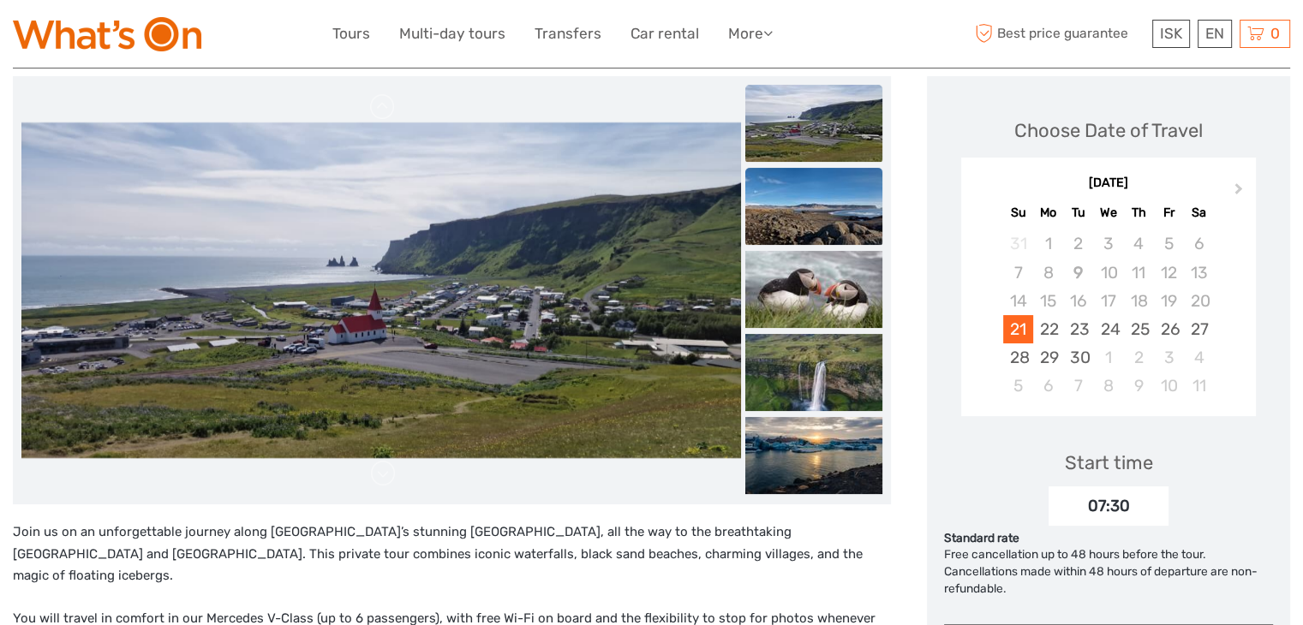
click at [857, 206] on img at bounding box center [813, 206] width 137 height 77
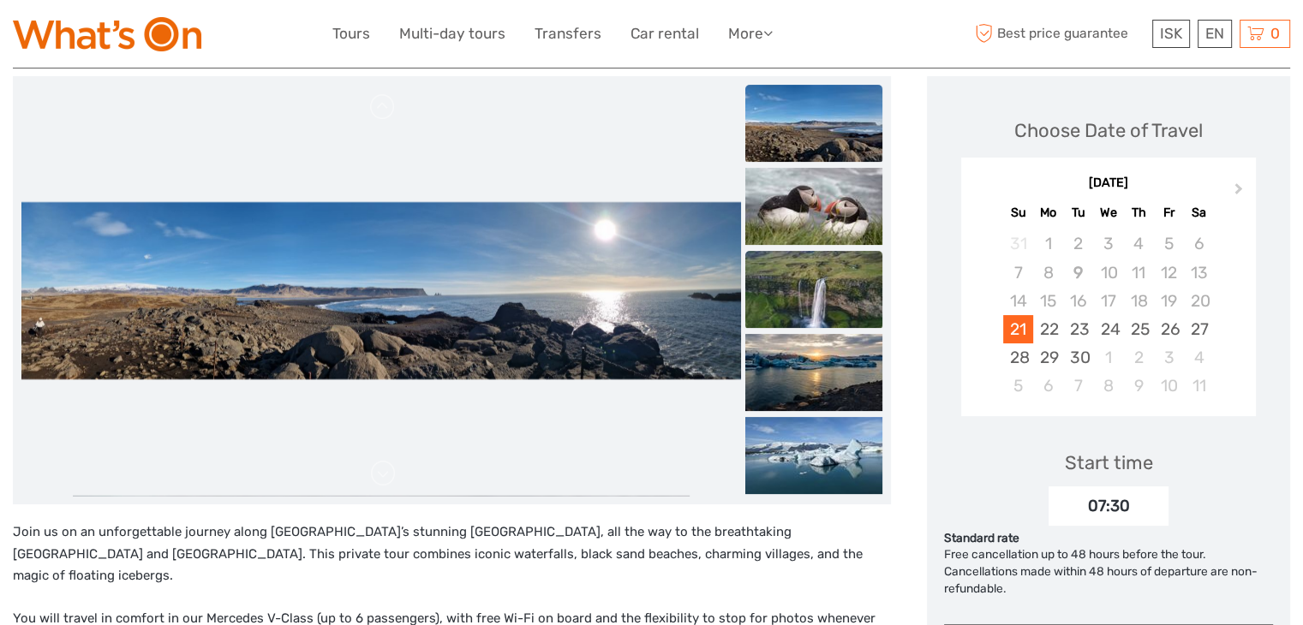
click at [839, 271] on img at bounding box center [813, 289] width 137 height 77
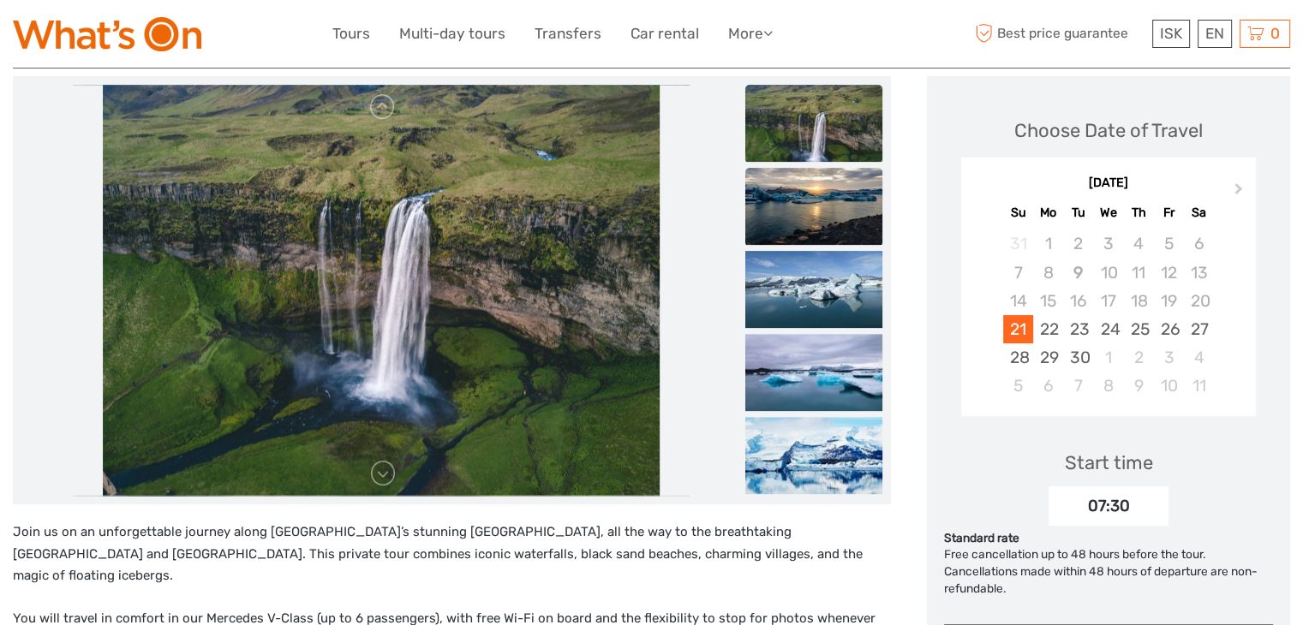
click at [860, 218] on img at bounding box center [813, 206] width 137 height 77
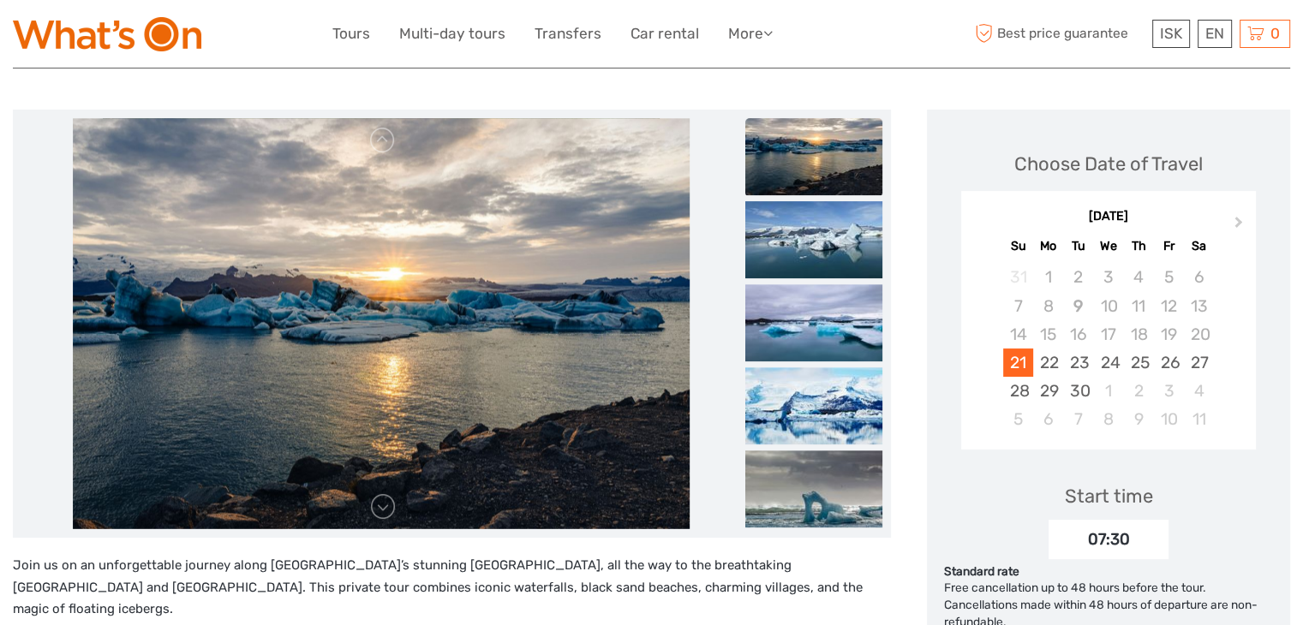
scroll to position [176, 0]
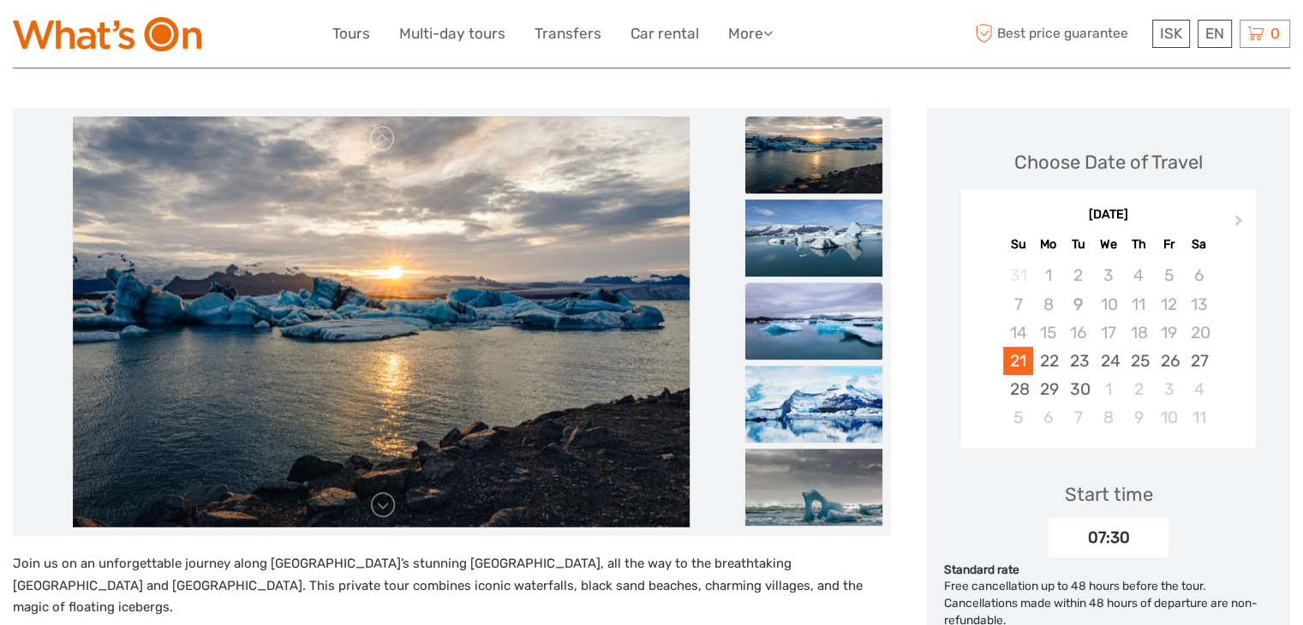
click at [859, 301] on img at bounding box center [813, 321] width 137 height 77
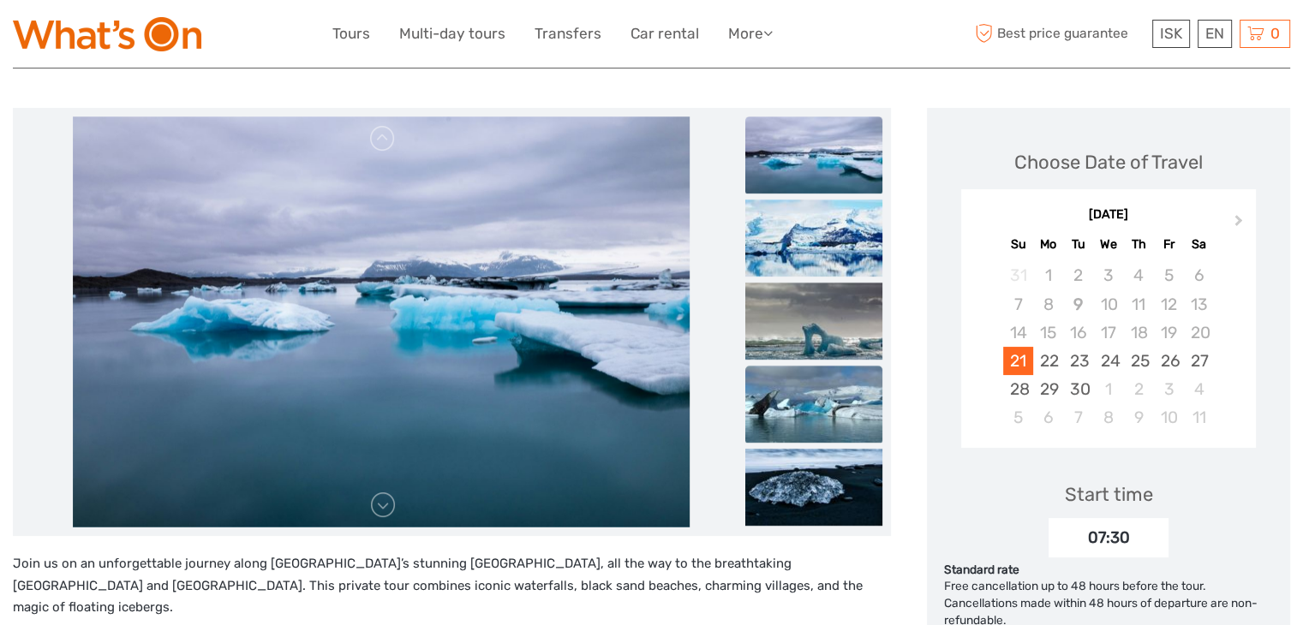
click at [870, 391] on img at bounding box center [813, 404] width 137 height 77
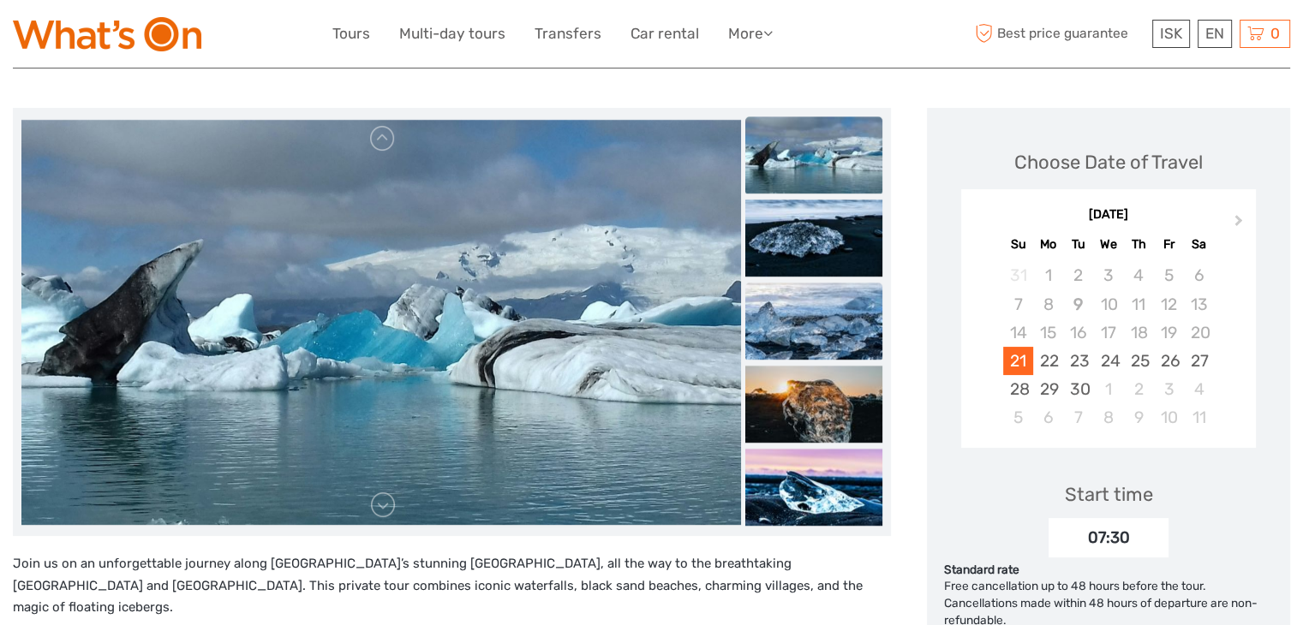
click at [845, 350] on img at bounding box center [813, 321] width 137 height 77
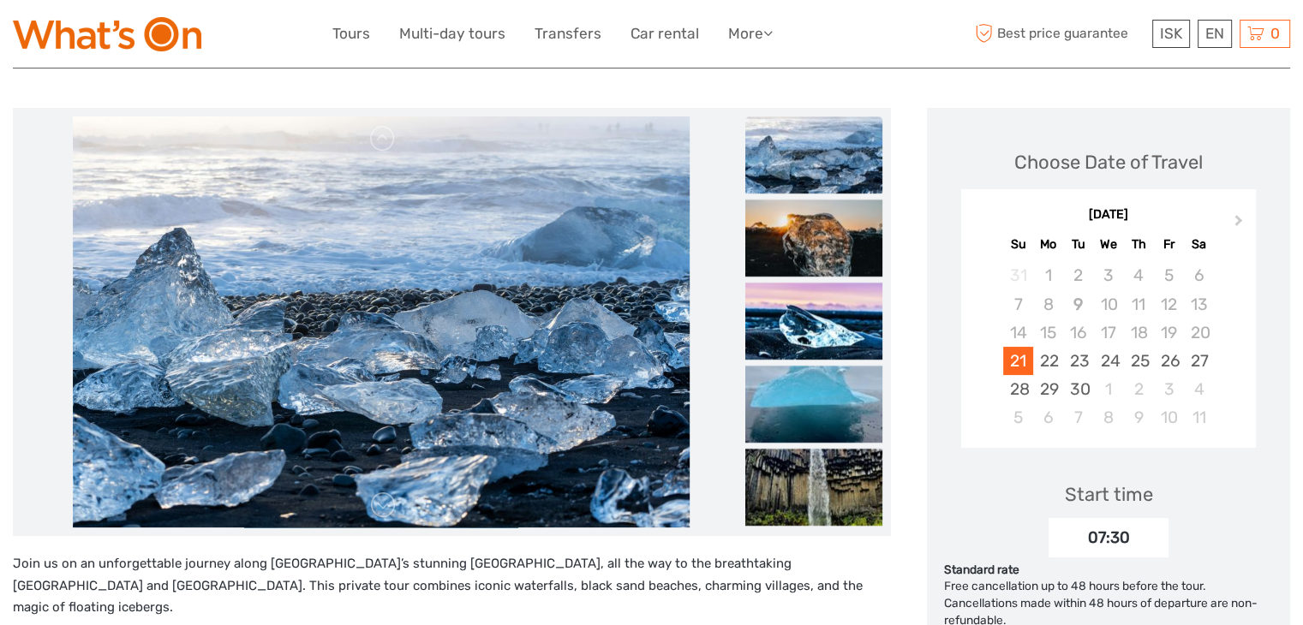
click at [850, 154] on img at bounding box center [813, 154] width 137 height 77
click at [878, 227] on img at bounding box center [813, 238] width 137 height 77
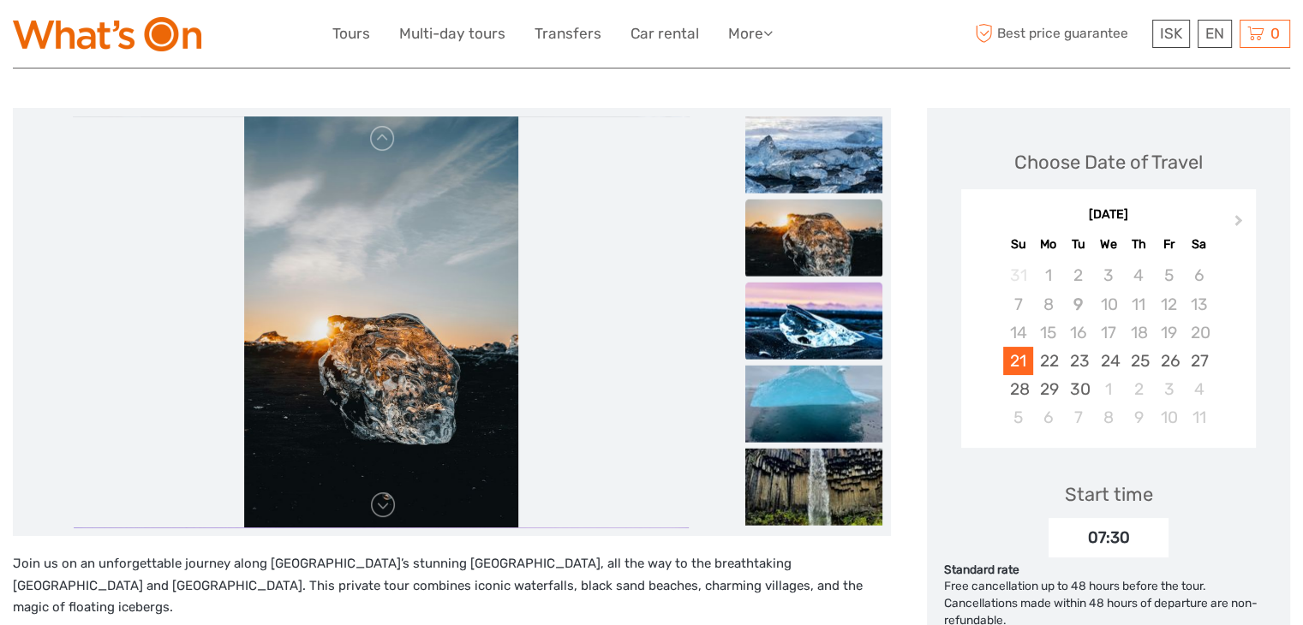
click at [865, 299] on img at bounding box center [813, 321] width 137 height 77
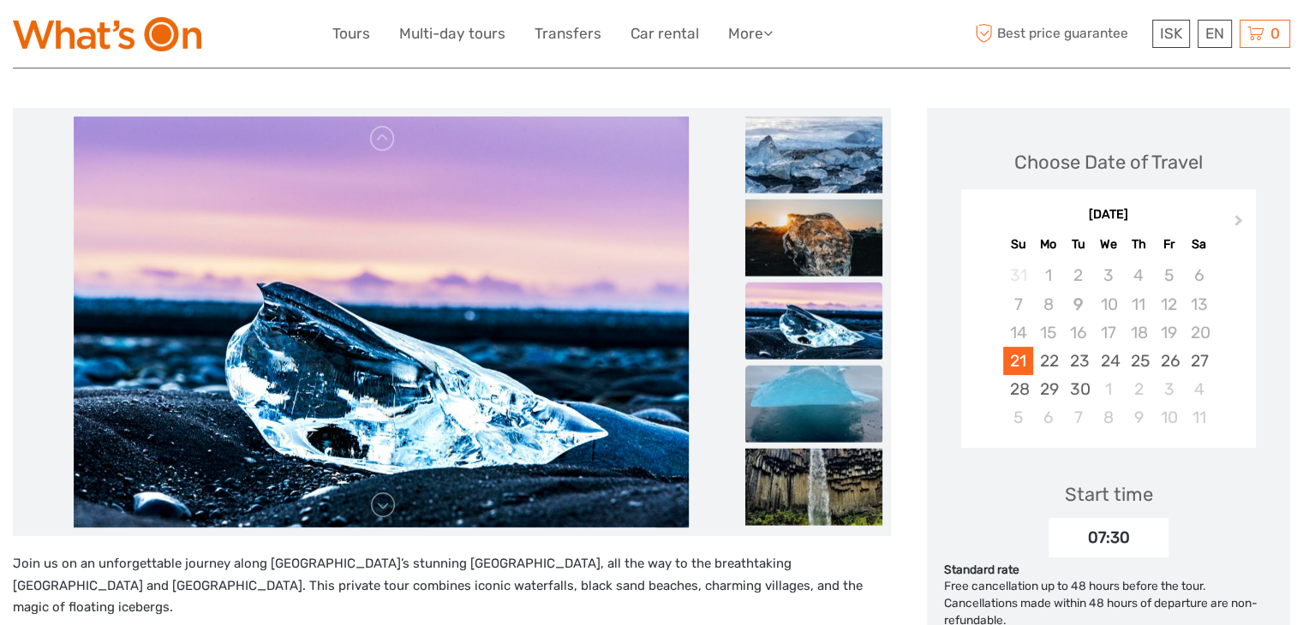
click at [862, 408] on img at bounding box center [813, 404] width 137 height 77
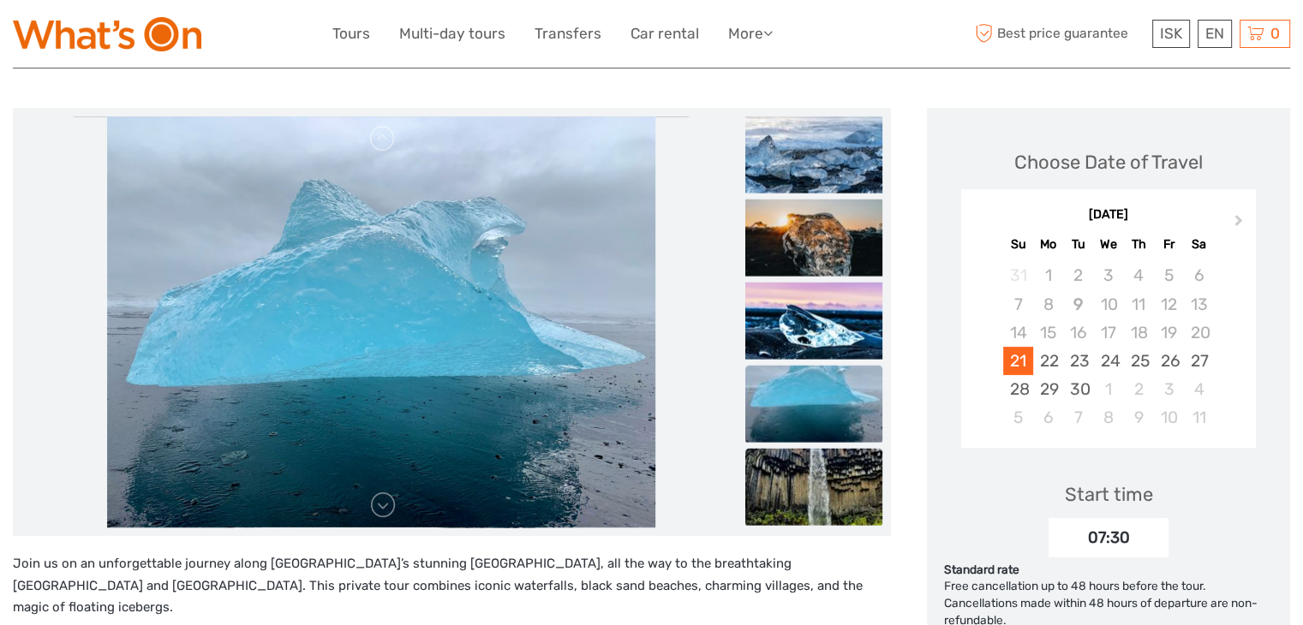
click at [857, 457] on img at bounding box center [813, 487] width 137 height 77
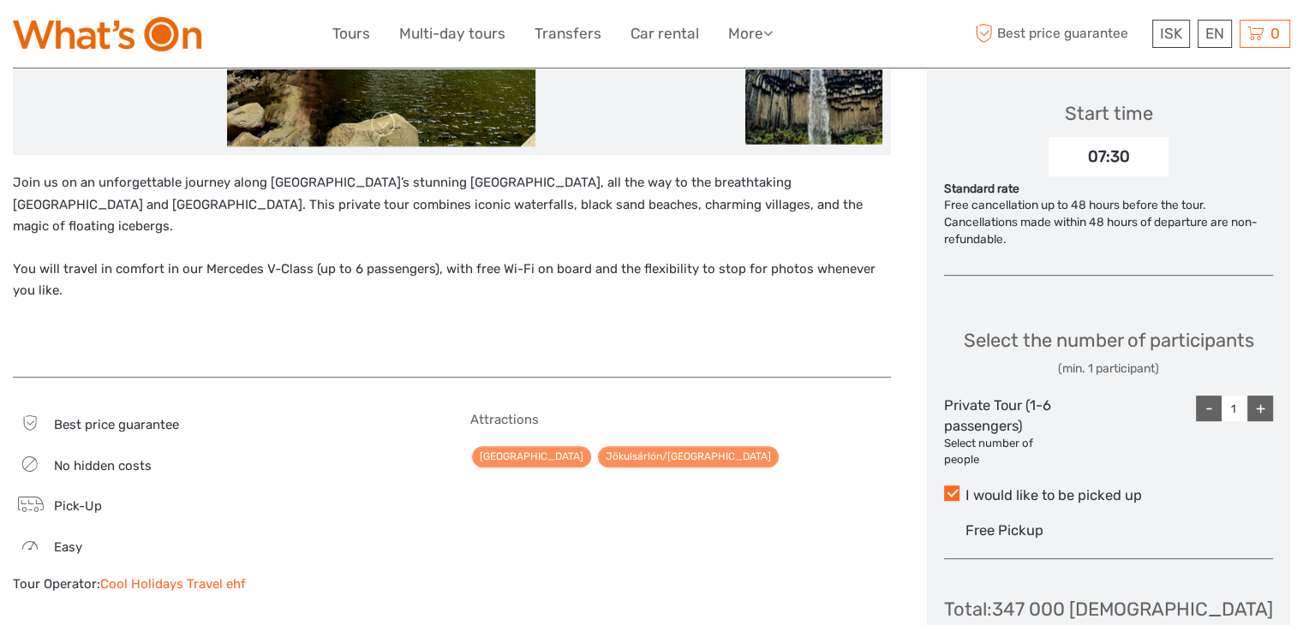
scroll to position [743, 0]
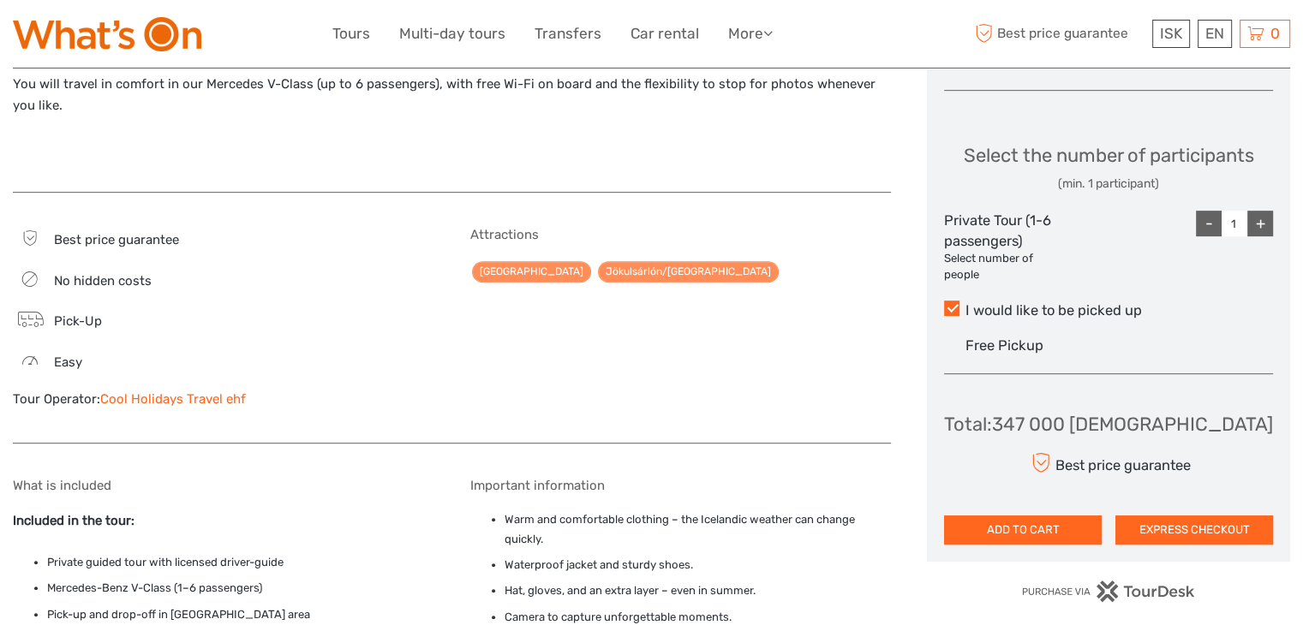
click at [1255, 236] on div "+" at bounding box center [1260, 224] width 26 height 26
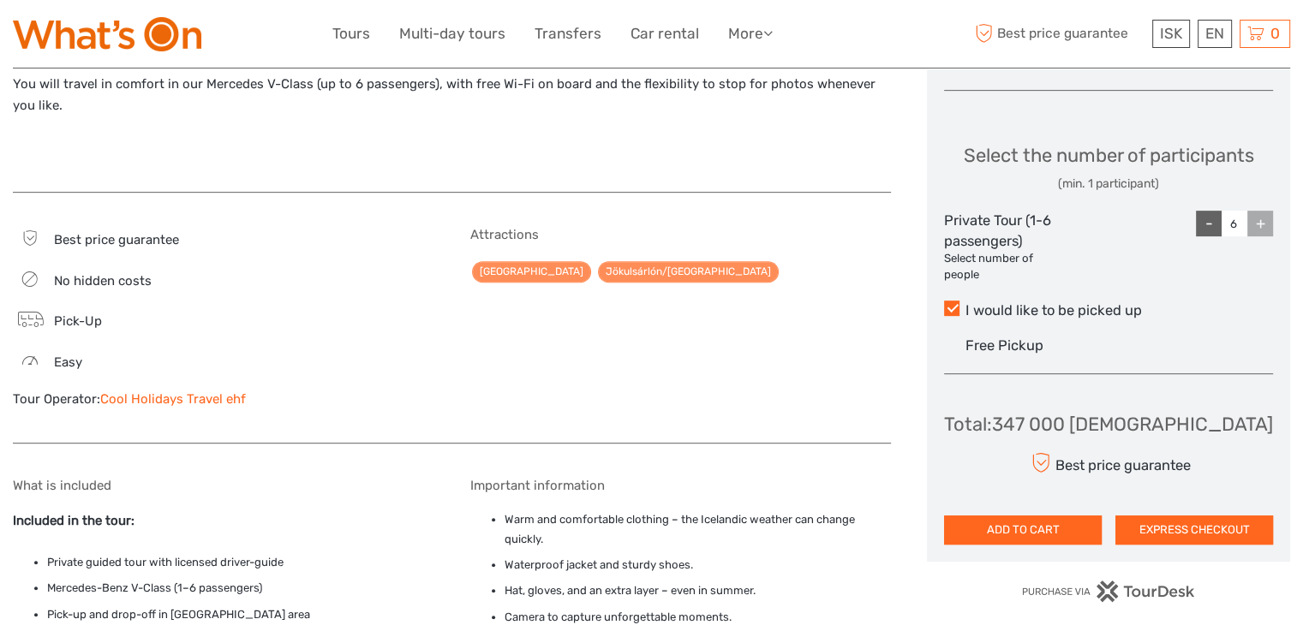
click at [1255, 236] on div "+" at bounding box center [1260, 224] width 26 height 26
click at [1206, 236] on div "-" at bounding box center [1209, 224] width 26 height 26
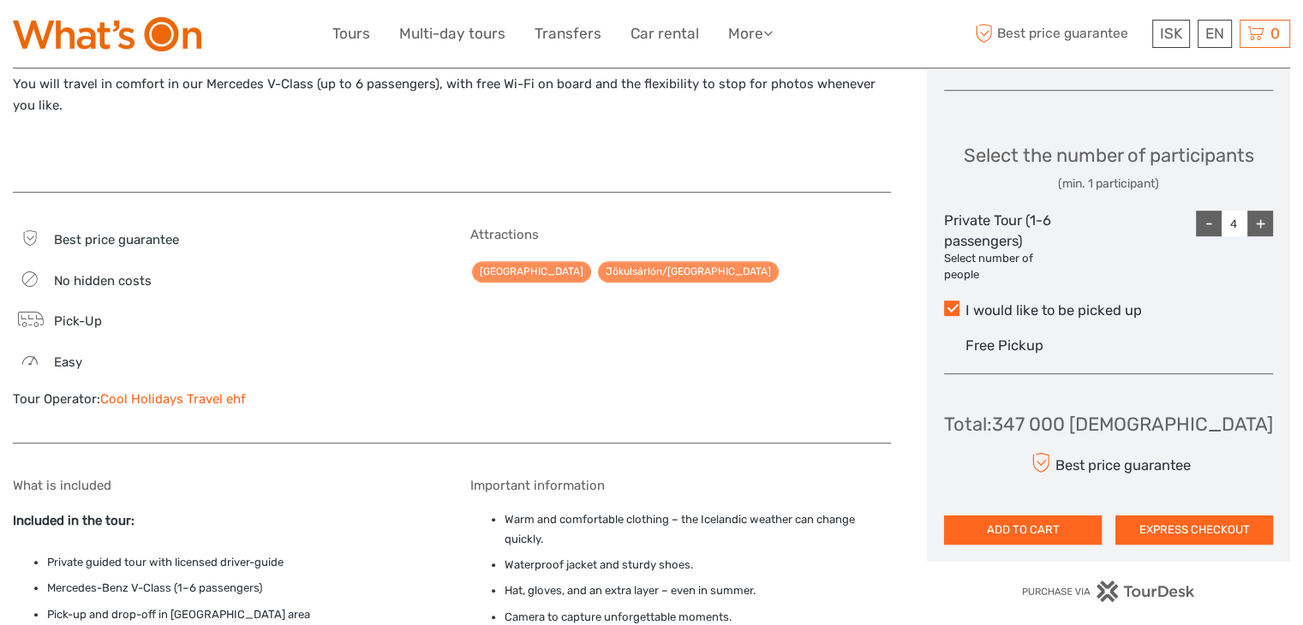
click at [1206, 236] on div "-" at bounding box center [1209, 224] width 26 height 26
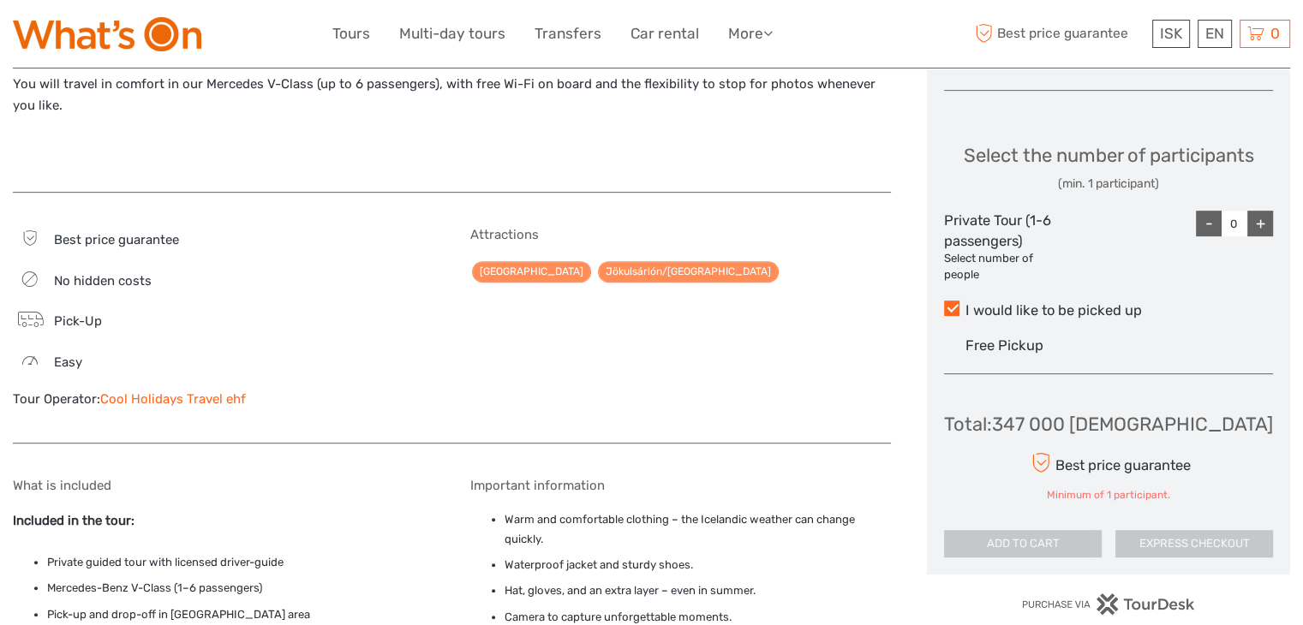
click at [1206, 236] on div "-" at bounding box center [1209, 224] width 26 height 26
click at [1273, 250] on div "Choose Date of Travel Next Month September 2025 Su Mo Tu We Th Fr Sa 31 1 2 3 4…" at bounding box center [1108, 58] width 363 height 1033
click at [1254, 236] on div "+" at bounding box center [1260, 224] width 26 height 26
type input "1"
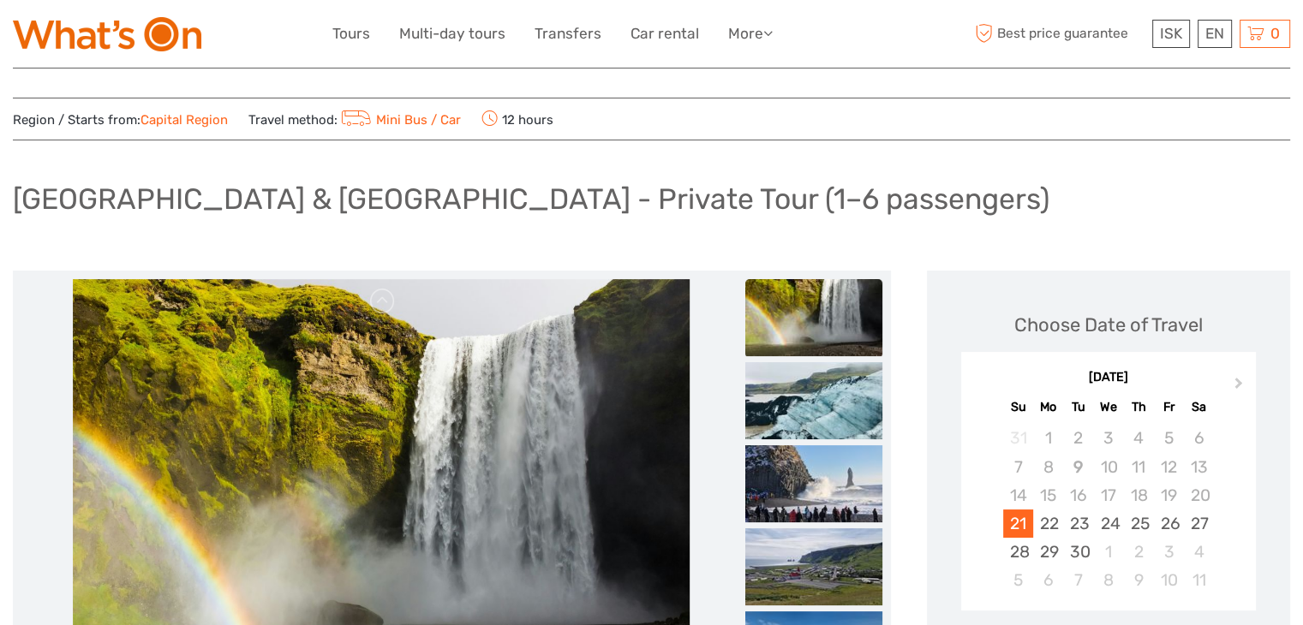
scroll to position [7, 0]
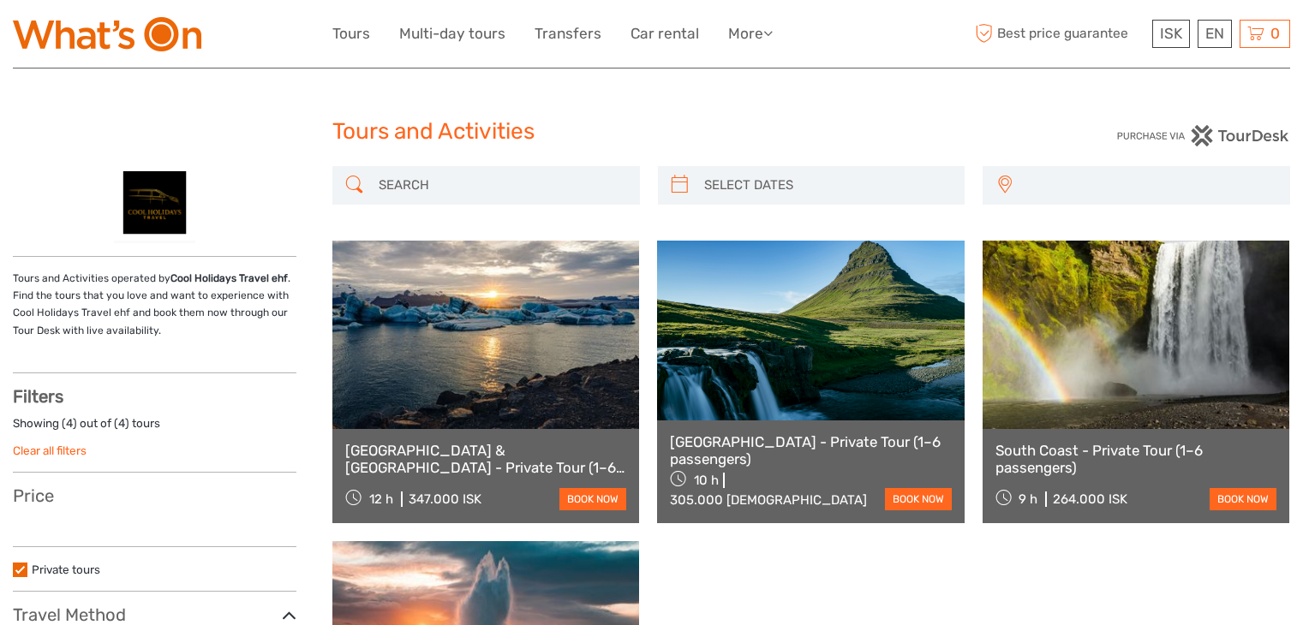
select select
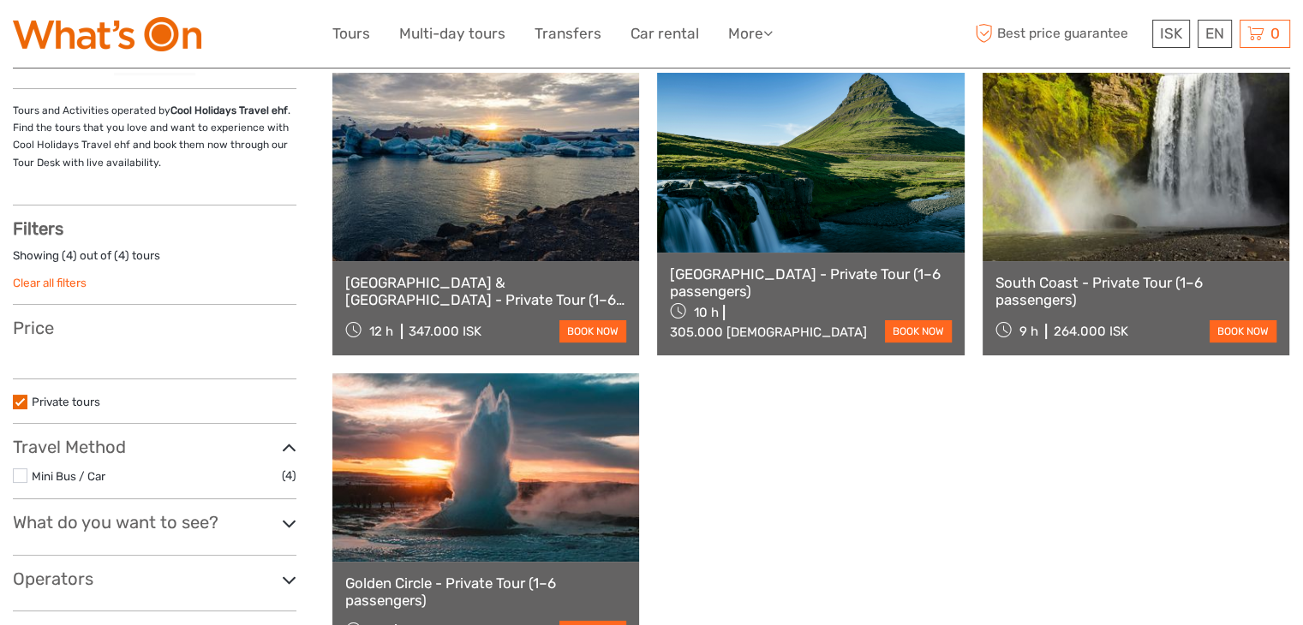
select select
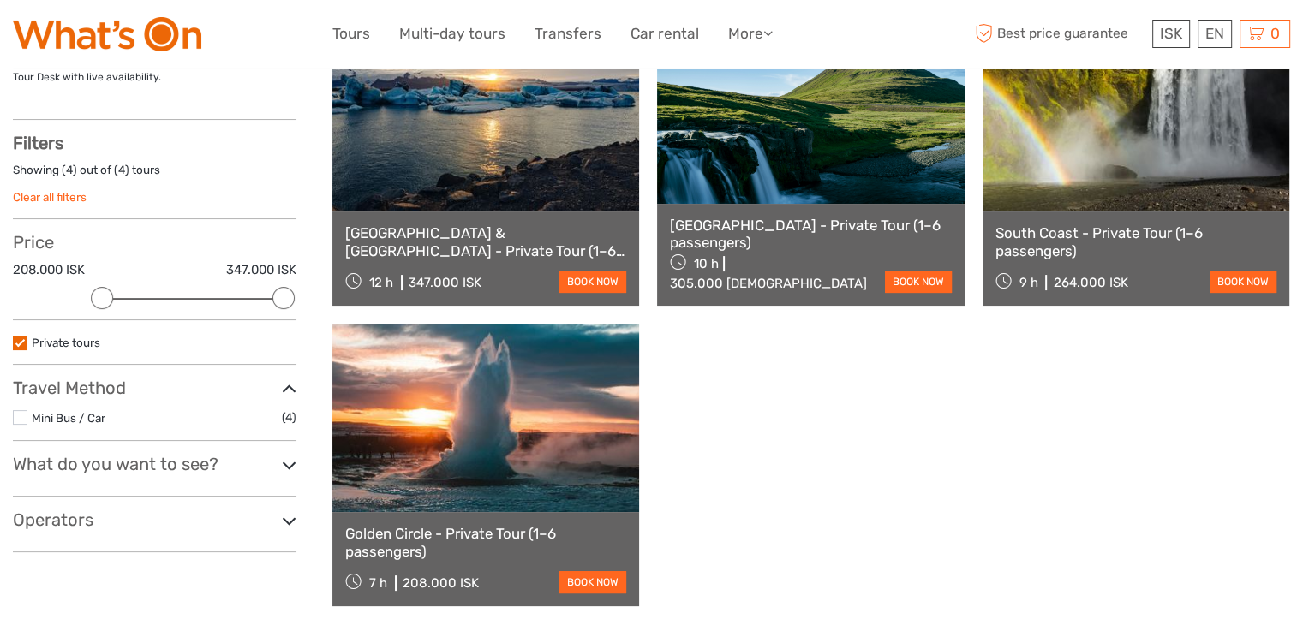
scroll to position [254, 0]
click at [1086, 152] on link at bounding box center [1135, 117] width 307 height 188
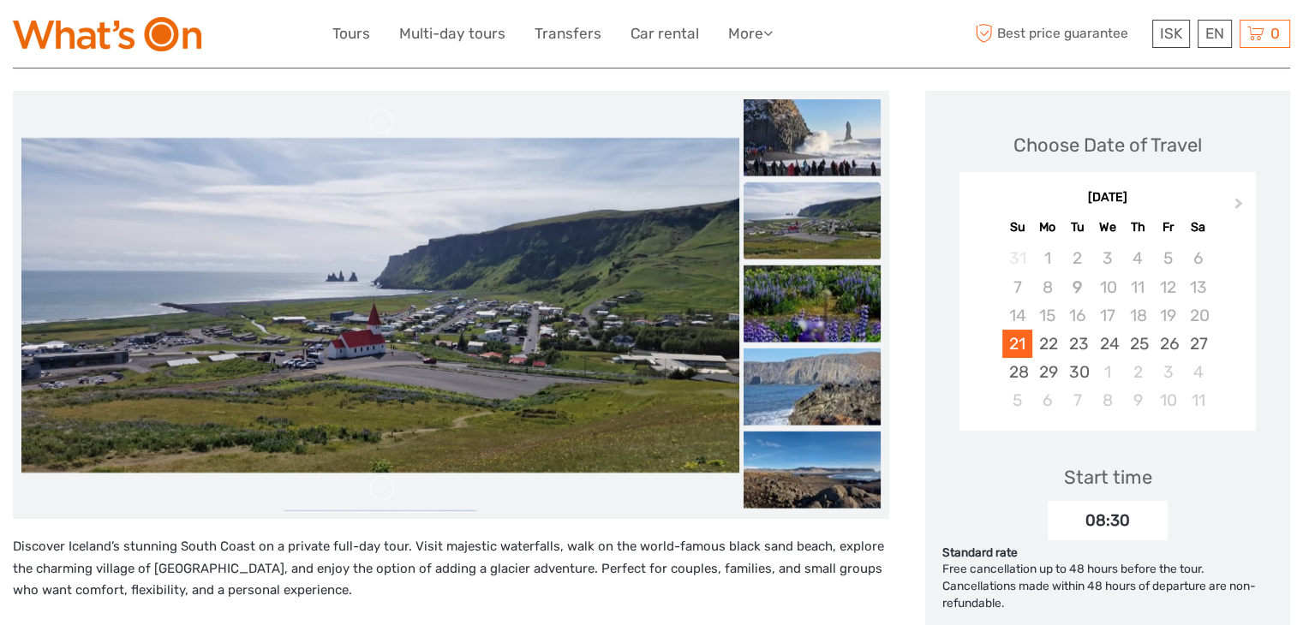
scroll to position [192, 0]
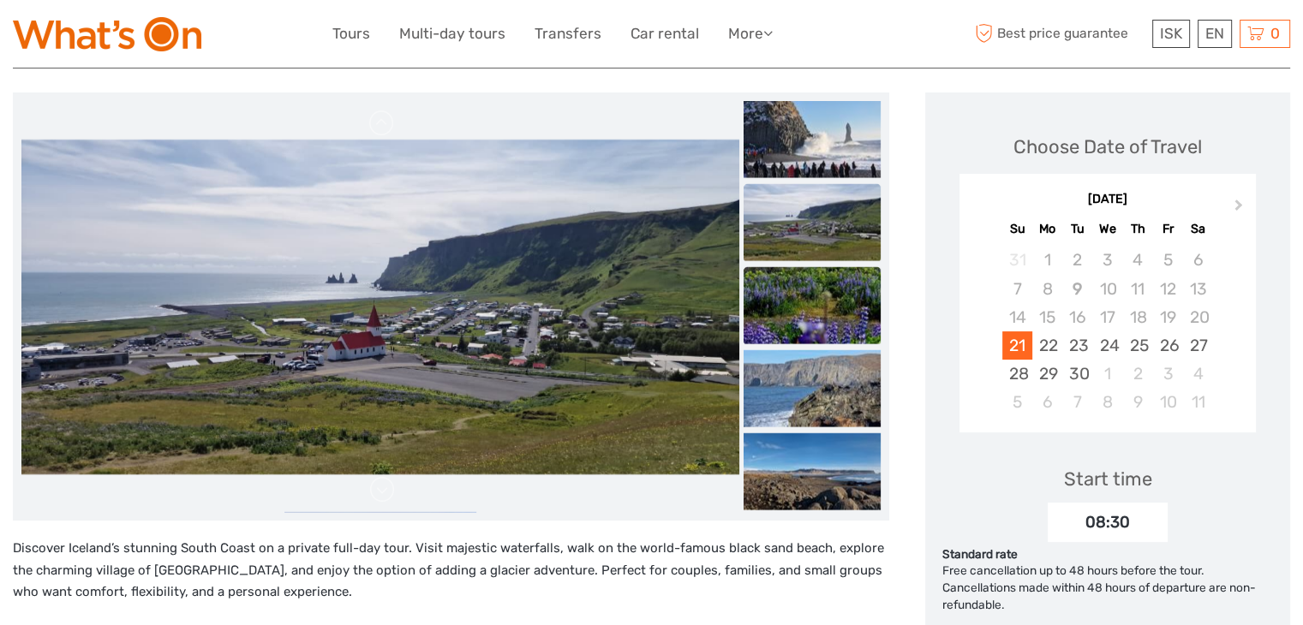
click at [880, 304] on img at bounding box center [811, 305] width 137 height 77
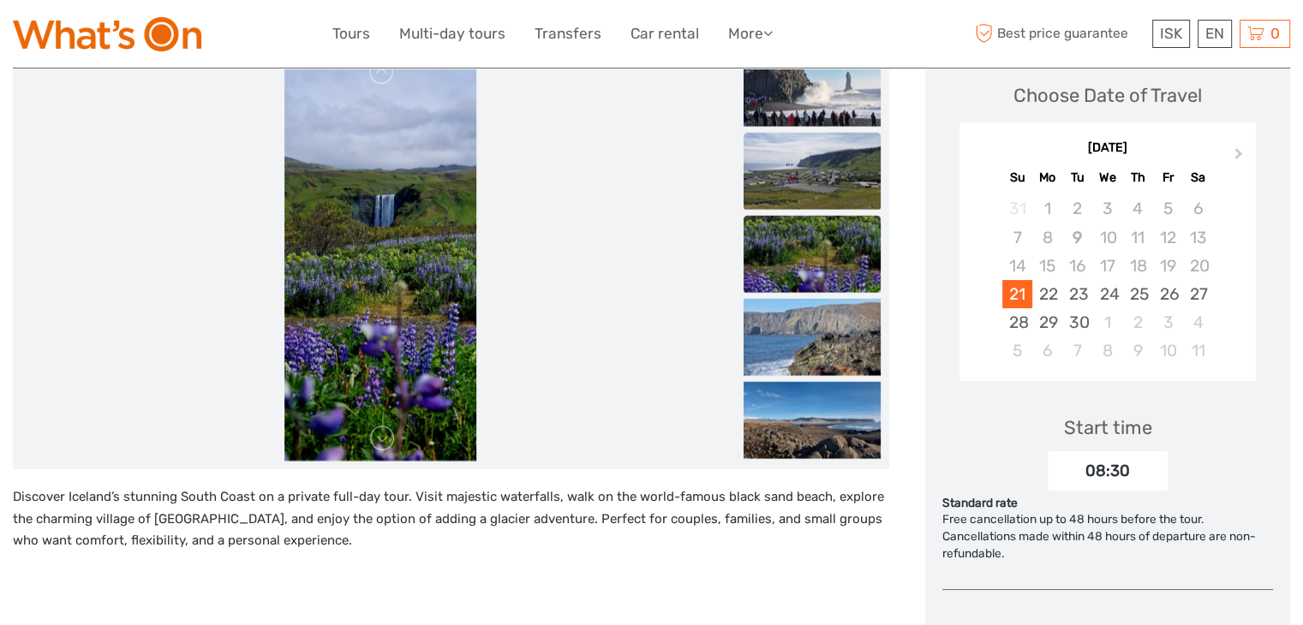
scroll to position [243, 0]
click at [873, 409] on img at bounding box center [811, 420] width 137 height 77
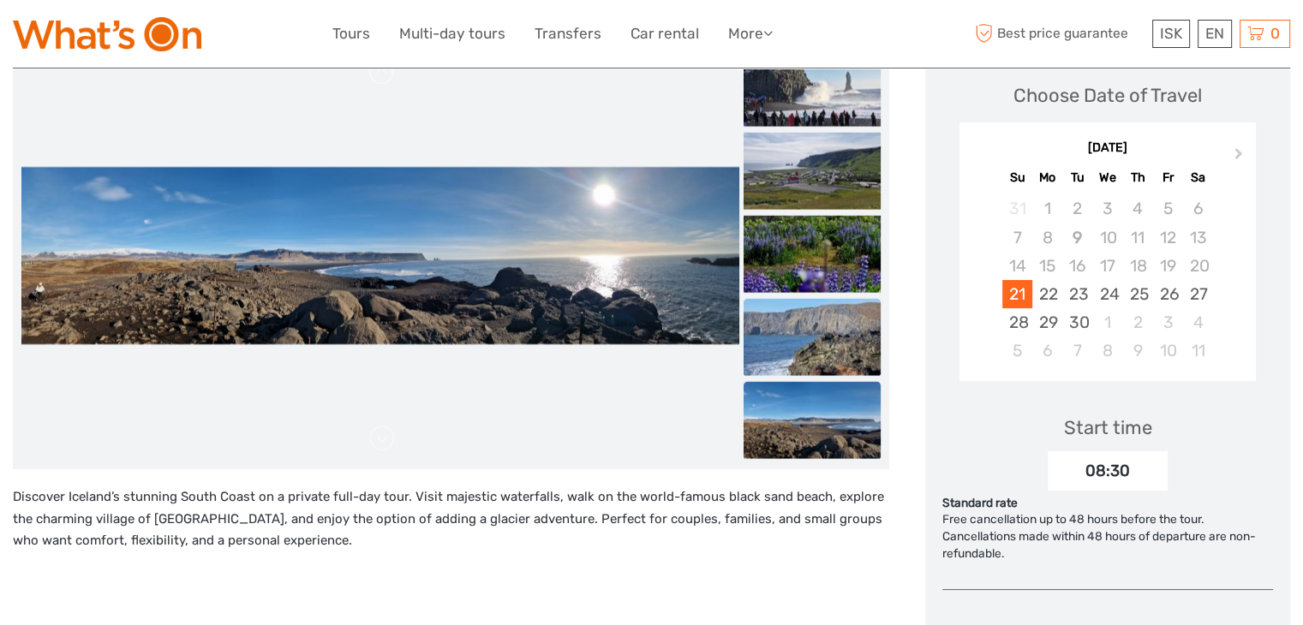
click at [858, 324] on img at bounding box center [811, 337] width 137 height 77
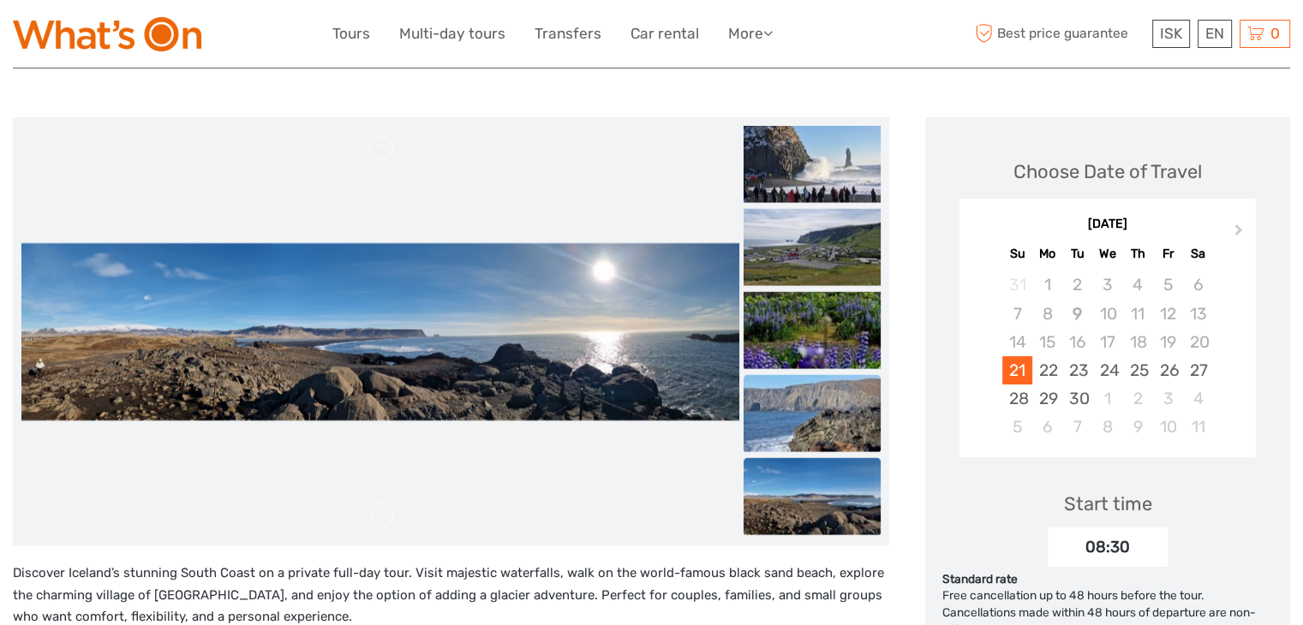
scroll to position [164, 0]
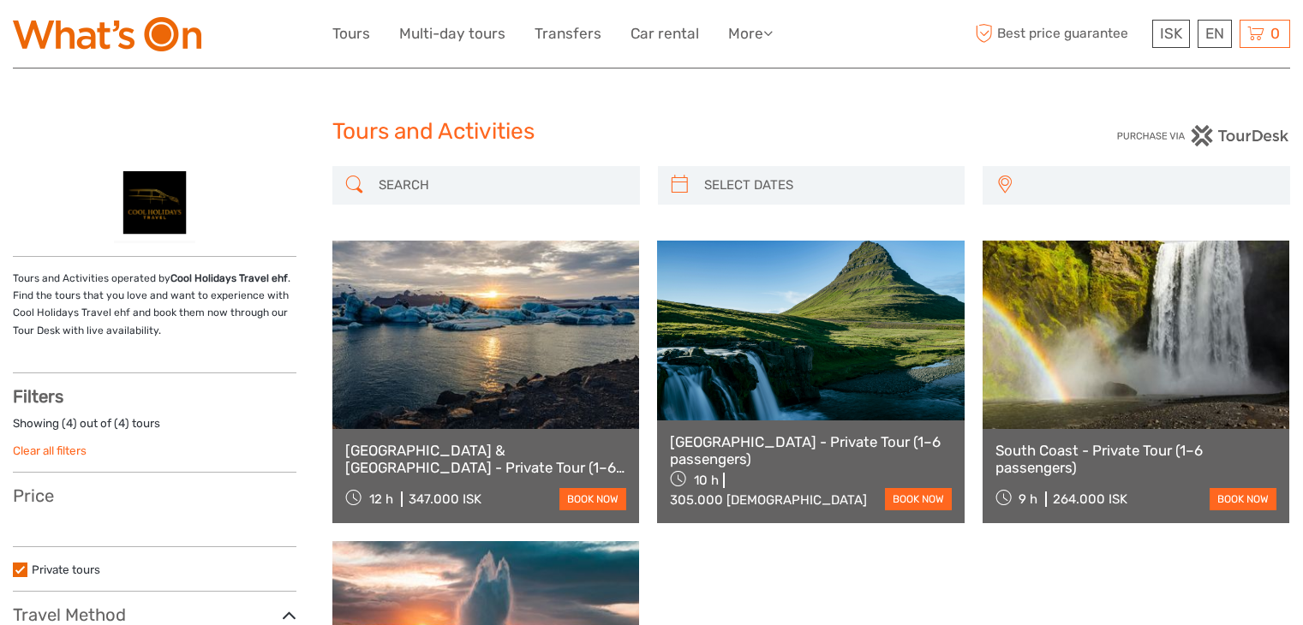
select select
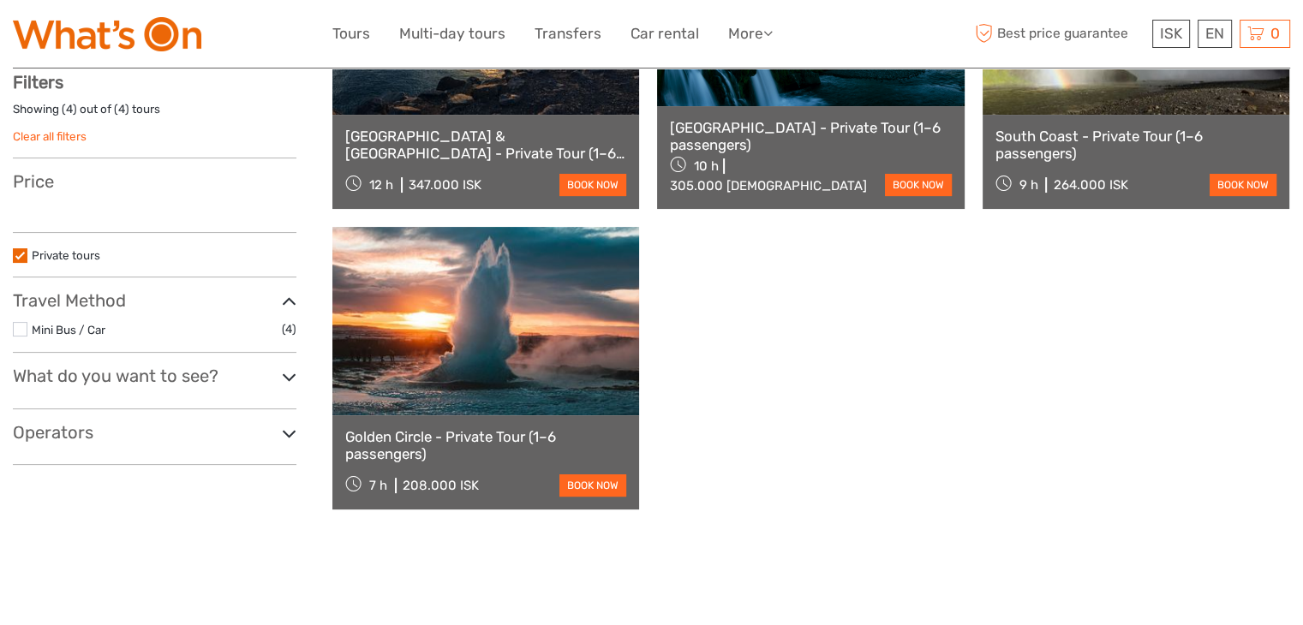
select select
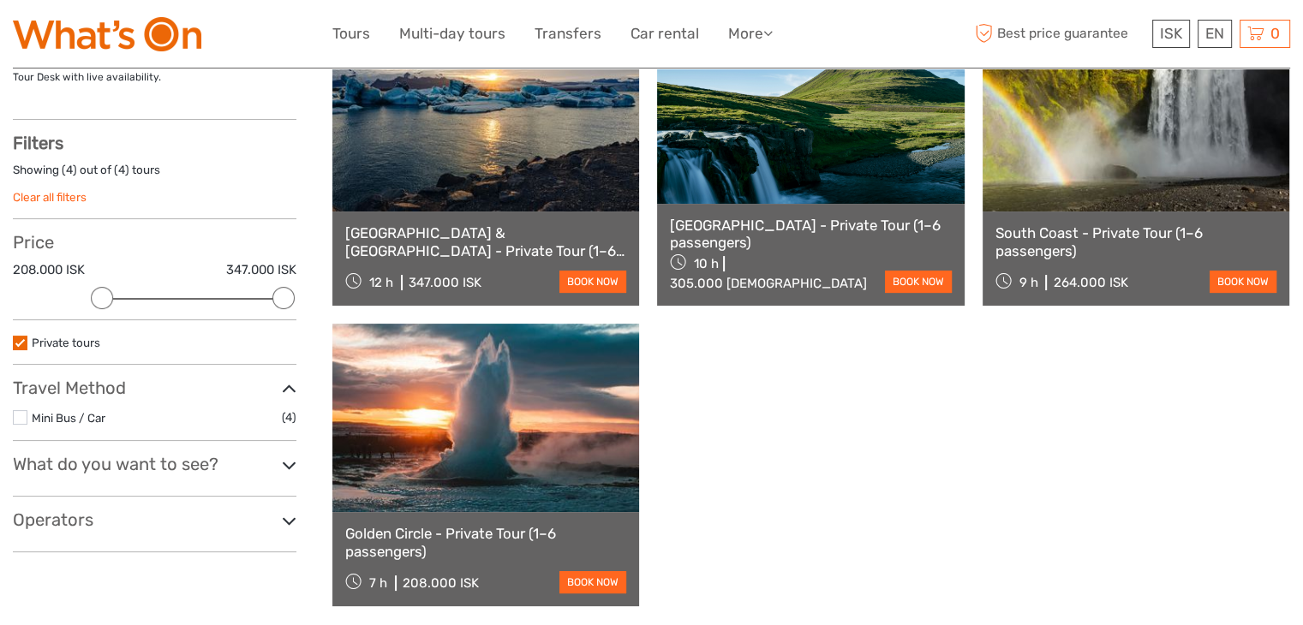
scroll to position [0, 0]
click at [780, 125] on link at bounding box center [810, 113] width 307 height 180
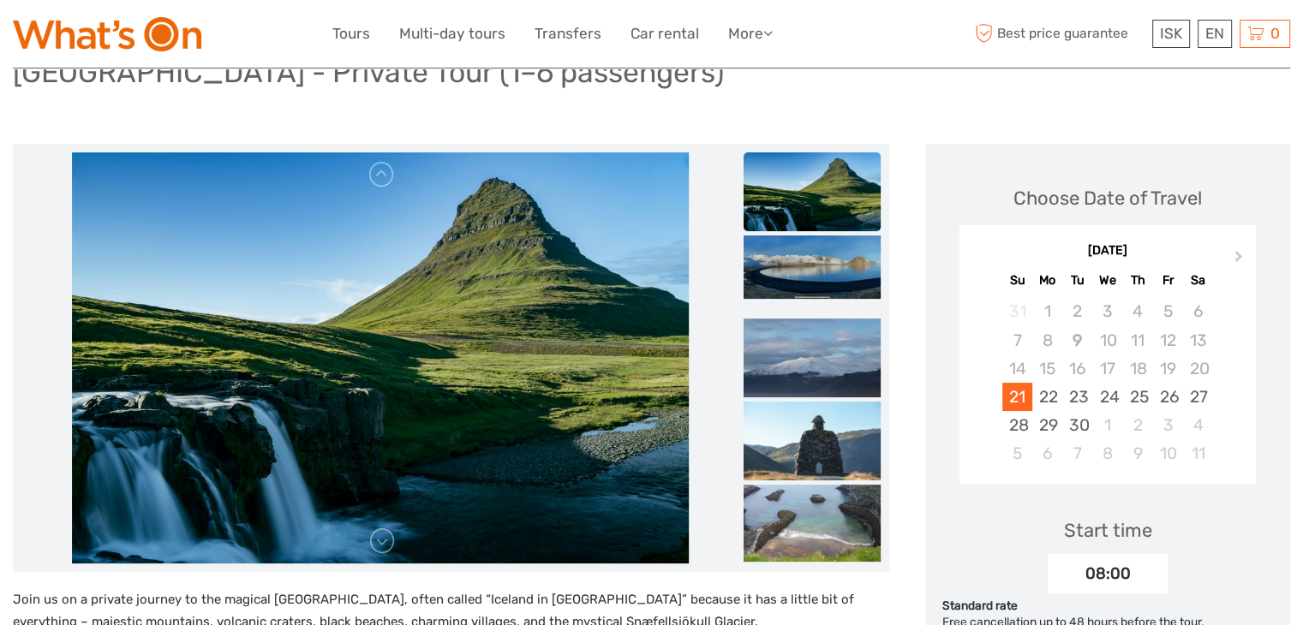
scroll to position [130, 0]
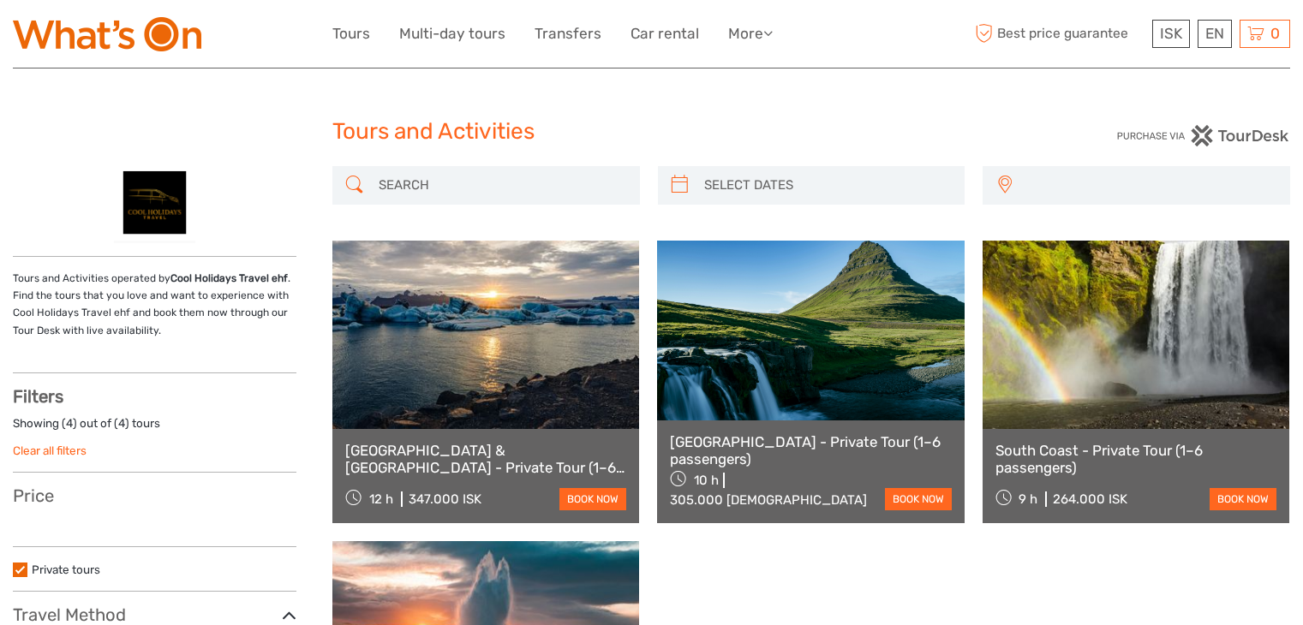
select select
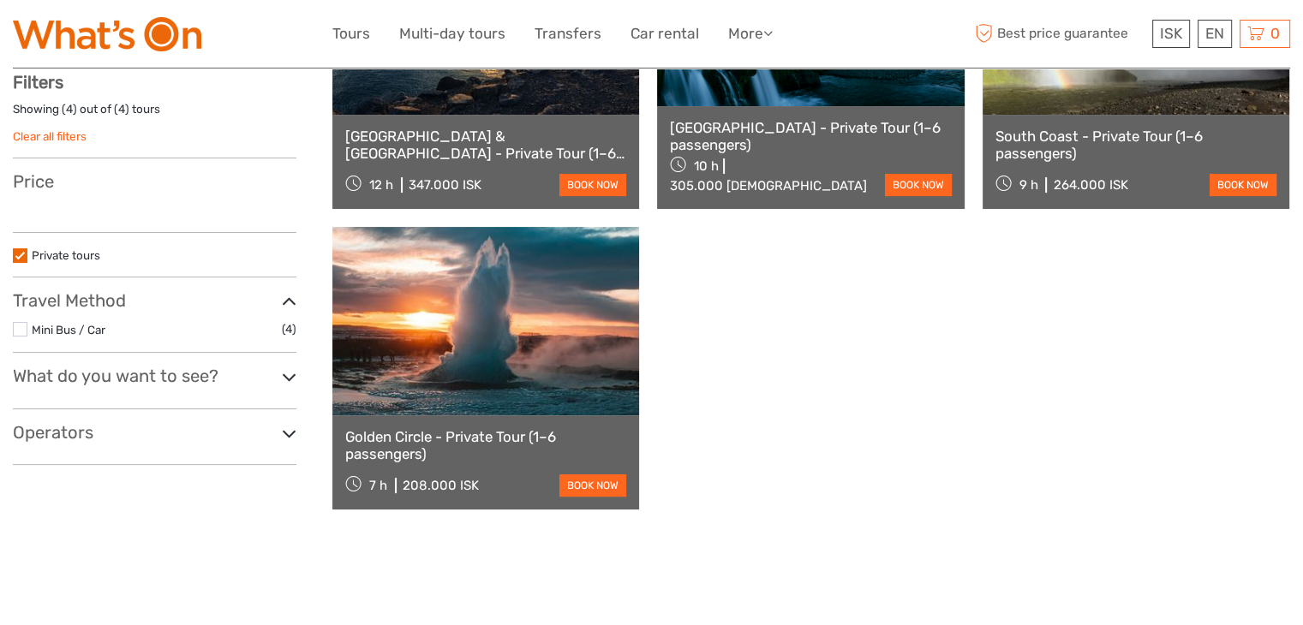
scroll to position [254, 0]
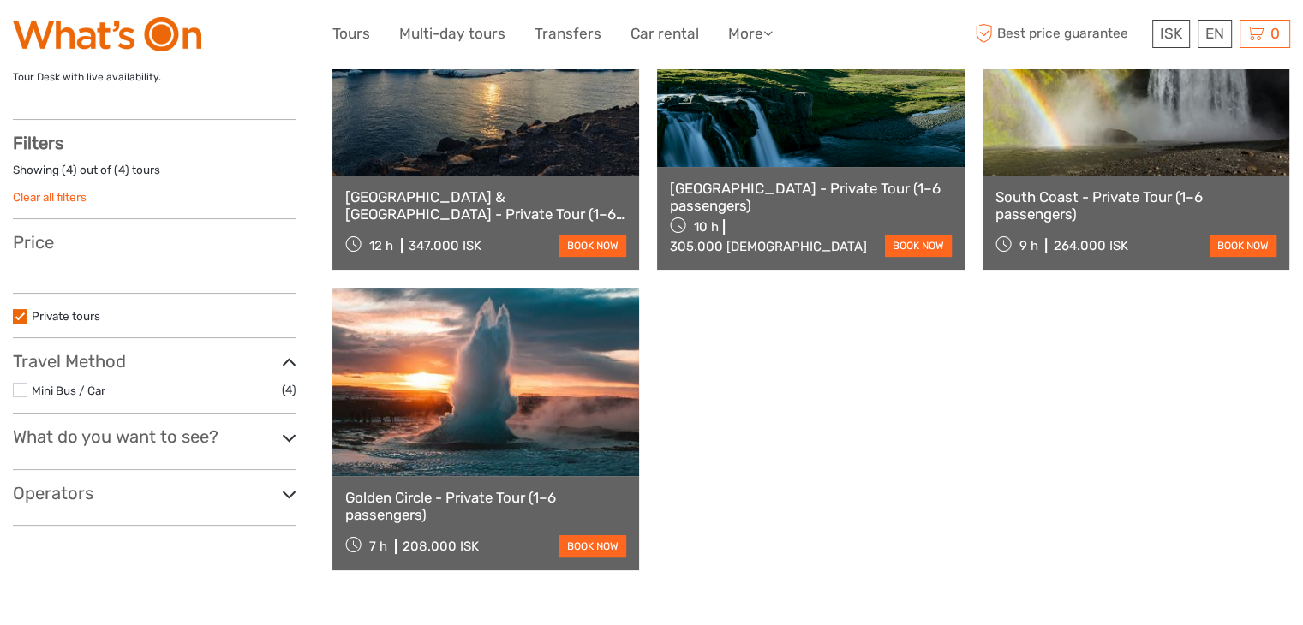
select select
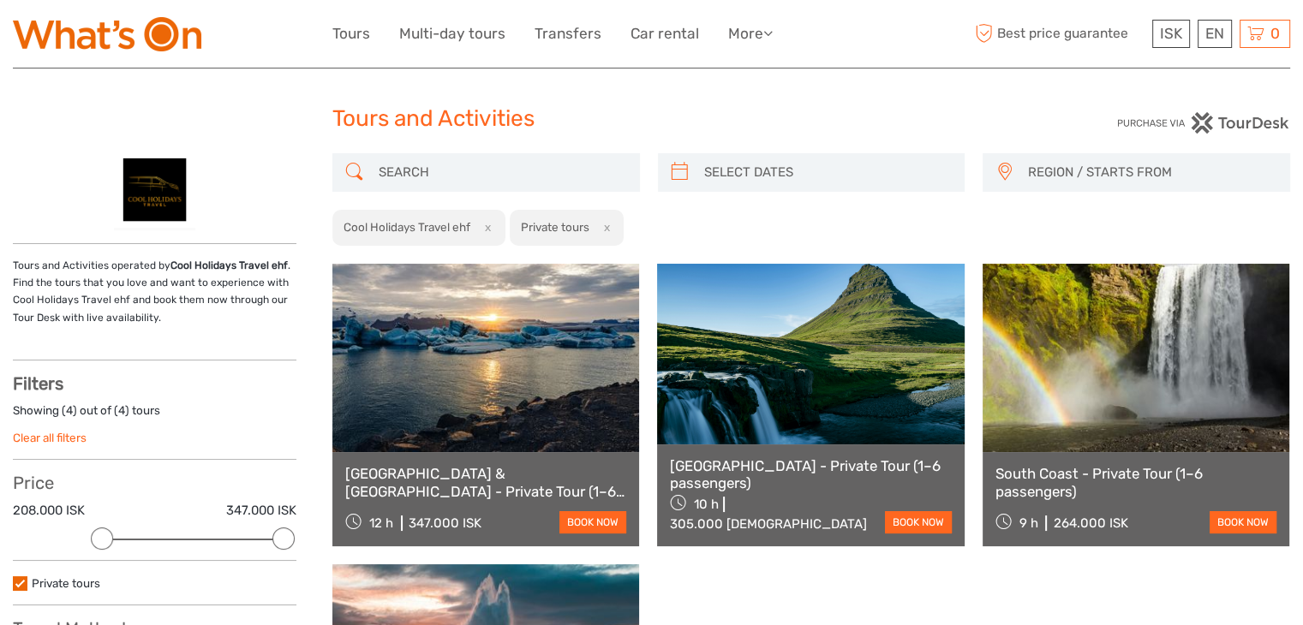
scroll to position [9, 0]
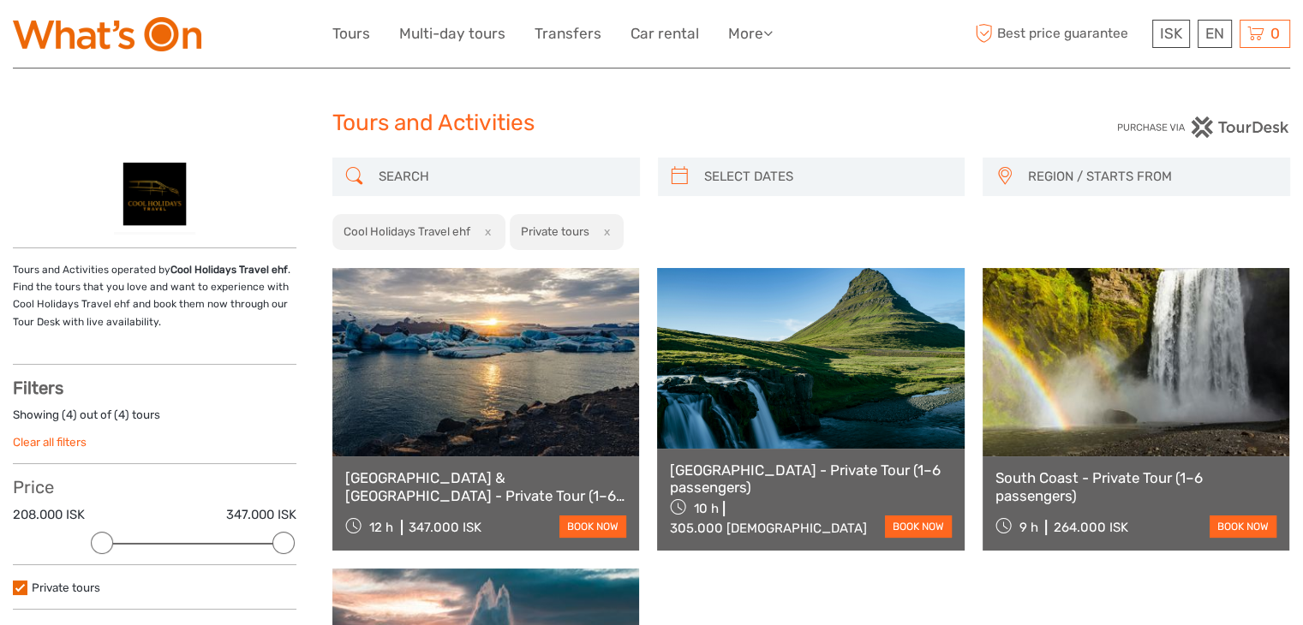
scroll to position [274, 0]
